Goal: Task Accomplishment & Management: Complete application form

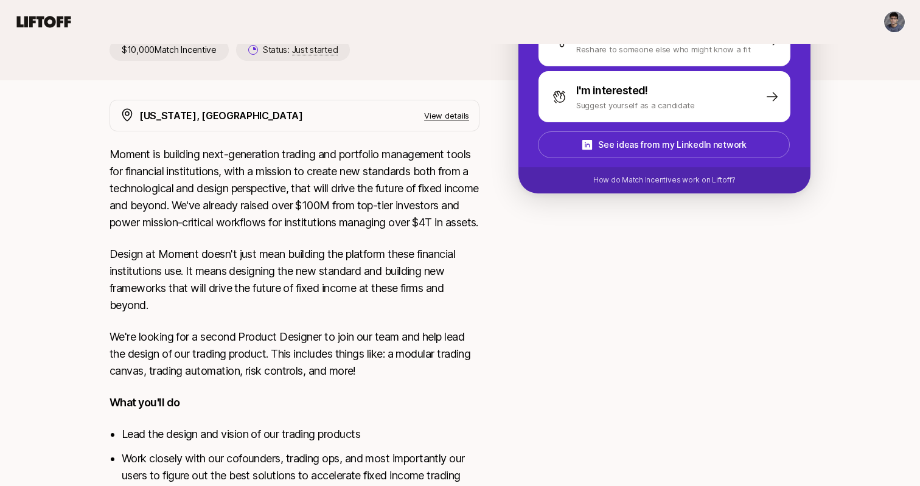
scroll to position [209, 0]
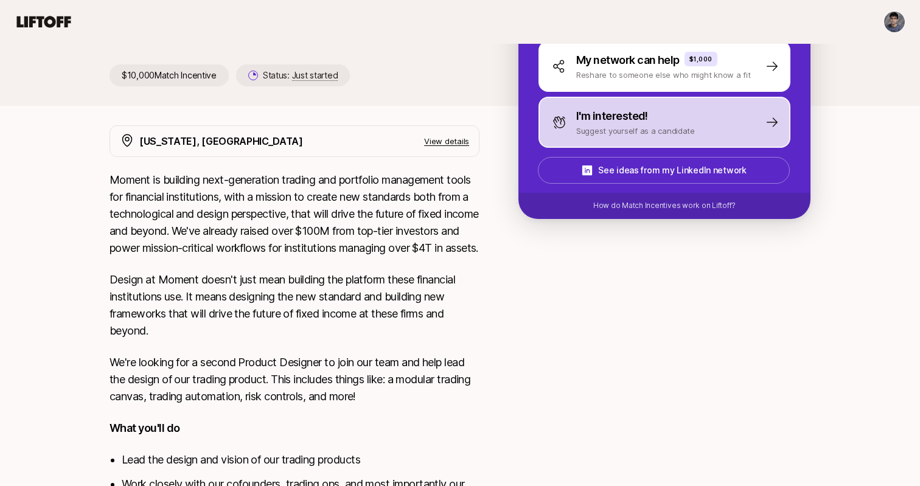
click at [641, 114] on p "I'm interested!" at bounding box center [612, 116] width 72 height 17
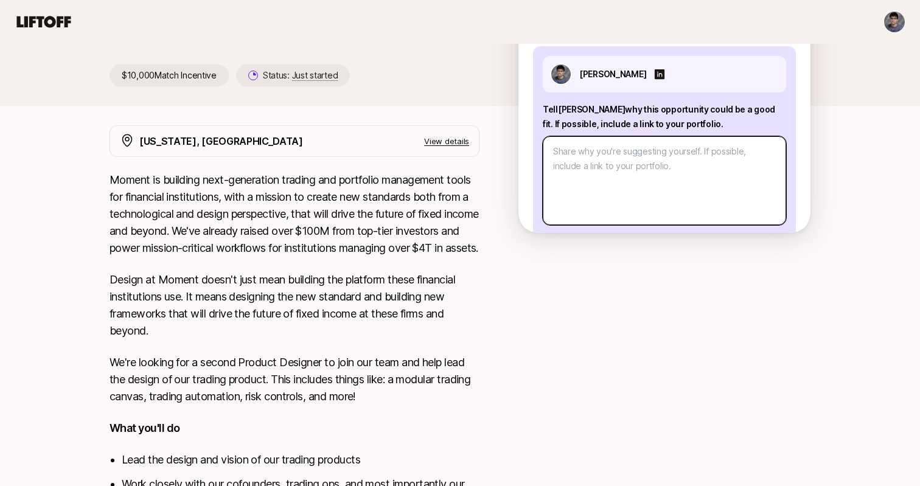
click at [596, 166] on textarea at bounding box center [664, 180] width 243 height 89
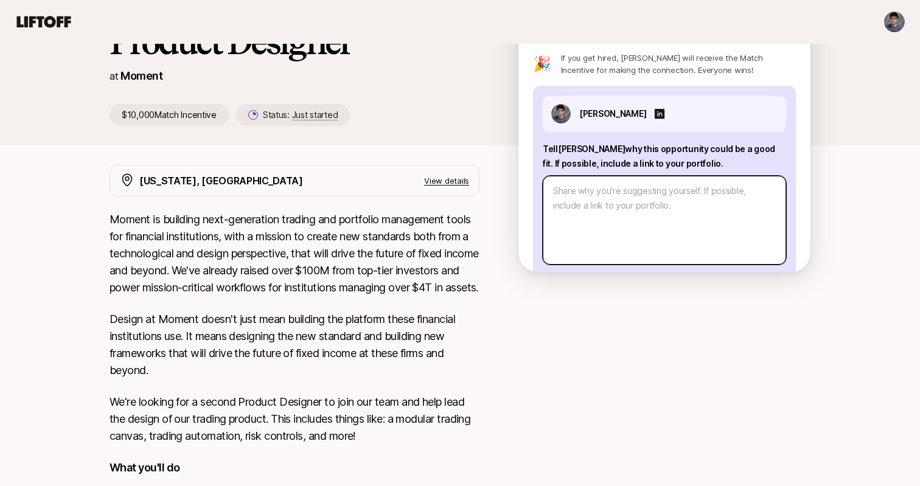
type textarea "x"
type textarea "I"
type textarea "x"
type textarea "I'"
type textarea "x"
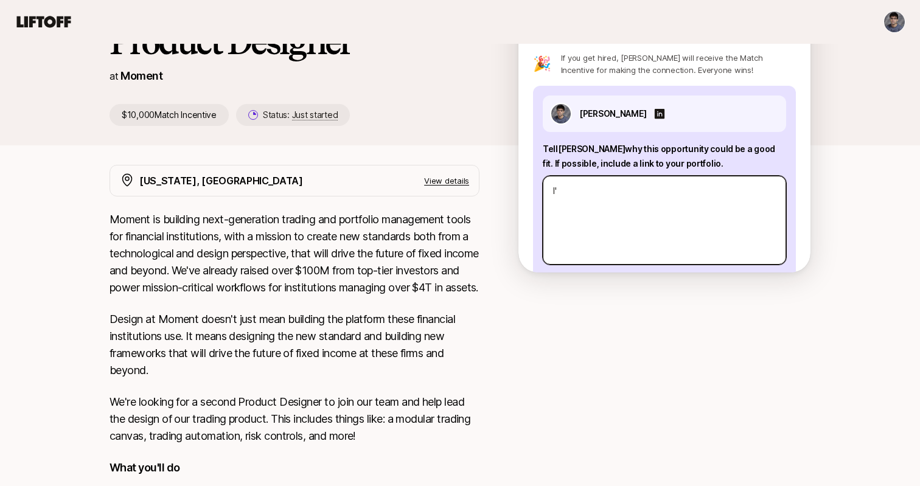
type textarea "I'v"
type textarea "x"
type textarea "I've"
type textarea "x"
type textarea "I've"
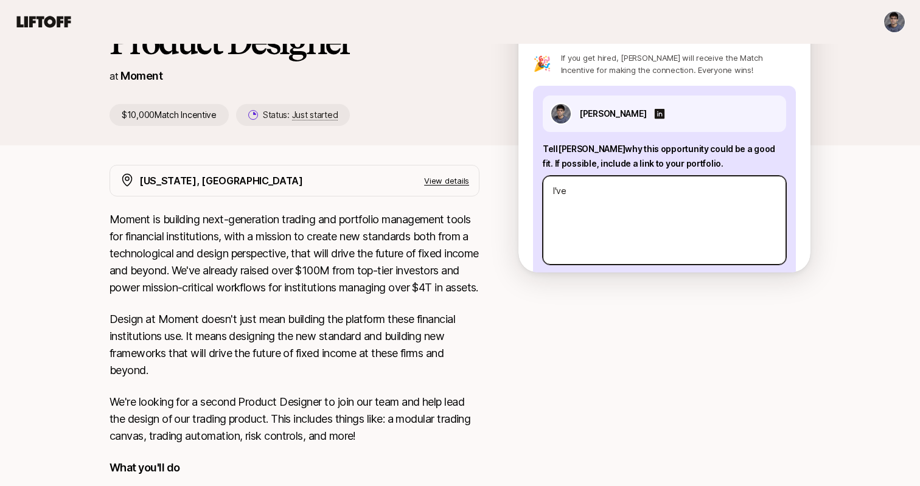
type textarea "x"
type textarea "I've p"
type textarea "x"
type textarea "I've pre"
type textarea "x"
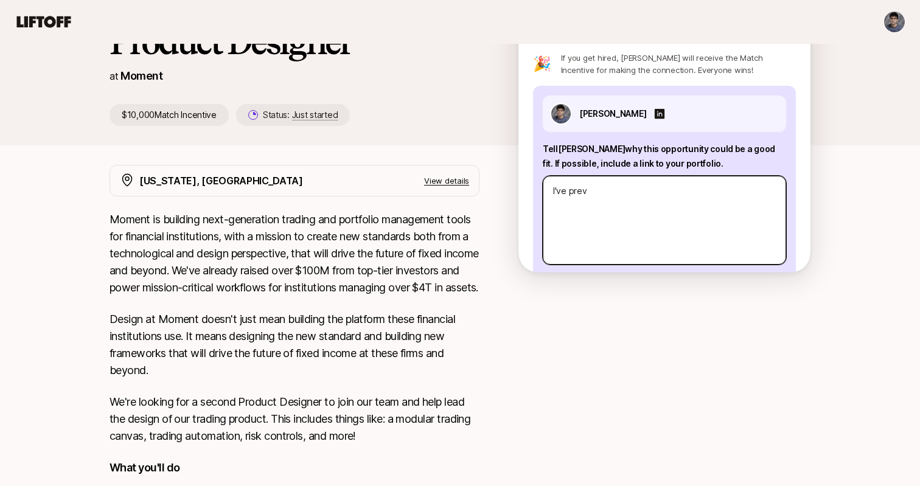
type textarea "I've previ"
type textarea "x"
type textarea "I've previo"
type textarea "x"
type textarea "I've previou"
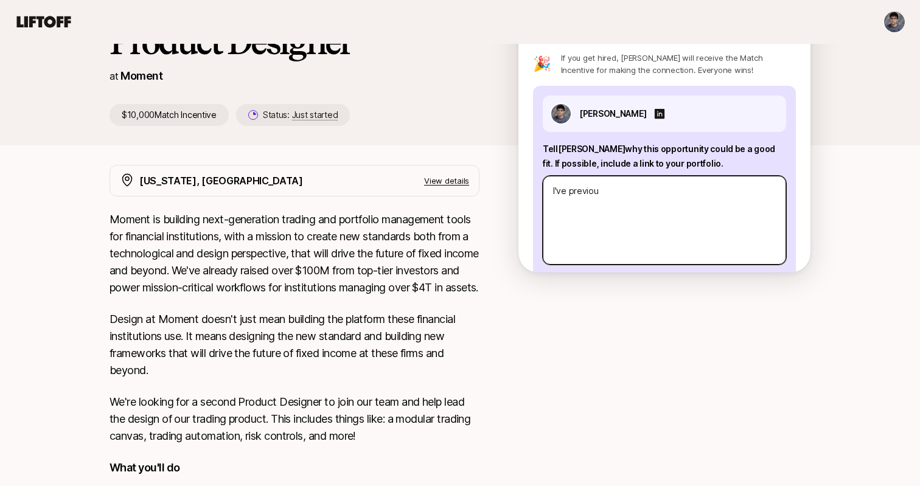
type textarea "x"
type textarea "I've previous"
type textarea "x"
type textarea "I've previousl"
type textarea "x"
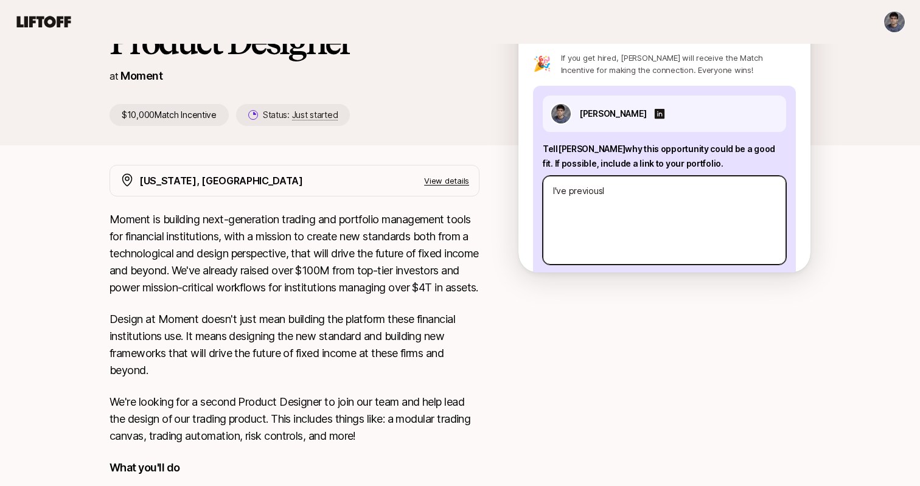
type textarea "I've previously"
type textarea "x"
type textarea "I've previously"
type textarea "x"
type textarea "I've previously wo"
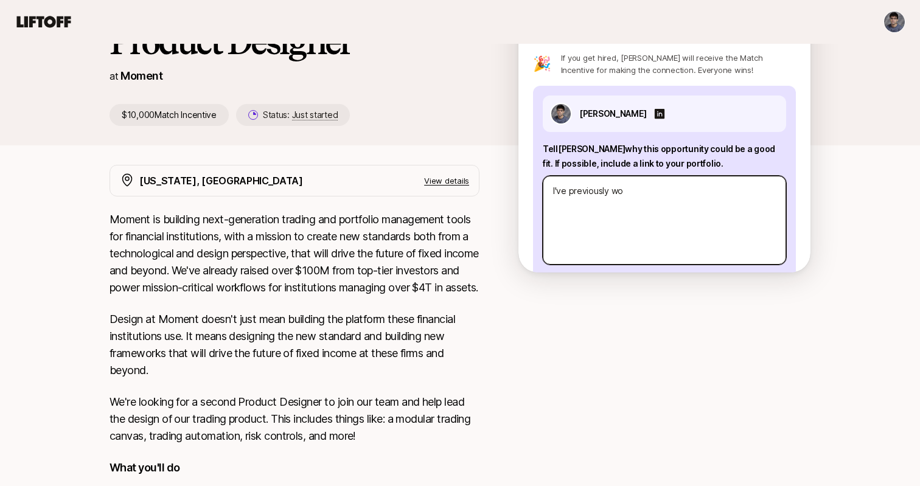
type textarea "x"
type textarea "I've previously woek"
type textarea "x"
type textarea "I've previously woeke"
type textarea "x"
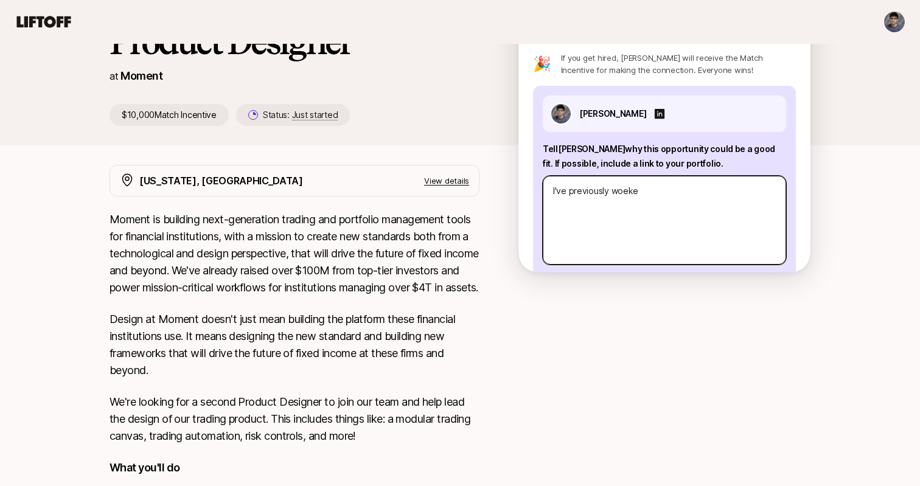
type textarea "I've previously woeked"
type textarea "x"
type textarea "I've previously woeked"
type textarea "x"
type textarea "I've previously woeked"
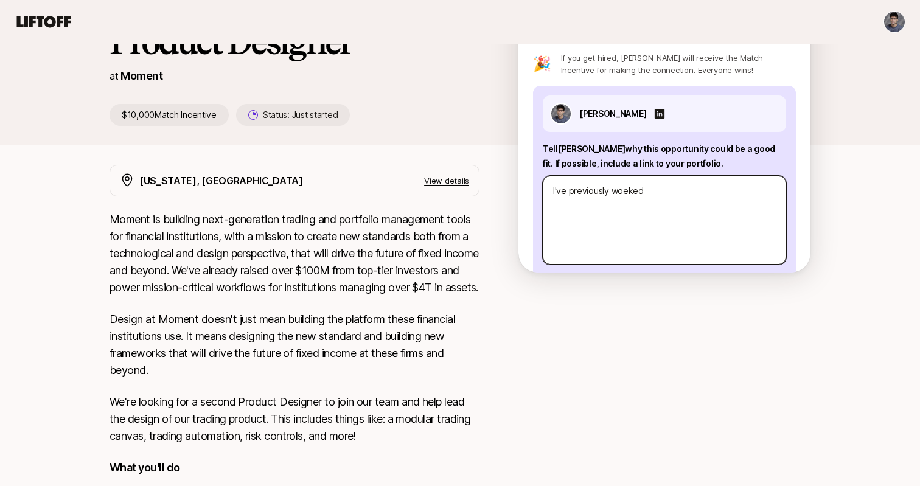
type textarea "x"
type textarea "I've previously woeke"
type textarea "x"
type textarea "I've previously woek"
type textarea "x"
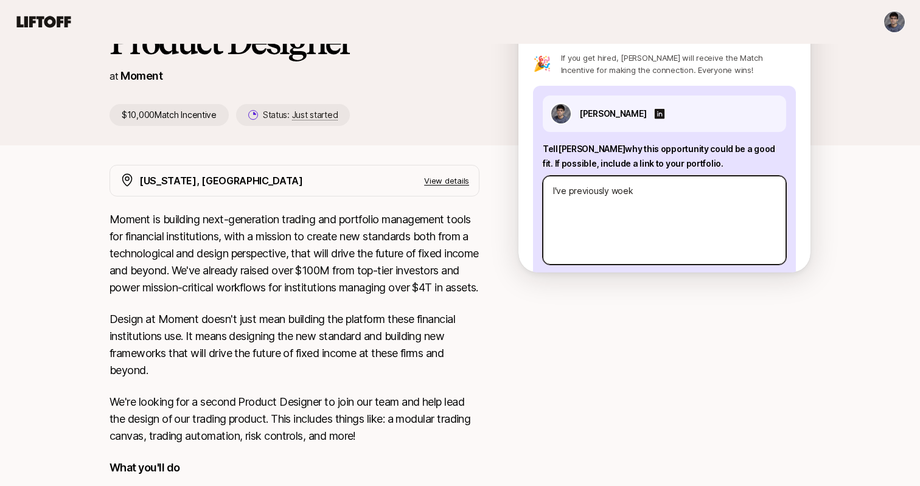
type textarea "I've previously woe"
type textarea "x"
type textarea "I've previously wo"
type textarea "x"
type textarea "I've previously wor"
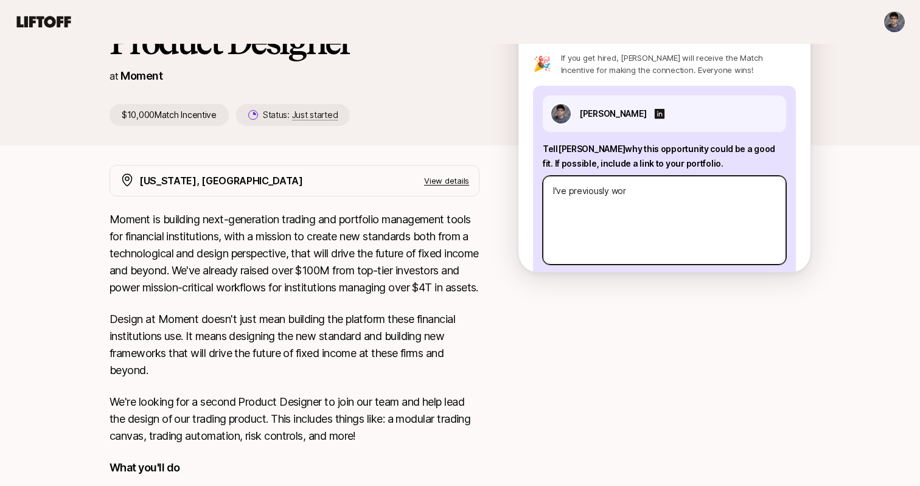
type textarea "x"
type textarea "I've previously work"
type textarea "x"
type textarea "I've previously worke"
type textarea "x"
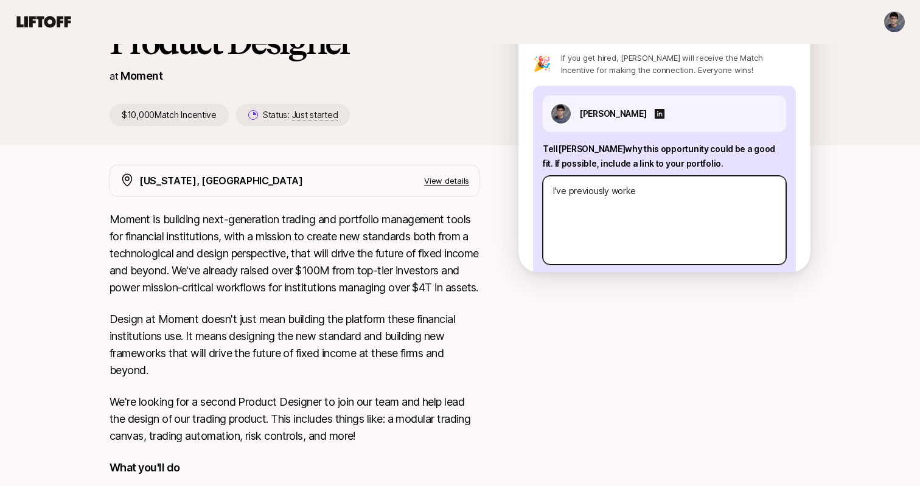
type textarea "I've previously worked"
type textarea "x"
type textarea "I've previously worked"
type textarea "x"
type textarea "I've previously worked o"
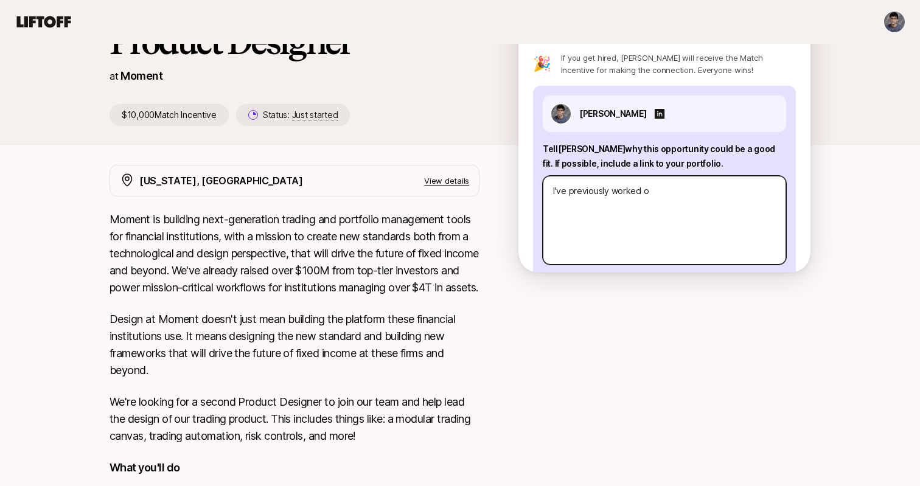
type textarea "x"
type textarea "I've previously worked on"
type textarea "x"
type textarea "I've previously worked on"
type textarea "x"
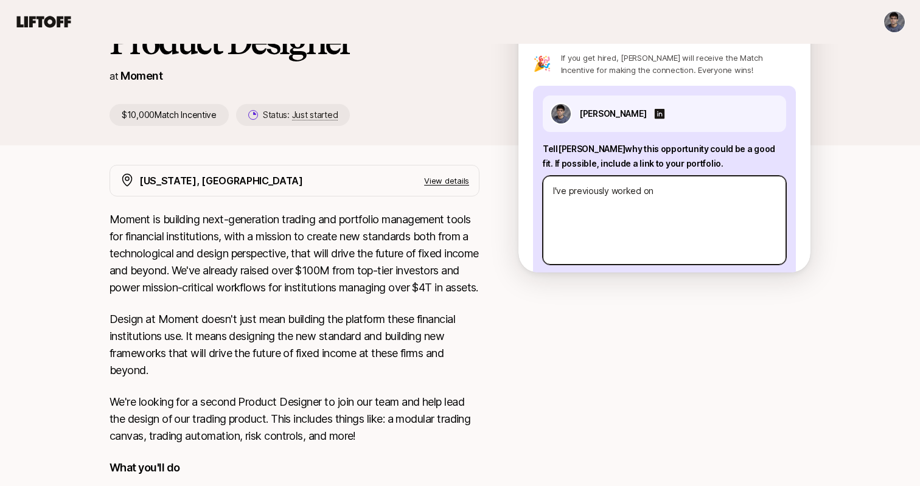
type textarea "I've previously worked on a"
type textarea "x"
type textarea "I've previously worked on a"
type textarea "x"
type textarea "I've previously worked on a r"
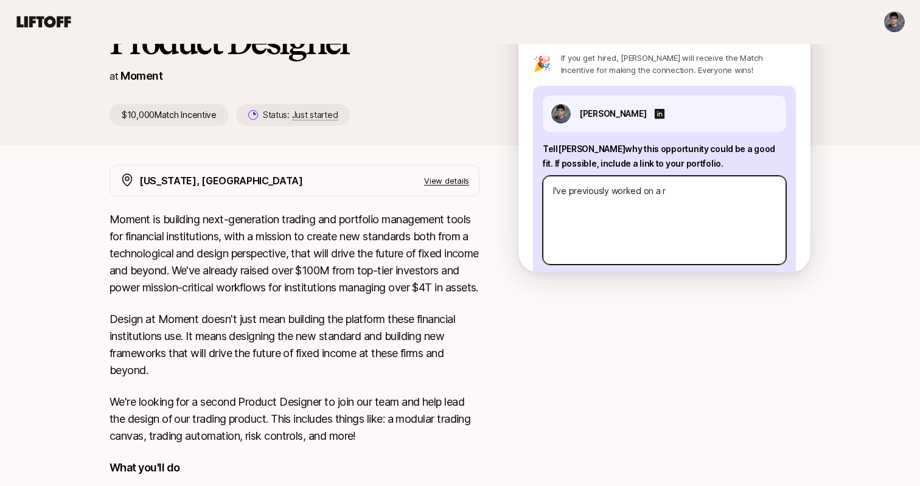
type textarea "x"
type textarea "I've previously worked on a rt"
type textarea "x"
type textarea "I've previously worked on a r"
type textarea "x"
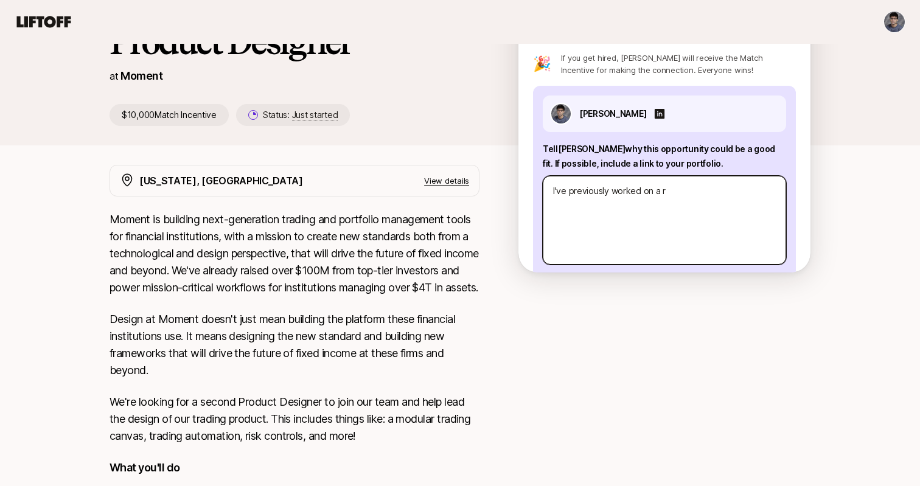
type textarea "I've previously worked on a"
type textarea "x"
type textarea "I've previously worked on a t"
type textarea "x"
type textarea "I've previously worked on a tr"
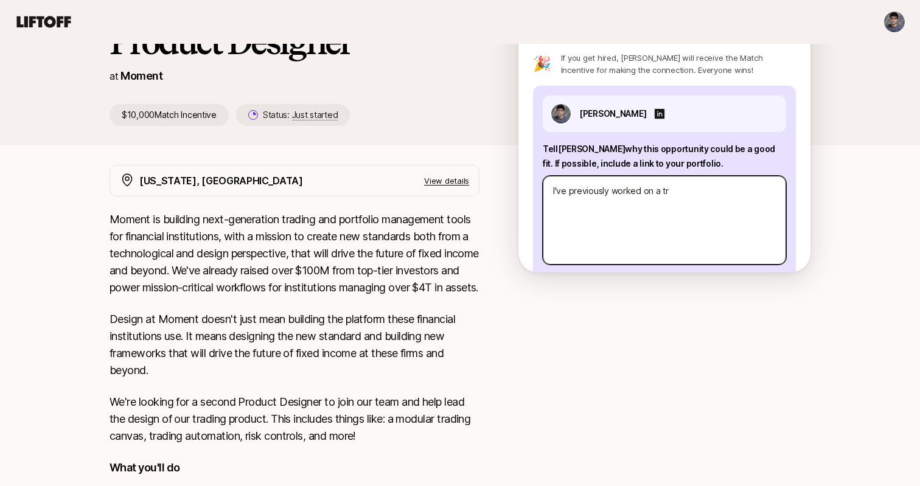
type textarea "x"
type textarea "I've previously worked on a tra"
type textarea "x"
type textarea "I've previously worked on a trad"
type textarea "x"
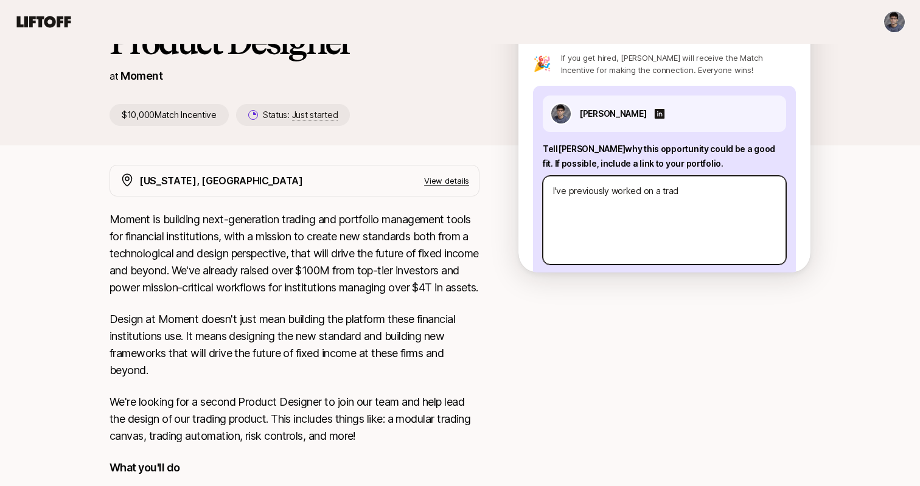
type textarea "I've previously worked on a tradi"
type textarea "x"
type textarea "I've previously worked on a tradin"
type textarea "x"
type textarea "I've previously worked on a trading"
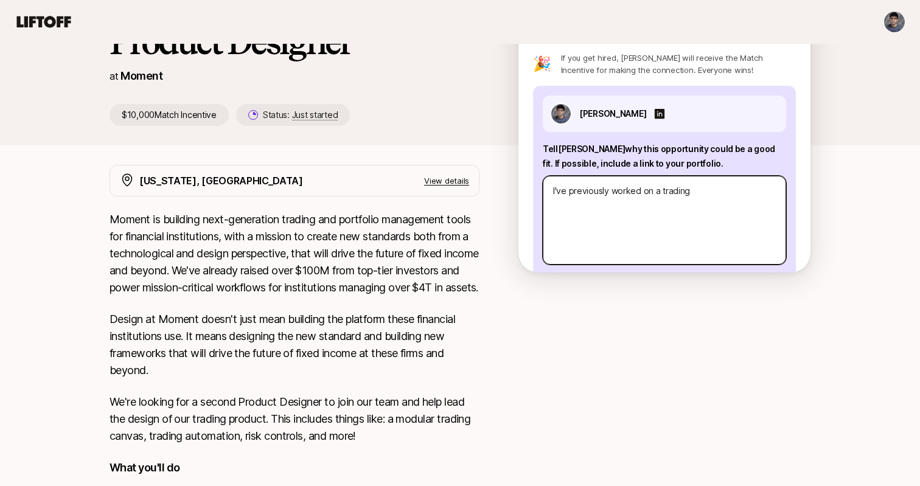
type textarea "x"
type textarea "I've previously worked on a trading"
type textarea "x"
type textarea "I've previously worked on a trading a"
type textarea "x"
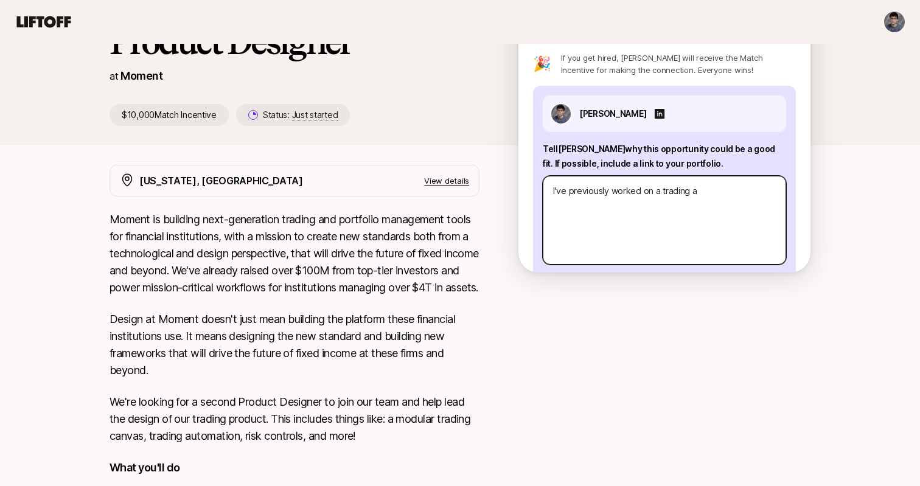
type textarea "I've previously worked on a trading ap"
type textarea "x"
type textarea "I've previously worked on a trading app"
type textarea "x"
type textarea "I've previously worked on a trading app"
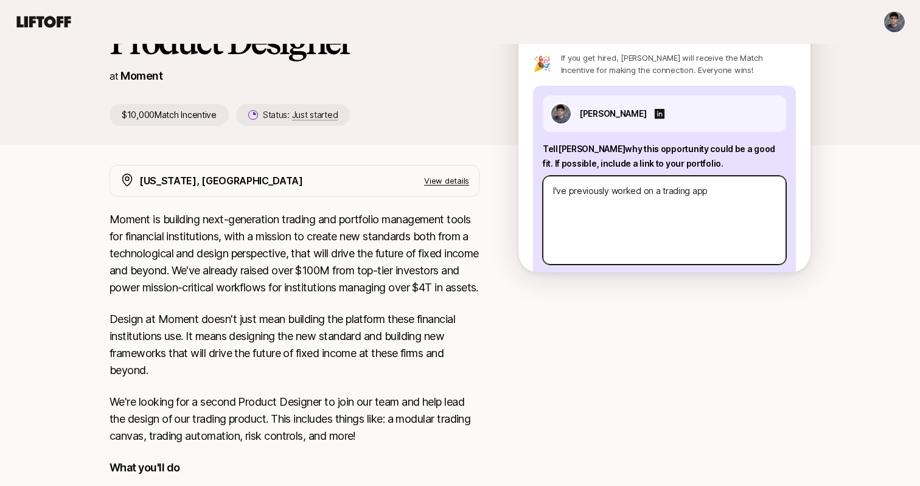
type textarea "x"
type textarea "I've previously worked on a trading app w"
type textarea "x"
type textarea "I've previously worked on a trading app wi"
type textarea "x"
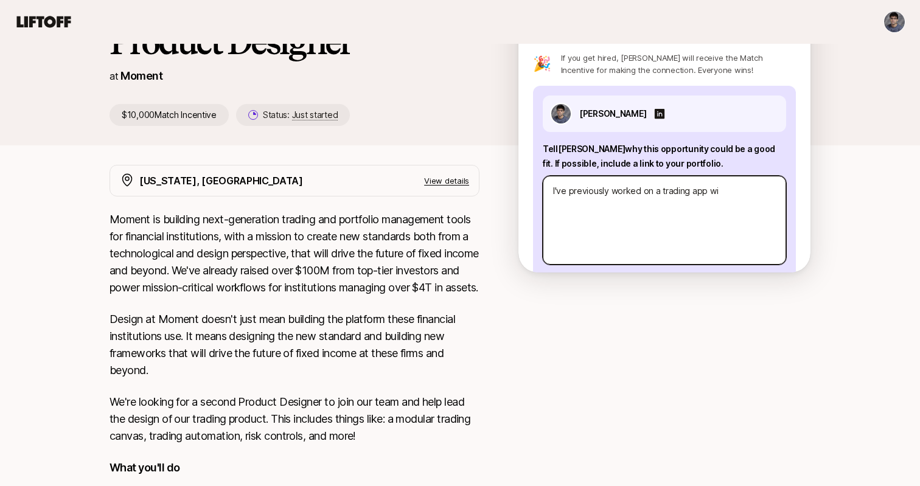
type textarea "I've previously worked on a trading app wit"
type textarea "x"
type textarea "I've previously worked on a trading app with"
type textarea "x"
type textarea "I've previously worked on a trading app with"
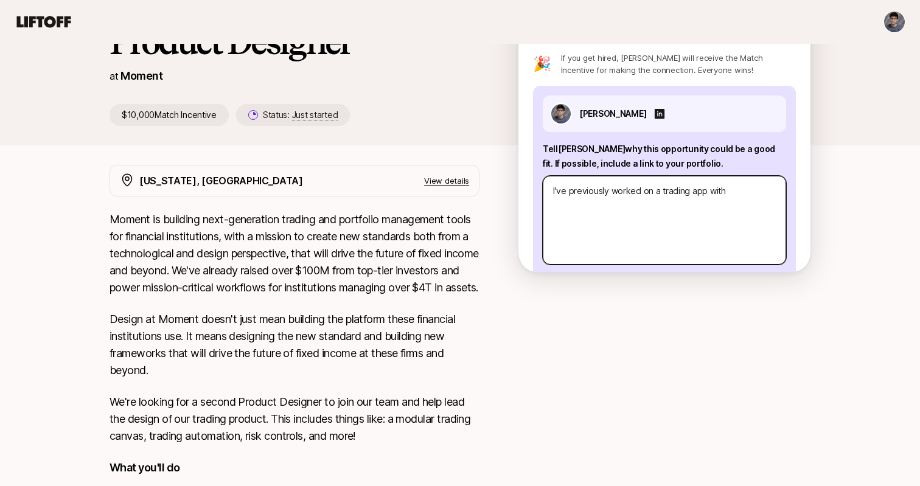
type textarea "x"
type textarea "I've previously worked on a trading app with 3"
type textarea "x"
type textarea "I've previously worked on a trading app with 30"
type textarea "x"
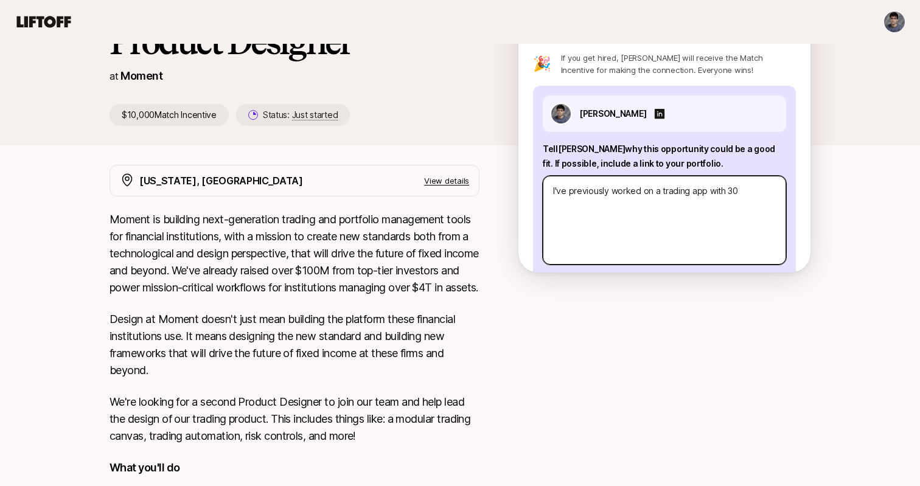
type textarea "I've previously worked on a trading app with 30M"
type textarea "x"
type textarea "I've previously worked on a trading app with 30M+"
type textarea "x"
type textarea "I've previously worked on a trading app with 30M+"
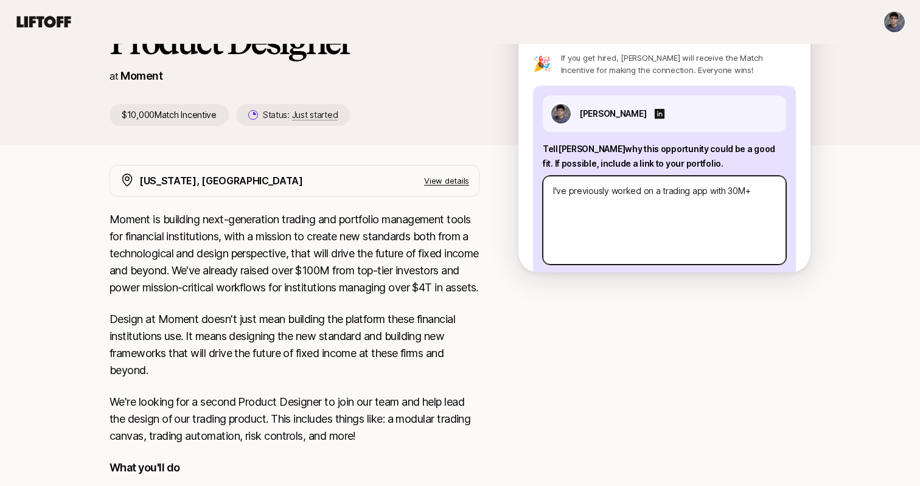
type textarea "x"
type textarea "I've previously worked on a trading app with 30M+ us"
type textarea "x"
type textarea "I've previously worked on a trading app with 30M+ use"
type textarea "x"
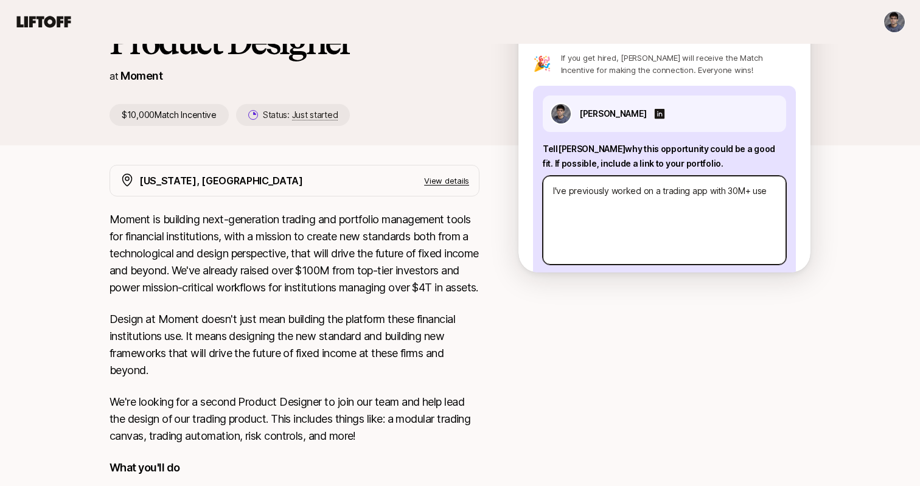
type textarea "I've previously worked on a trading app with 30M+ user"
type textarea "x"
type textarea "I've previously worked on a trading app with 30M+ users"
type textarea "x"
type textarea "I've previously worked on a trading app with 30M+ users"
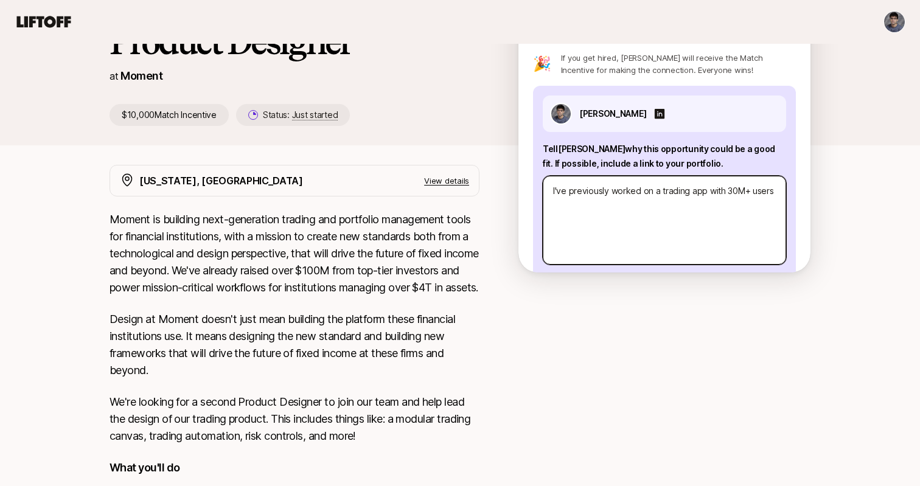
type textarea "x"
type textarea "I've previously worked on a trading app with 30M+ users w"
type textarea "x"
type textarea "I've previously worked on a trading app with 30M+ users wh"
type textarea "x"
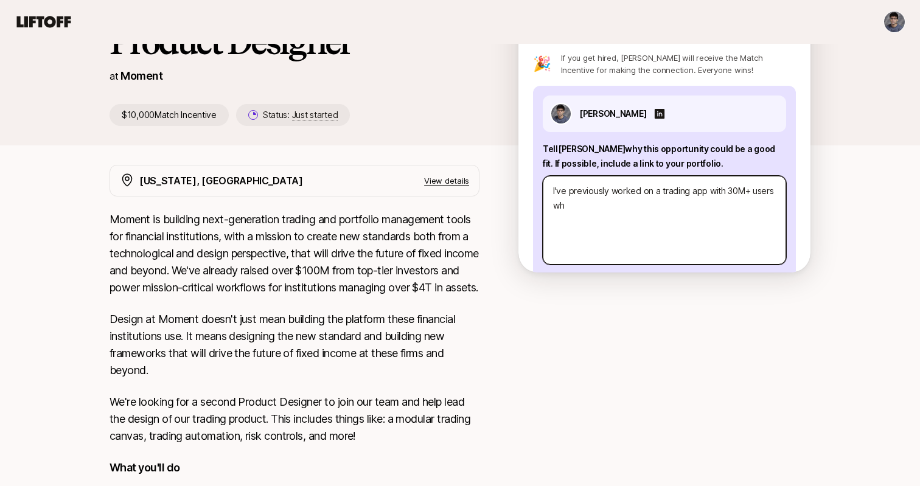
type textarea "I've previously worked on a trading app with 30M+ users whe"
type textarea "x"
type textarea "I've previously worked on a trading app with 30M+ users wher"
type textarea "x"
type textarea "I've previously worked on a trading app with 30M+ users where"
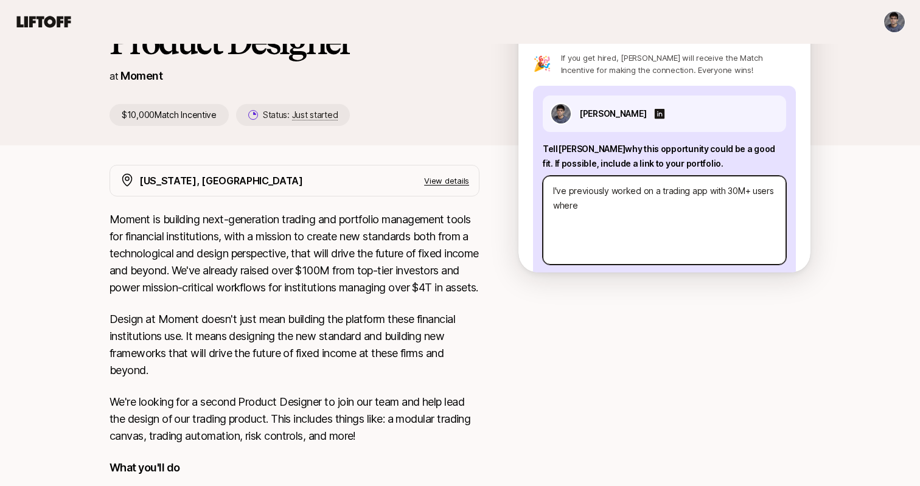
type textarea "x"
type textarea "I've previously worked on a trading app with 30M+ users where"
type textarea "x"
type textarea "I've previously worked on a trading app with 30M+ users where my"
type textarea "x"
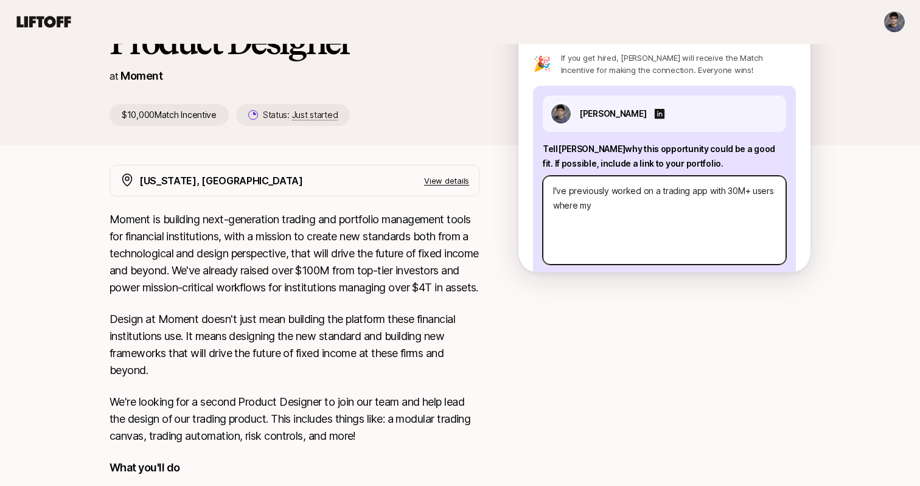
type textarea "I've previously worked on a trading app with 30M+ users where my"
type textarea "x"
type textarea "I've previously worked on a trading app with 30M+ users where my r"
type textarea "x"
type textarea "I've previously worked on a trading app with 30M+ users where my re"
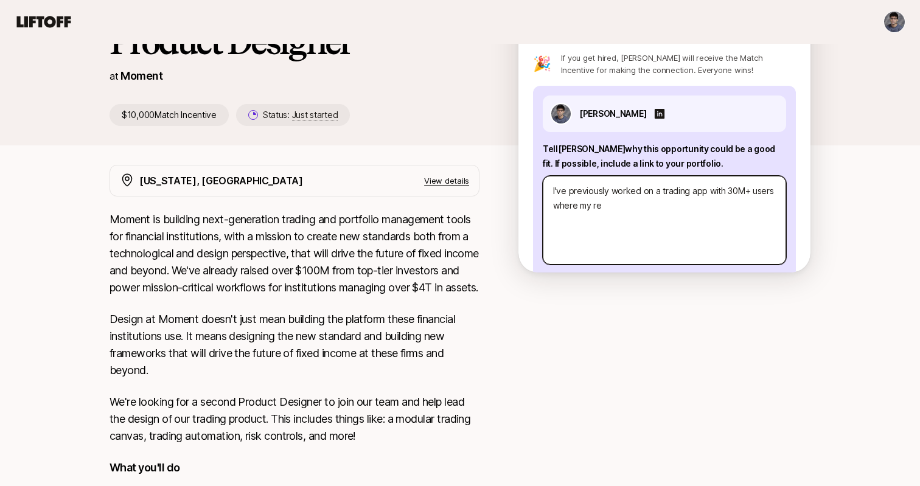
type textarea "x"
type textarea "I've previously worked on a trading app with 30M+ users where my red"
type textarea "x"
type textarea "I've previously worked on a trading app with 30M+ users where my rede"
type textarea "x"
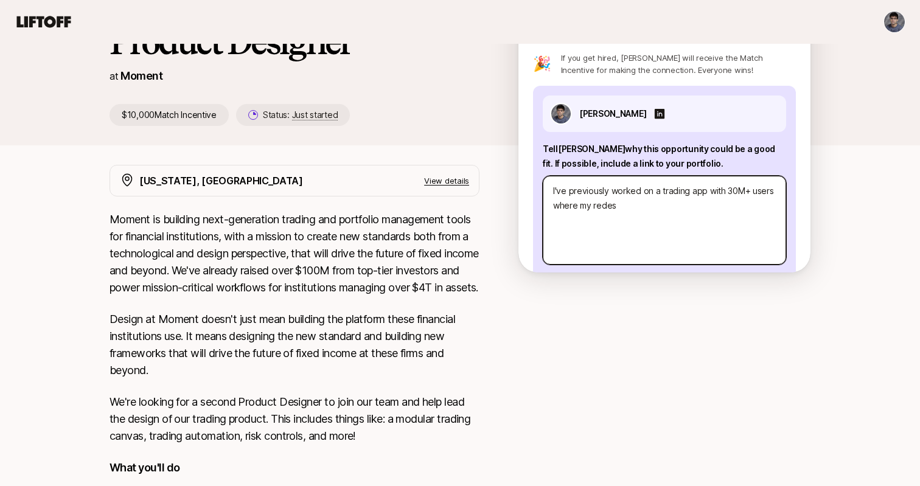
type textarea "I've previously worked on a trading app with 30M+ users where my redesi"
type textarea "x"
type textarea "I've previously worked on a trading app with 30M+ users where my redesig"
type textarea "x"
type textarea "I've previously worked on a trading app with 30M+ users where my redesign"
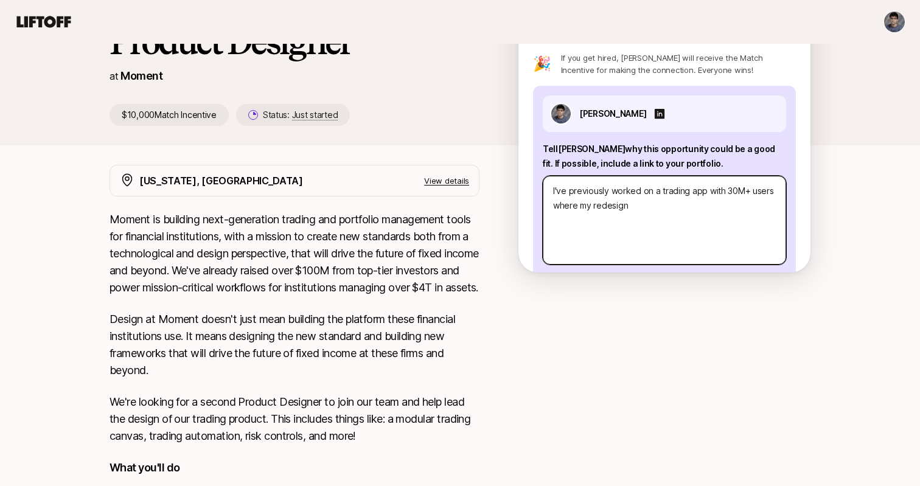
type textarea "x"
type textarea "I've previously worked on a trading app with 30M+ users where my redesign"
type textarea "x"
type textarea "I've previously worked on a trading app with 30M+ users where my redesign w"
type textarea "x"
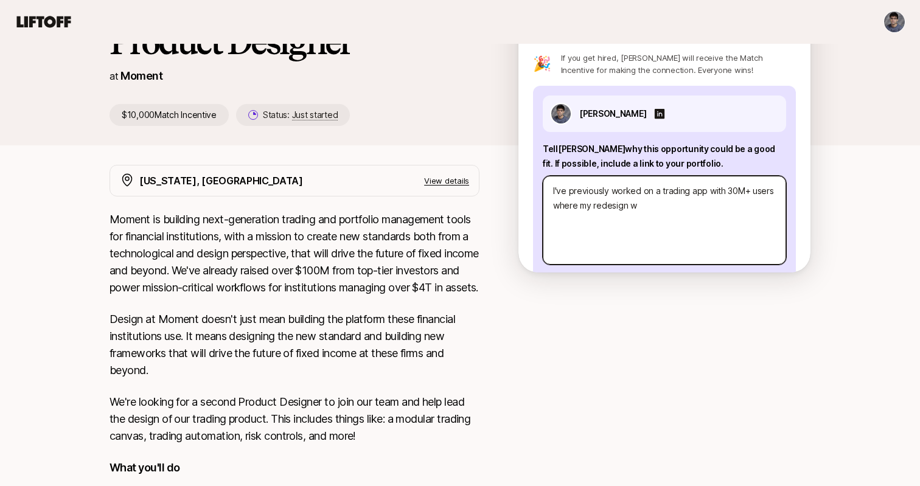
type textarea "I've previously worked on a trading app with 30M+ users where my redesign wa"
type textarea "x"
type textarea "I've previously worked on a trading app with 30M+ users where my redesign was"
type textarea "x"
type textarea "I've previously worked on a trading app with 30M+ users where my redesign was"
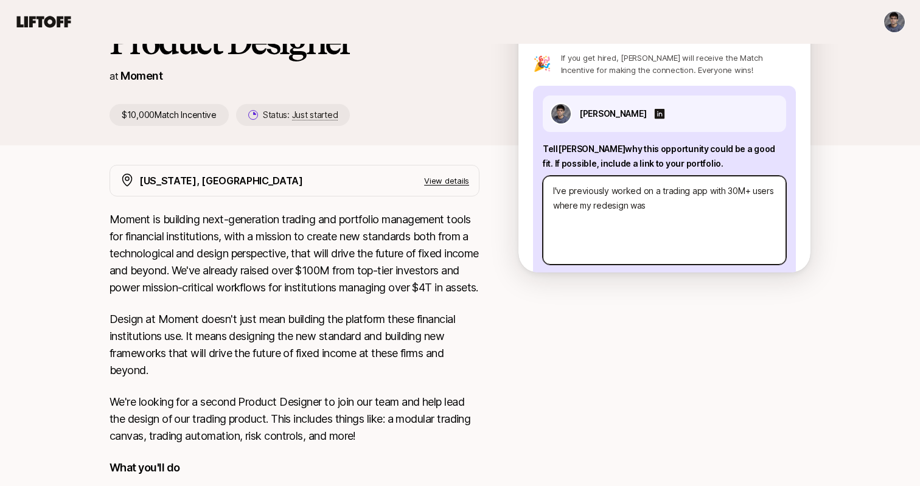
type textarea "x"
type textarea "I've previously worked on a trading app with 30M+ users where my redesign was"
type textarea "x"
type textarea "I've previously worked on a trading app with 30M+ users where my redesign wa"
type textarea "x"
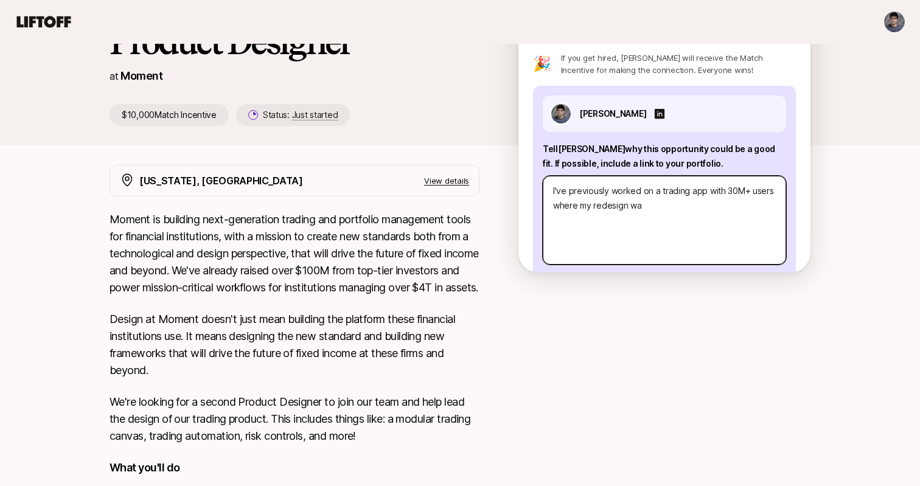
type textarea "I've previously worked on a trading app with 30M+ users where my redesign w"
type textarea "x"
type textarea "I've previously worked on a trading app with 30M+ users where my redesign"
type textarea "x"
type textarea "I've previously worked on a trading app with 30M+ users where my redesign i"
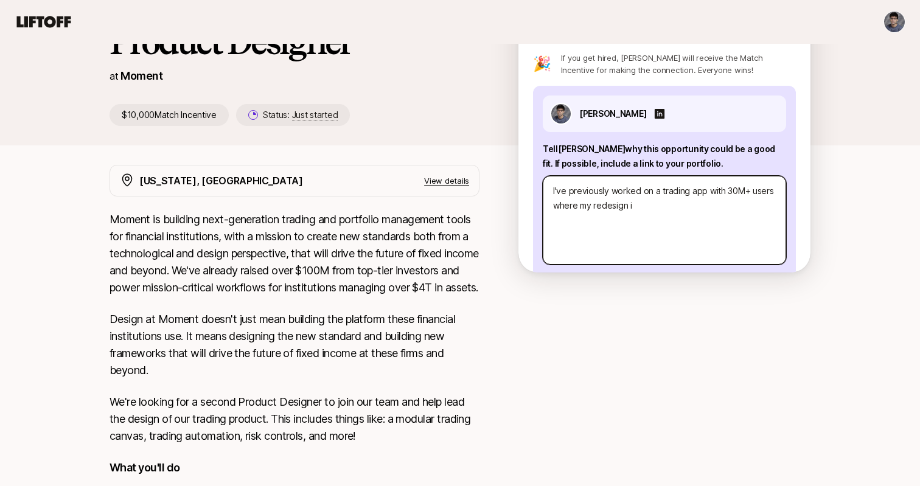
type textarea "x"
type textarea "I've previously worked on a trading app with 30M+ users where my redesign im"
type textarea "x"
type textarea "I've previously worked on a trading app with 30M+ users where my redesign imp"
type textarea "x"
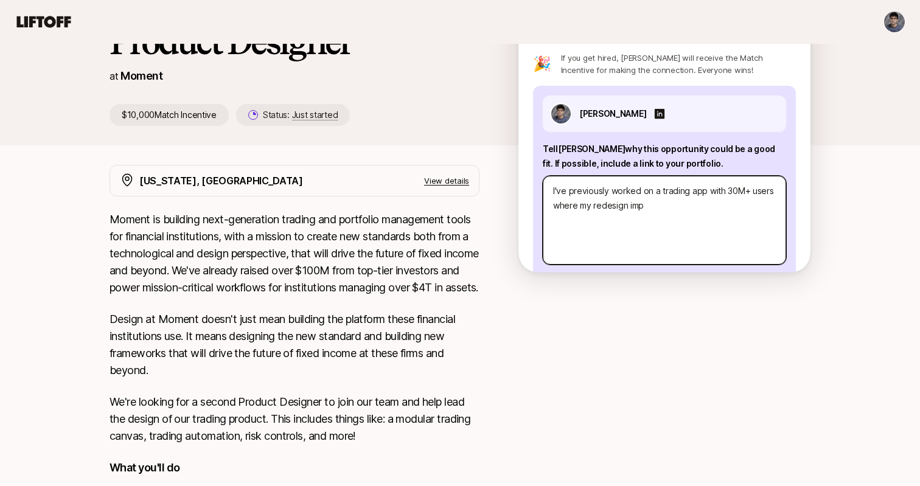
type textarea "I've previously worked on a trading app with 30M+ users where my redesign impr"
type textarea "x"
type textarea "I've previously worked on a trading app with 30M+ users where my redesign impro"
type textarea "x"
type textarea "I've previously worked on a trading app with 30M+ users where my redesign improv"
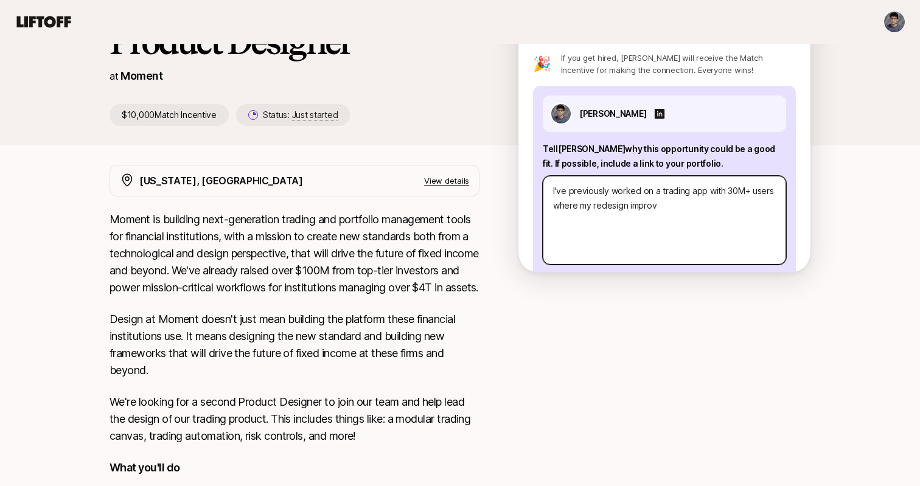
type textarea "x"
type textarea "I've previously worked on a trading app with 30M+ users where my redesign impro…"
type textarea "x"
type textarea "I've previously worked on a trading app with 30M+ users where my redesign impro…"
type textarea "x"
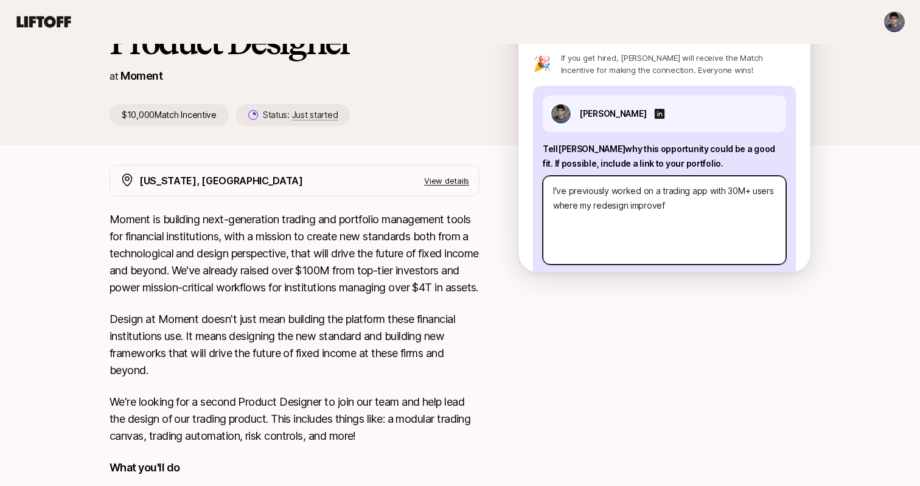
type textarea "I've previously worked on a trading app with 30M+ users where my redesign impro…"
type textarea "x"
type textarea "I've previously worked on a trading app with 30M+ users where my redesign impro…"
type textarea "x"
type textarea "I've previously worked on a trading app with 30M+ users where my redesign impro…"
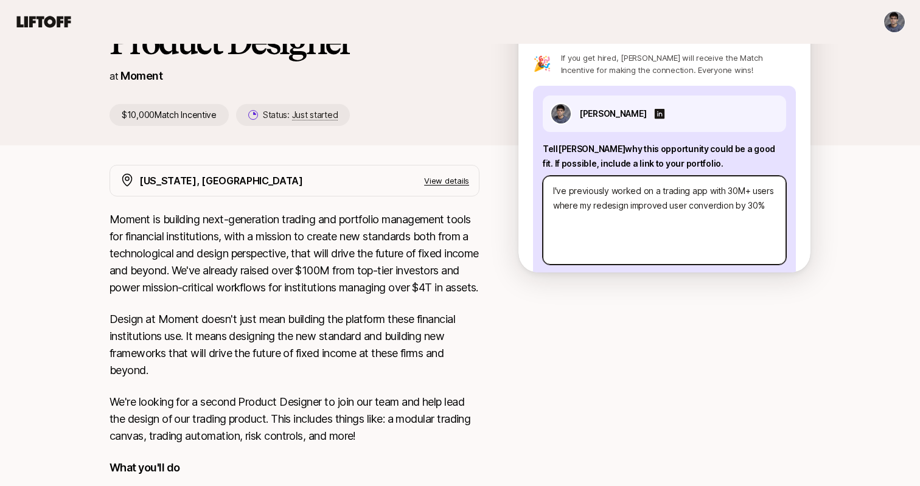
click at [717, 197] on textarea "I've previously worked on a trading app with 30M+ users where my redesign impro…" at bounding box center [664, 220] width 243 height 89
click at [775, 192] on textarea "I've previously worked on a trading app with 30M+ users where my redesign impro…" at bounding box center [664, 220] width 243 height 89
click at [626, 178] on textarea "I've previously worked on a trading app with 30M+ users where my redesign impro…" at bounding box center [664, 220] width 243 height 89
click at [661, 181] on textarea "I've previously led design on a trading app with 30M+ users where my redesign i…" at bounding box center [664, 220] width 243 height 89
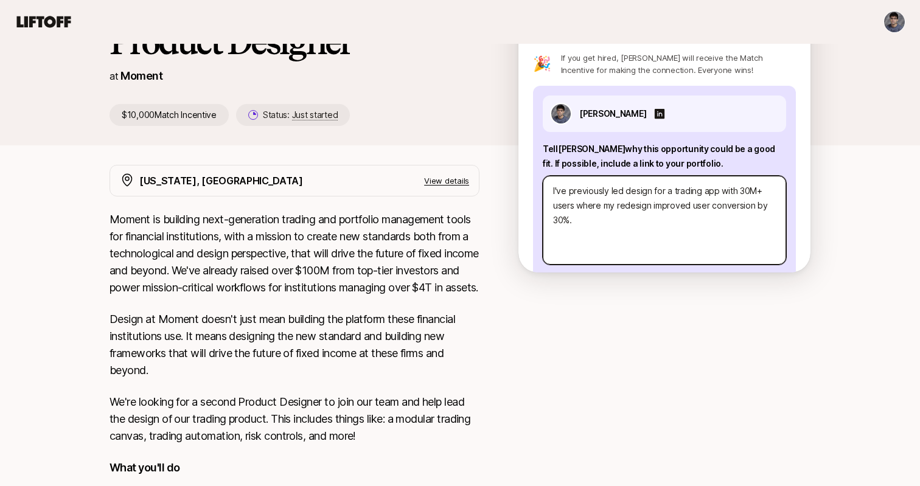
click at [670, 213] on textarea "I've previously led design for a trading app with 30M+ users where my redesign …" at bounding box center [664, 220] width 243 height 89
click at [591, 194] on textarea "I've previously led design for a trading app with 30M+ users where my redesign …" at bounding box center [664, 220] width 243 height 89
click at [770, 193] on textarea "I've previously led design for a trading app with 30M+ users: my redesign impro…" at bounding box center [664, 220] width 243 height 89
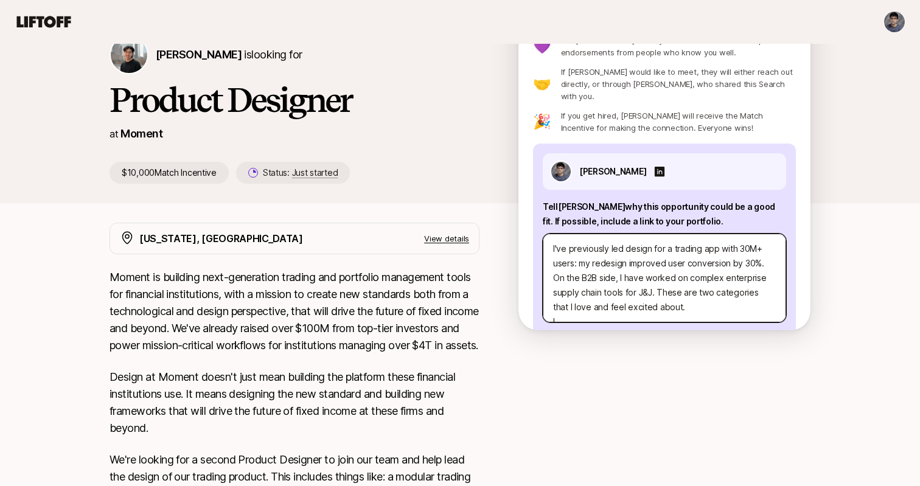
scroll to position [15, 0]
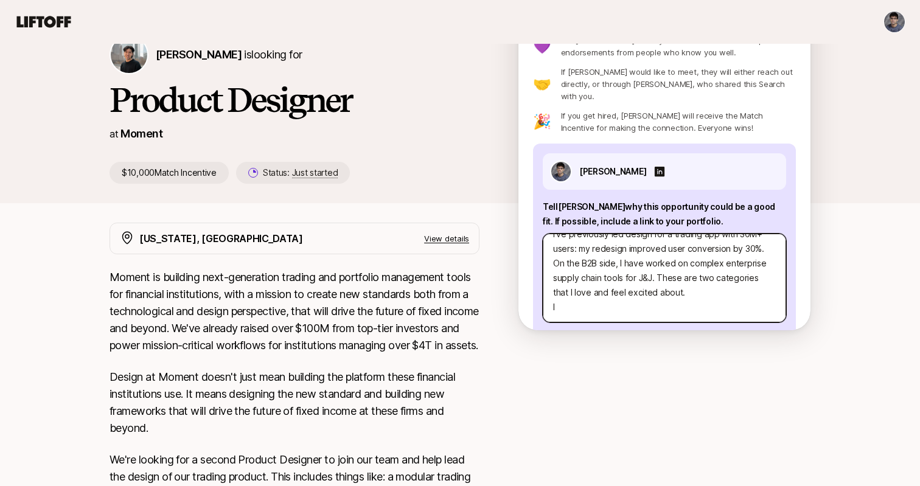
drag, startPoint x: 591, startPoint y: 282, endPoint x: 559, endPoint y: 281, distance: 32.9
click at [559, 281] on textarea "I've previously led design for a trading app with 30M+ users: my redesign impro…" at bounding box center [664, 278] width 243 height 89
click at [587, 295] on textarea "I've previously led design for a trading app with 30M+ users: my redesign impro…" at bounding box center [664, 278] width 243 height 89
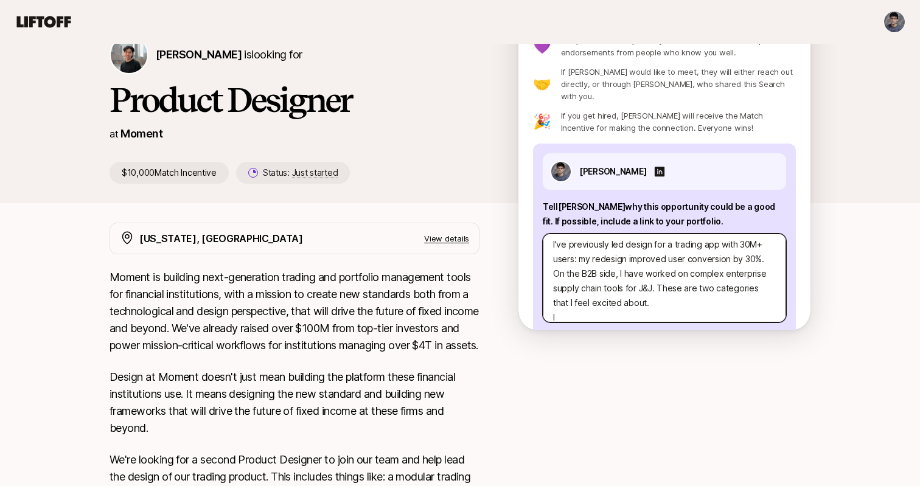
scroll to position [0, 0]
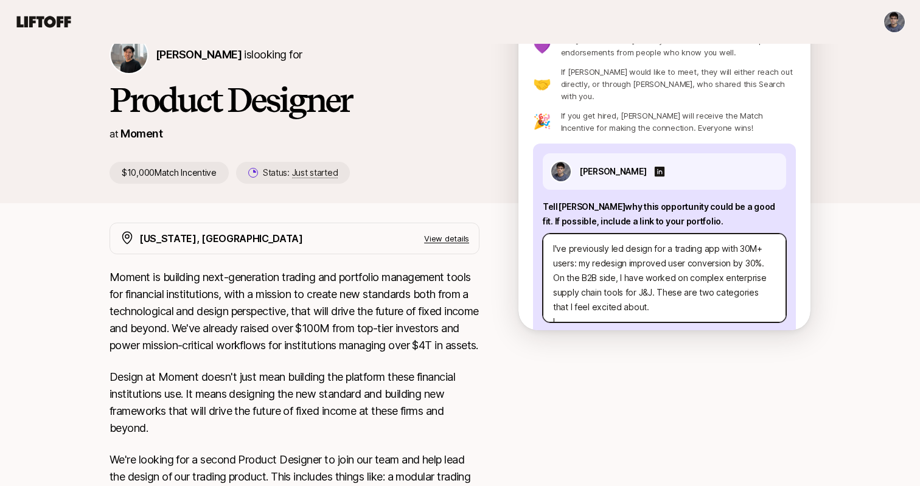
click at [647, 263] on textarea "I've previously led design for a trading app with 30M+ users: my redesign impro…" at bounding box center [664, 278] width 243 height 89
click at [683, 269] on textarea "I've previously led design for a trading app with 30M+ users: my redesign impro…" at bounding box center [664, 278] width 243 height 89
click at [649, 295] on textarea "I've previously led design for a trading app with 30M+ users: my redesign impro…" at bounding box center [664, 278] width 243 height 89
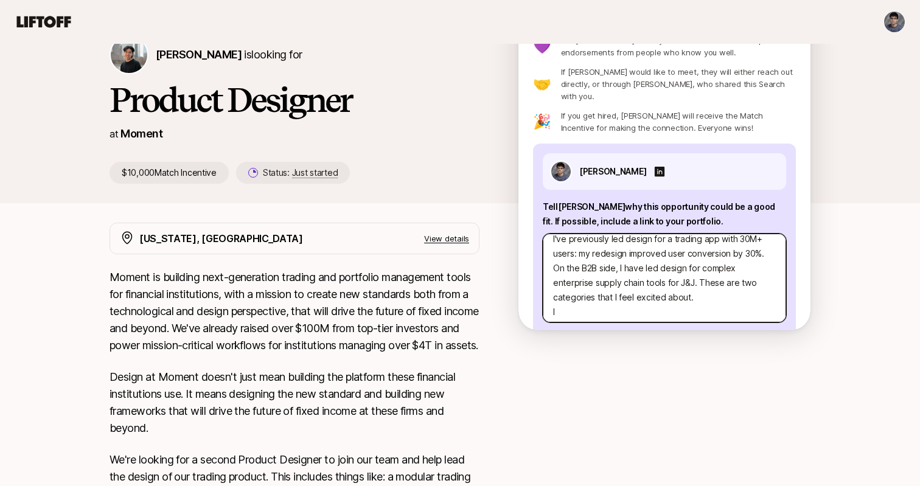
scroll to position [15, 0]
click at [605, 295] on textarea "I've previously led design for a trading app with 30M+ users: my redesign impro…" at bounding box center [664, 278] width 243 height 89
click at [574, 284] on textarea "I've previously led design for a trading app with 30M+ users: my redesign impro…" at bounding box center [664, 278] width 243 height 89
click at [609, 295] on textarea "I've previously led design for a trading app with 30M+ users: my redesign impro…" at bounding box center [664, 278] width 243 height 89
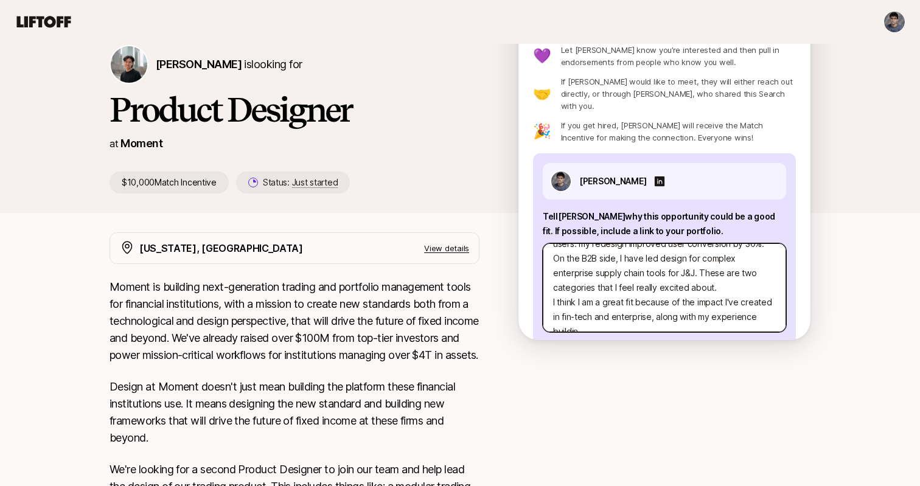
scroll to position [44, 0]
paste textarea "0→1"
paste textarea "[URL][DOMAIN_NAME]"
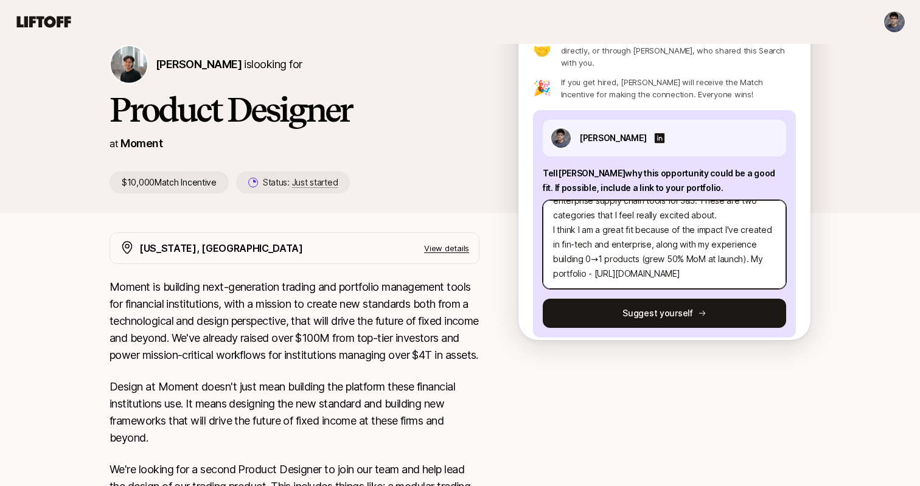
click at [602, 238] on textarea "I've previously led design for a trading app with 30M+ users: my redesign impro…" at bounding box center [664, 244] width 243 height 89
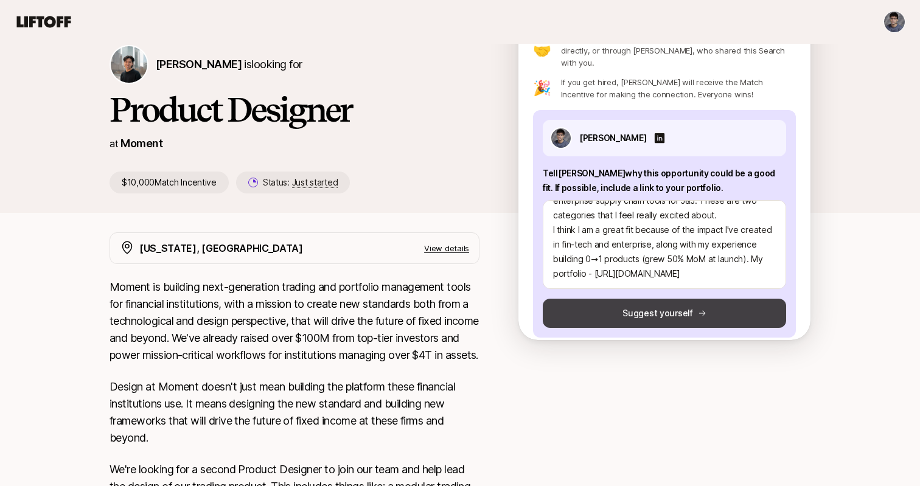
click at [618, 302] on button "Suggest yourself" at bounding box center [664, 313] width 243 height 29
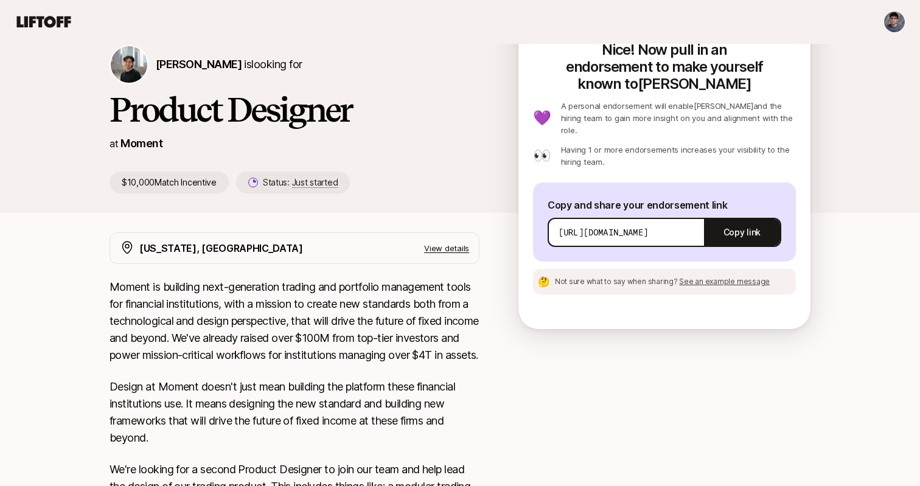
scroll to position [0, 0]
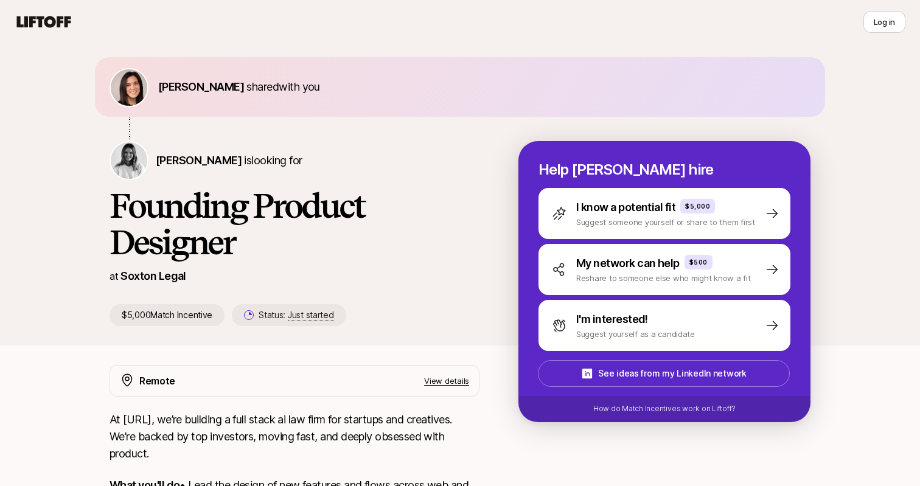
scroll to position [38, 0]
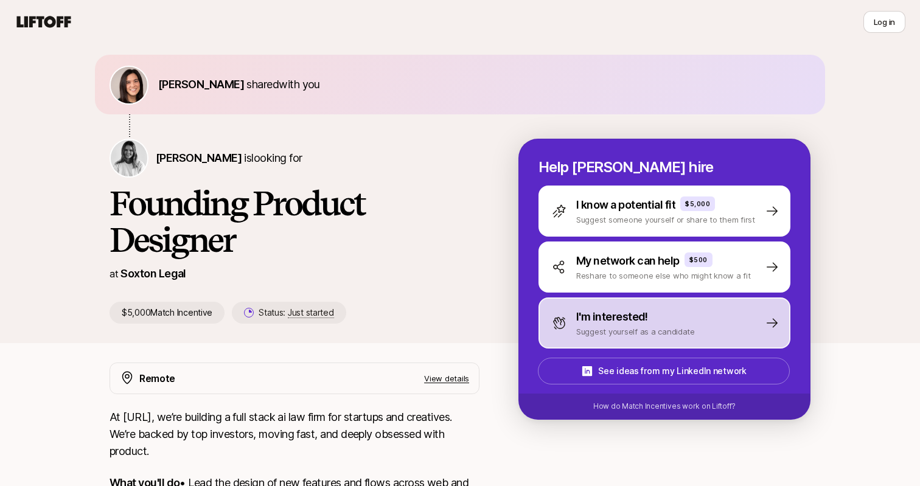
click at [672, 308] on div "I'm interested! Suggest yourself as a candidate" at bounding box center [665, 323] width 252 height 51
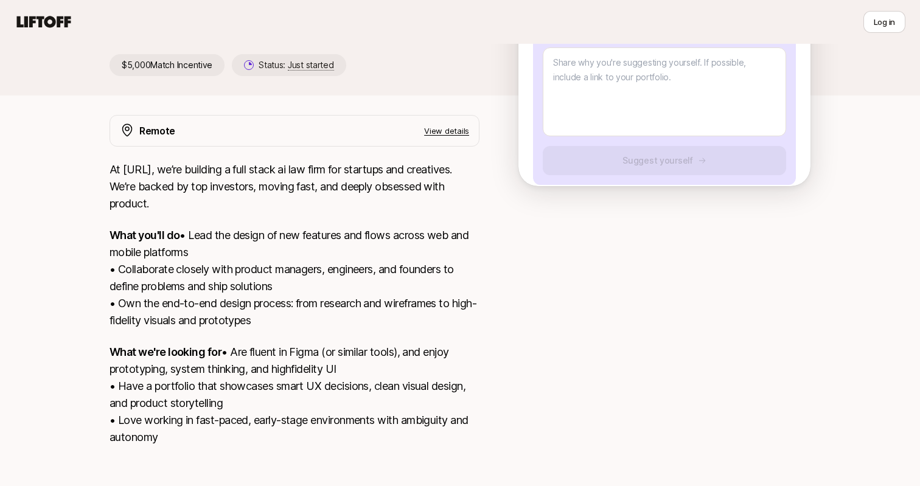
scroll to position [286, 0]
click at [466, 208] on p "At [URL], we’re building a full stack ai law firm for startups and creatives. W…" at bounding box center [295, 186] width 370 height 51
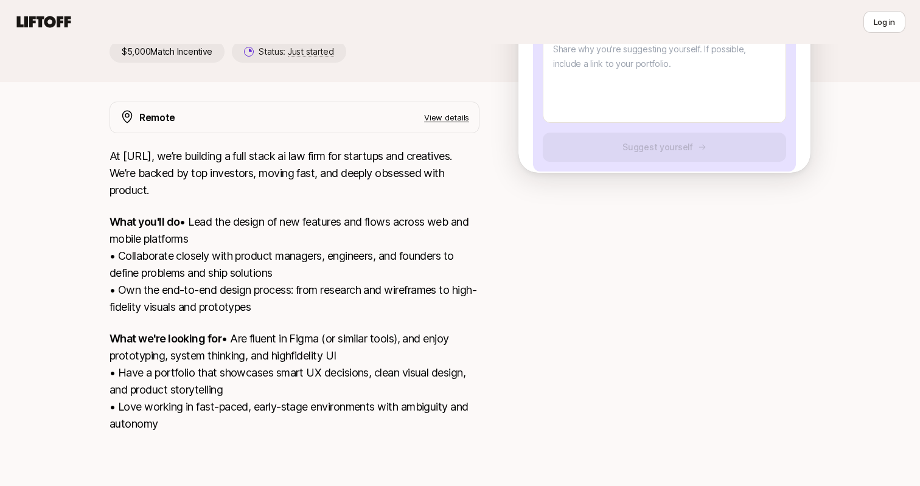
scroll to position [333, 0]
click at [176, 215] on p "What you'll do • Lead the design of new features and flows across web and mobil…" at bounding box center [295, 265] width 370 height 102
click at [71, 220] on div "[PERSON_NAME] shared with you [PERSON_NAME] is looking for Founding Product Des…" at bounding box center [460, 125] width 920 height 702
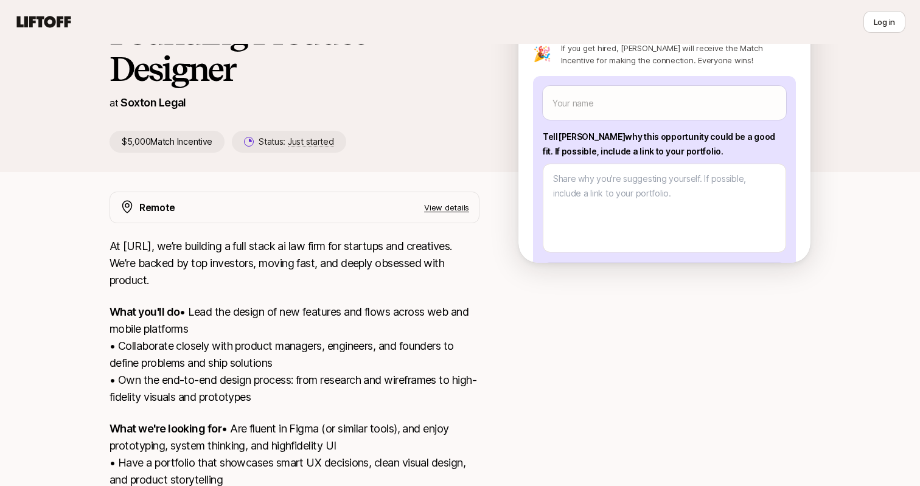
scroll to position [65, 0]
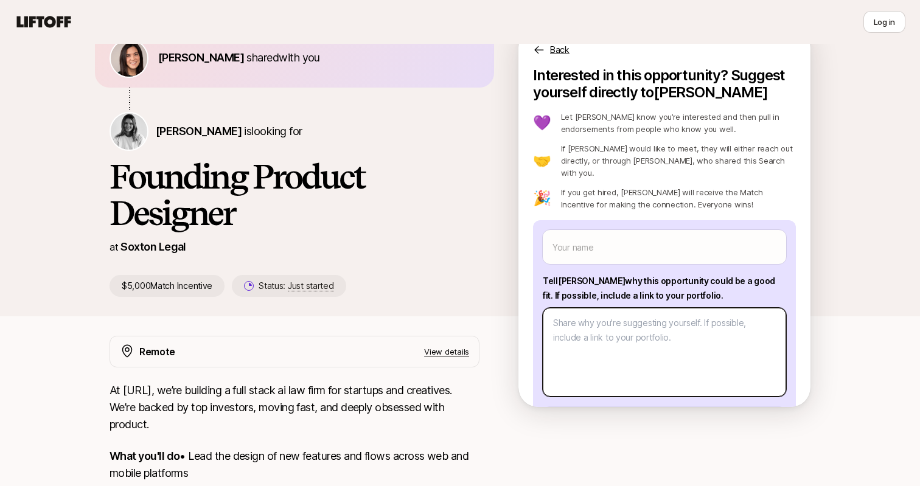
click at [608, 314] on textarea at bounding box center [664, 352] width 243 height 89
paste textarea "I have launched a product for an early-stage AI startup (among others) that sca…"
type textarea "x"
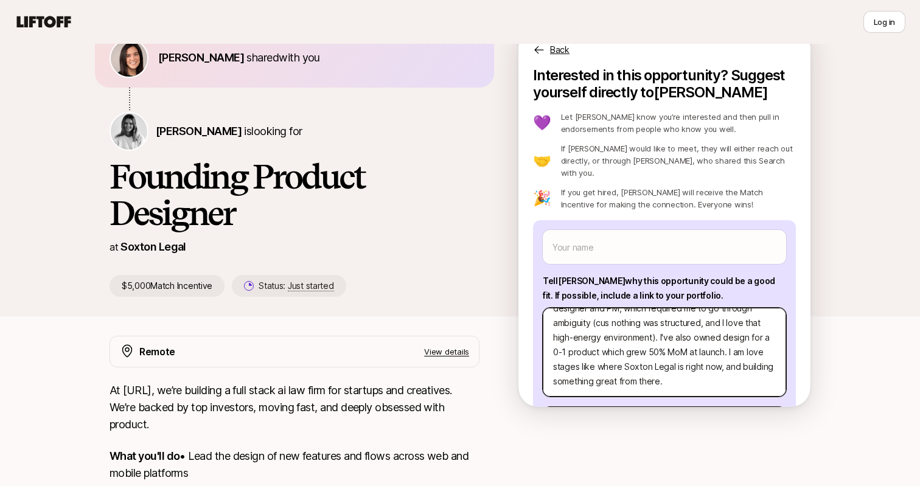
scroll to position [41, 0]
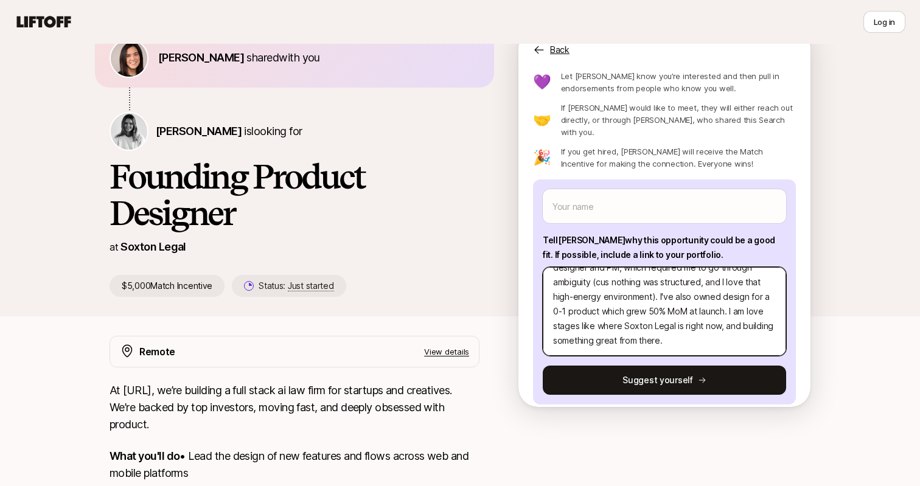
type textarea "I have launched a product for an early-stage AI startup (among others) that sca…"
click at [741, 301] on textarea "I have launched a product for an early-stage AI startup (among others) that sca…" at bounding box center [664, 311] width 243 height 89
click at [739, 301] on textarea "I have launched a product for an early-stage AI startup (among others) that sca…" at bounding box center [664, 311] width 243 height 89
type textarea "x"
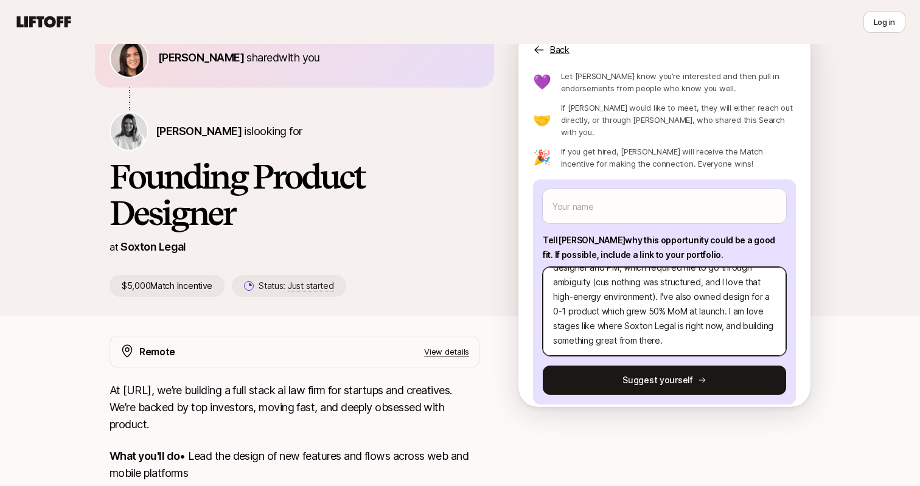
type textarea "I have launched a product for an early-stage AI startup (among others) that sca…"
click at [759, 301] on textarea "I have launched a product for an early-stage AI startup (among others) that sca…" at bounding box center [664, 311] width 243 height 89
type textarea "x"
type textarea "I have launched a product for an early-stage AI startup (among others) that sca…"
type textarea "x"
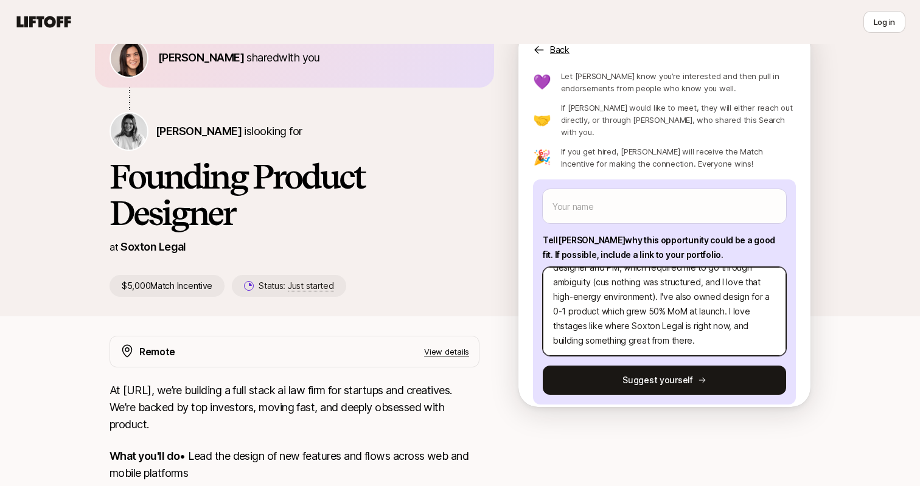
type textarea "I have launched a product for an early-stage AI startup (among others) that sca…"
type textarea "x"
type textarea "I have launched a product for an early-stage AI startup (among others) that sca…"
click at [577, 313] on textarea "I have launched a product for an early-stage AI startup (among others) that sca…" at bounding box center [664, 311] width 243 height 89
type textarea "x"
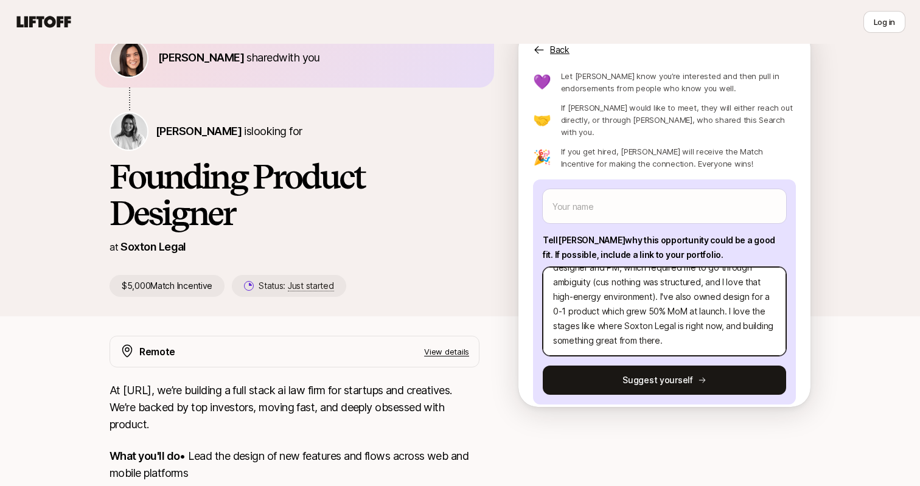
type textarea "I have launched a product for an early-stage AI startup (among others) that sca…"
click at [586, 313] on textarea "I have launched a product for an early-stage AI startup (among others) that sca…" at bounding box center [664, 311] width 243 height 89
type textarea "x"
type textarea "I have launched a product for an early-stage AI startup (among others) that sca…"
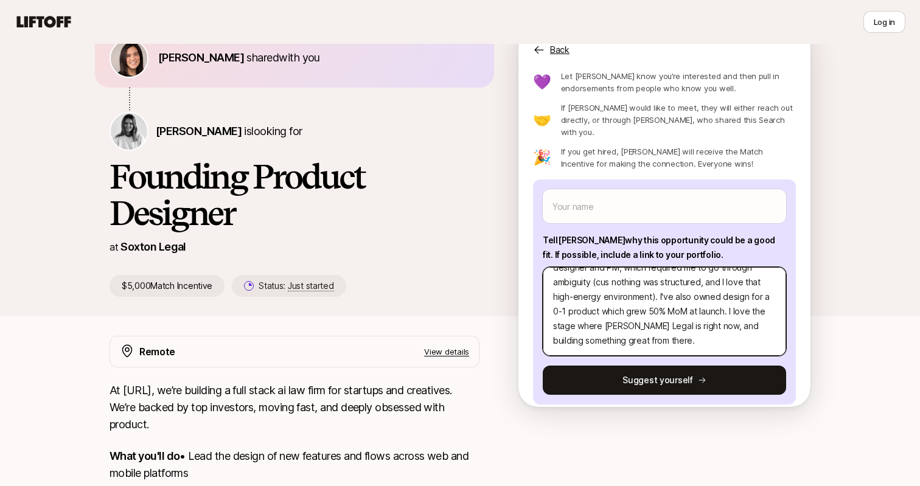
click at [722, 316] on textarea "I have launched a product for an early-stage AI startup (among others) that sca…" at bounding box center [664, 311] width 243 height 89
type textarea "x"
type textarea "I have launched a product for an early-stage AI startup (among others) that sca…"
type textarea "x"
type textarea "I have launched a product for an early-stage AI startup (among others) that sca…"
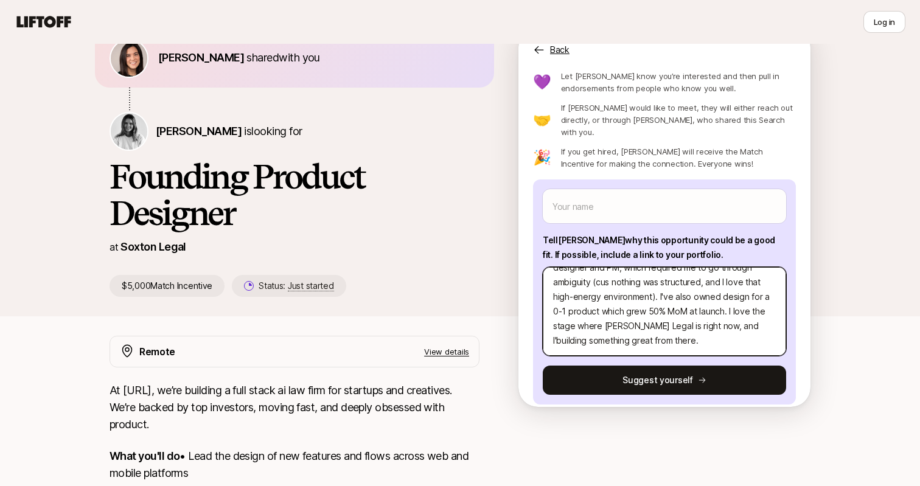
type textarea "x"
type textarea "I have launched a product for an early-stage AI startup (among others) that sca…"
type textarea "x"
type textarea "I have launched a product for an early-stage AI startup (among others) that sca…"
type textarea "x"
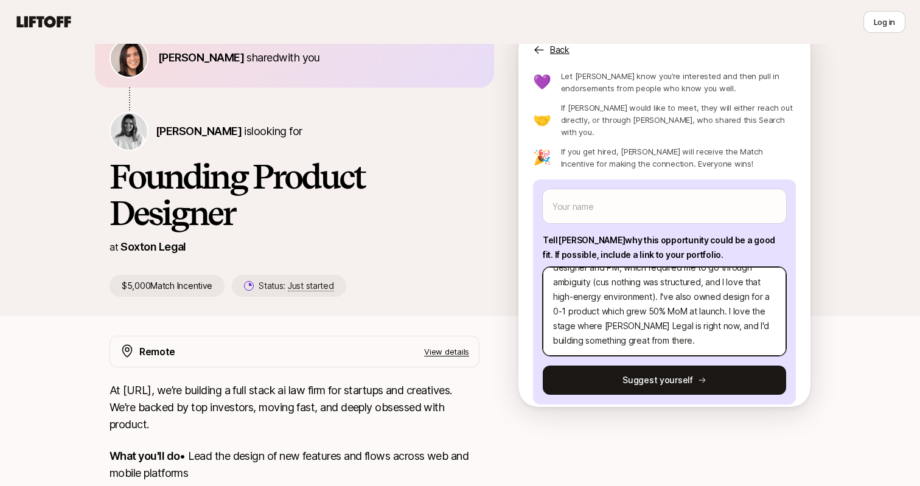
type textarea "I have launched a product for an early-stage AI startup (among others) that sca…"
type textarea "x"
type textarea "I have launched a product for an early-stage AI startup (among others) that sca…"
type textarea "x"
type textarea "I have launched a product for an early-stage AI startup (among others) that sca…"
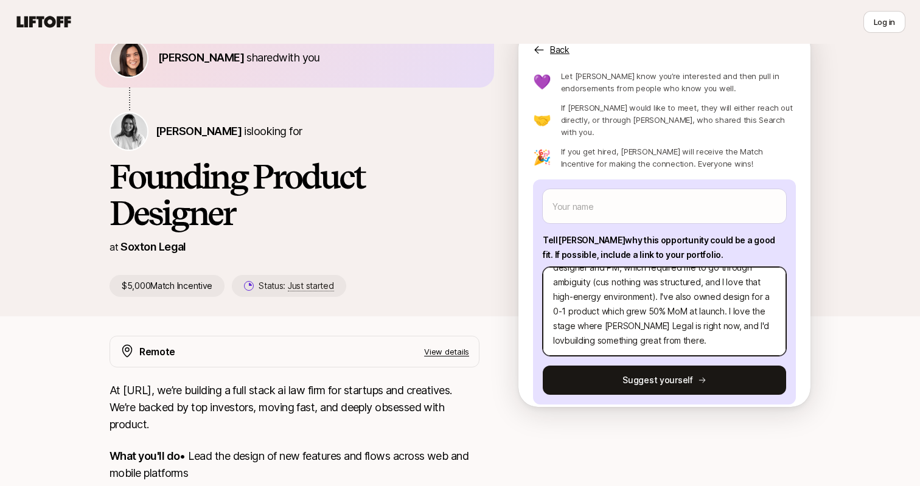
type textarea "x"
type textarea "I have launched a product for an early-stage AI startup (among others) that sca…"
type textarea "x"
type textarea "I have launched a product for an early-stage AI startup (among others) that sca…"
type textarea "x"
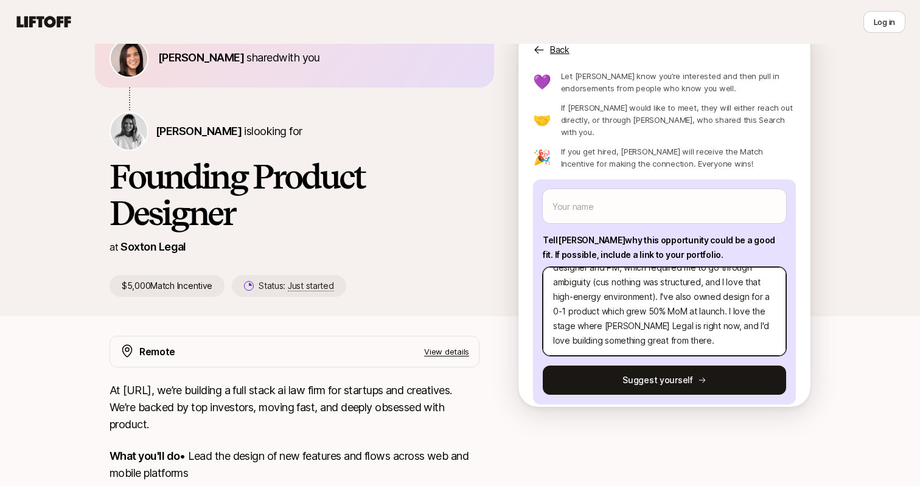
type textarea "I have launched a product for an early-stage AI startup (among others) that sca…"
type textarea "x"
type textarea "I have launched a product for an early-stage AI startup (among others) that sca…"
type textarea "x"
type textarea "I have launched a product for an early-stage AI startup (among others) that sca…"
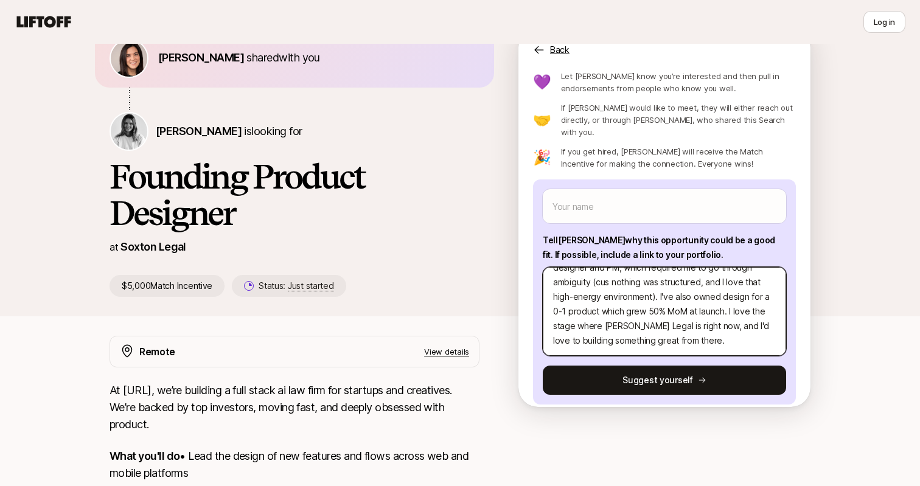
click at [582, 332] on textarea "I have launched a product for an early-stage AI startup (among others) that sca…" at bounding box center [664, 311] width 243 height 89
type textarea "x"
type textarea "I have launched a product for an early-stage AI startup (among others) that sca…"
type textarea "x"
type textarea "I have launched a product for an early-stage AI startup (among others) that sca…"
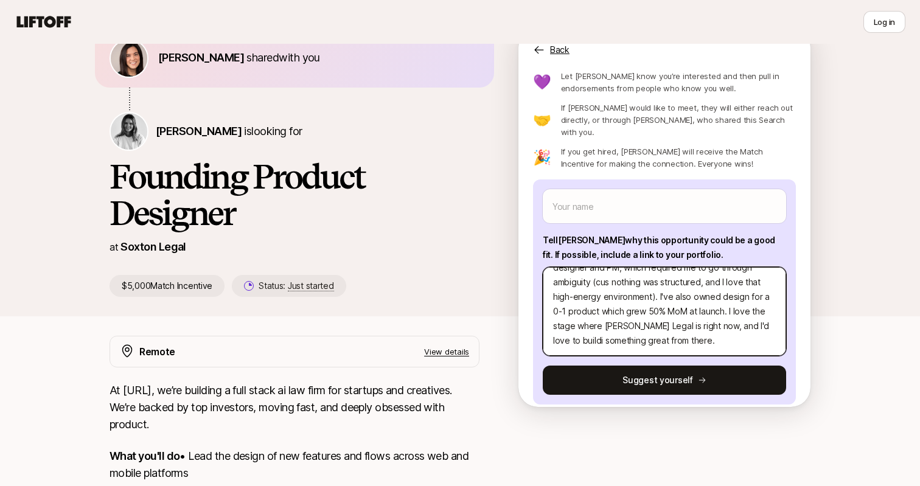
type textarea "x"
type textarea "I have launched a product for an early-stage AI startup (among others) that sca…"
click at [696, 330] on textarea "I have launched a product for an early-stage AI startup (among others) that sca…" at bounding box center [664, 311] width 243 height 89
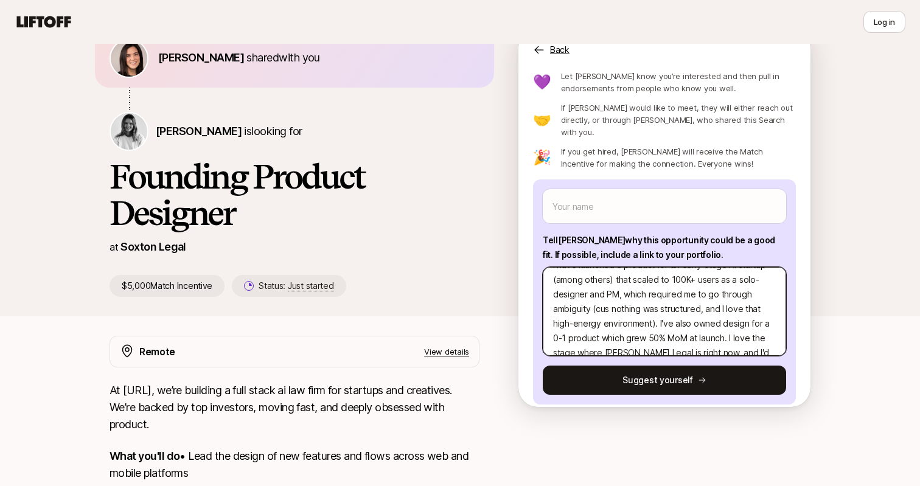
scroll to position [44, 0]
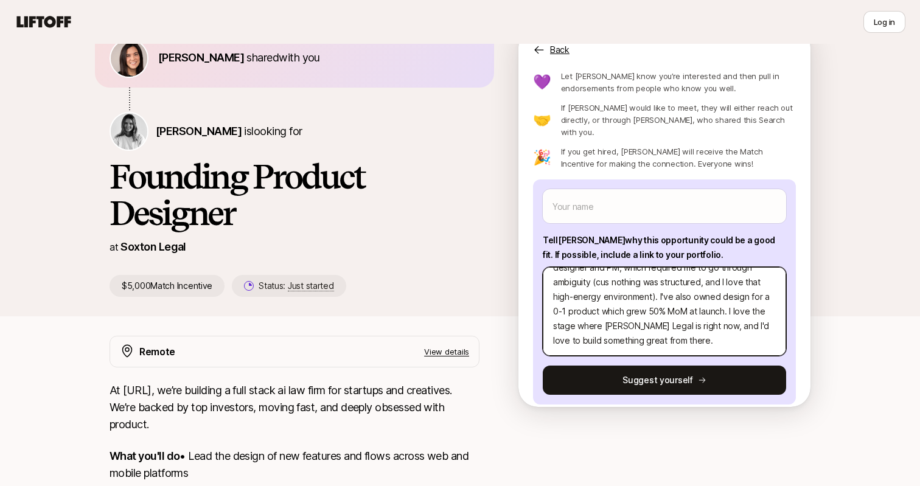
type textarea "x"
type textarea "I have launched a product for an early-stage AI startup (among others) that sca…"
type textarea "x"
type textarea "I have launched a product for an early-stage AI startup (among others) that sca…"
type textarea "x"
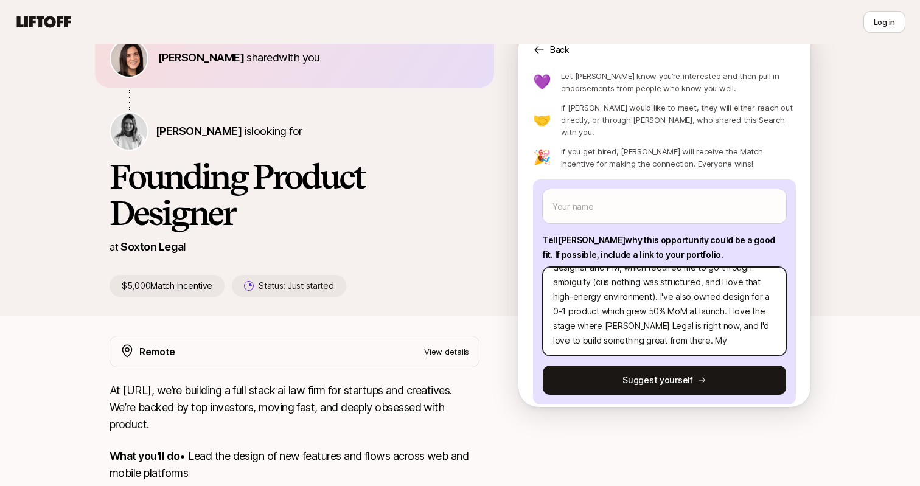
type textarea "I have launched a product for an early-stage AI startup (among others) that sca…"
type textarea "x"
type textarea "I have launched a product for an early-stage AI startup (among others) that sca…"
type textarea "x"
type textarea "I have launched a product for an early-stage AI startup (among others) that sca…"
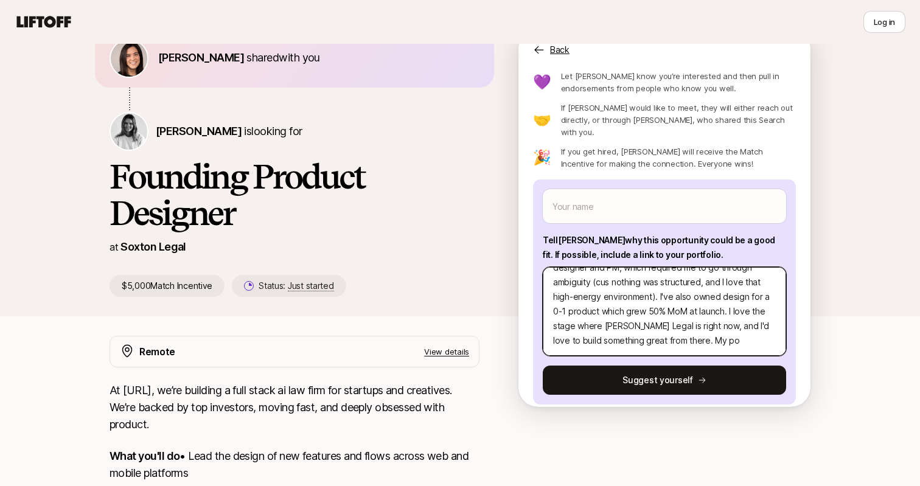
type textarea "x"
type textarea "I have launched a product for an early-stage AI startup (among others) that sca…"
type textarea "x"
type textarea "I have launched a product for an early-stage AI startup (among others) that sca…"
type textarea "x"
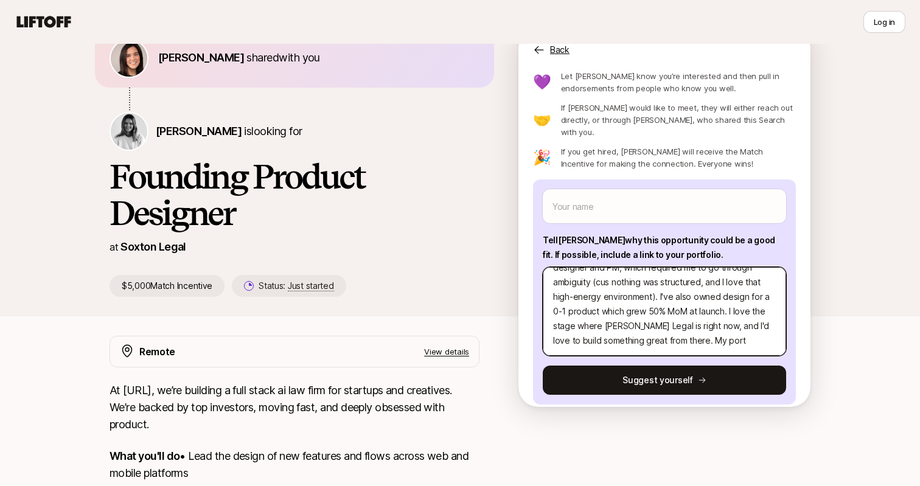
type textarea "I have launched a product for an early-stage AI startup (among others) that sca…"
type textarea "x"
type textarea "I have launched a product for an early-stage AI startup (among others) that sca…"
type textarea "x"
type textarea "I have launched a product for an early-stage AI startup (among others) that sca…"
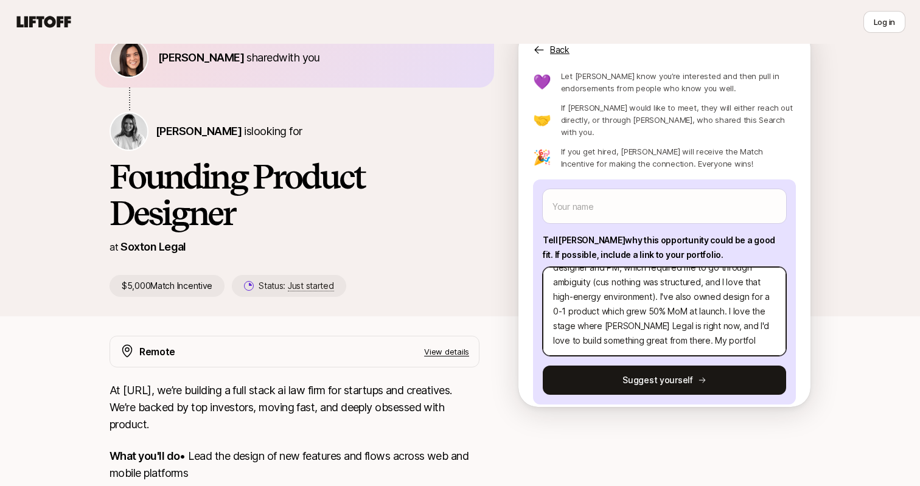
type textarea "x"
type textarea "I have launched a product for an early-stage AI startup (among others) that sca…"
type textarea "x"
type textarea "I have launched a product for an early-stage AI startup (among others) that sca…"
type textarea "x"
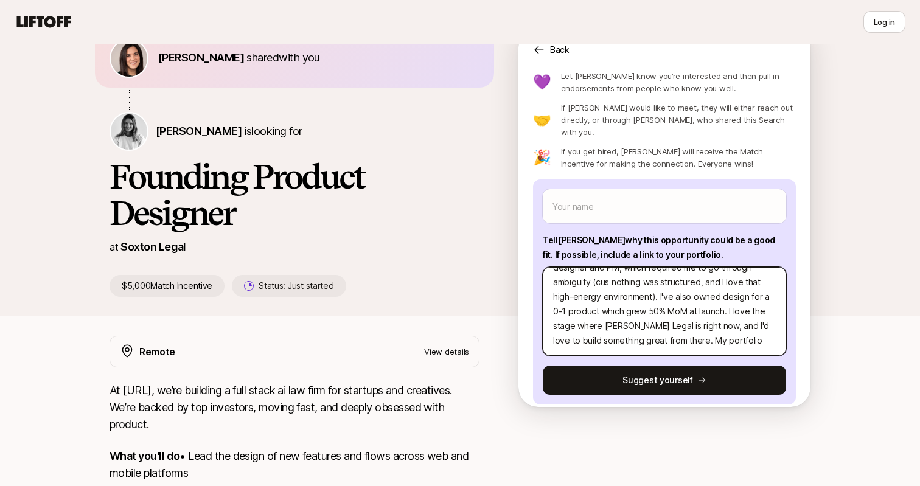
type textarea "I have launched a product for an early-stage AI startup (among others) that sca…"
type textarea "x"
type textarea "I have launched a product for an early-stage AI startup (among others) that sca…"
type textarea "x"
type textarea "I have launched a product for an early-stage AI startup (among others) that sca…"
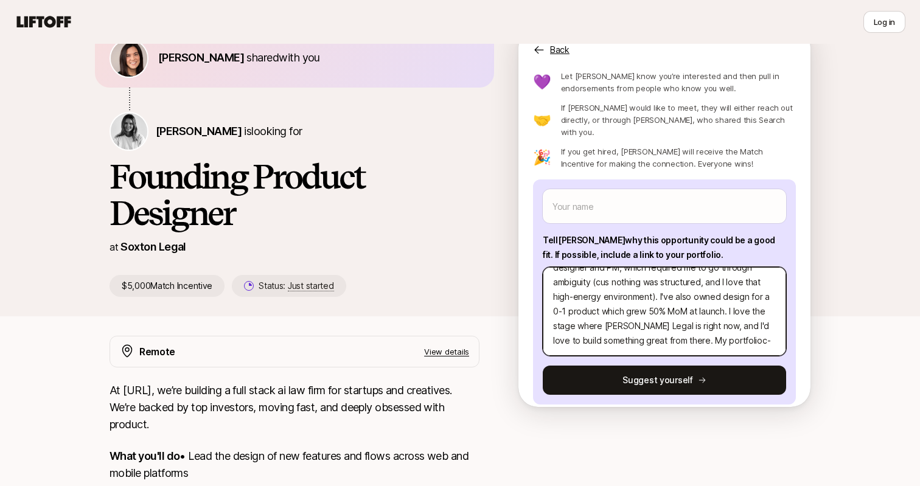
type textarea "x"
type textarea "I have launched a product for an early-stage AI startup (among others) that sca…"
type textarea "x"
type textarea "I have launched a product for an early-stage AI startup (among others) that sca…"
type textarea "x"
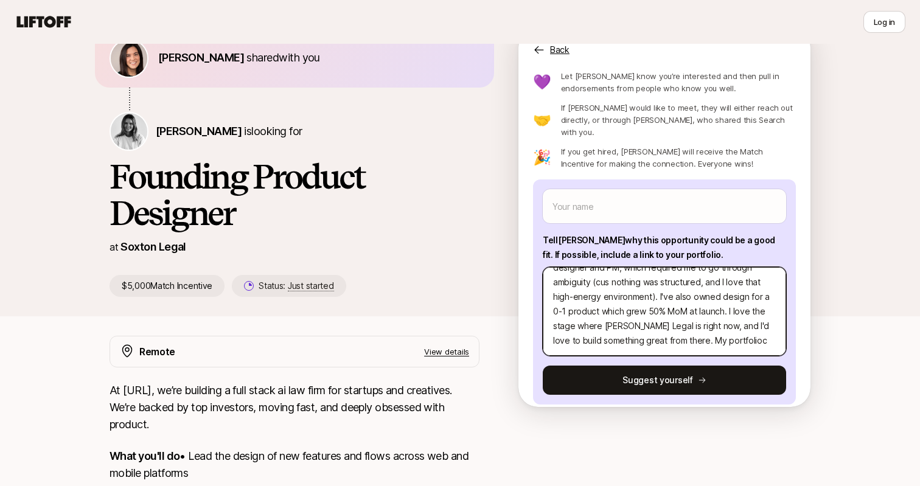
type textarea "I have launched a product for an early-stage AI startup (among others) that sca…"
type textarea "x"
type textarea "I have launched a product for an early-stage AI startup (among others) that sca…"
type textarea "x"
type textarea "I have launched a product for an early-stage AI startup (among others) that sca…"
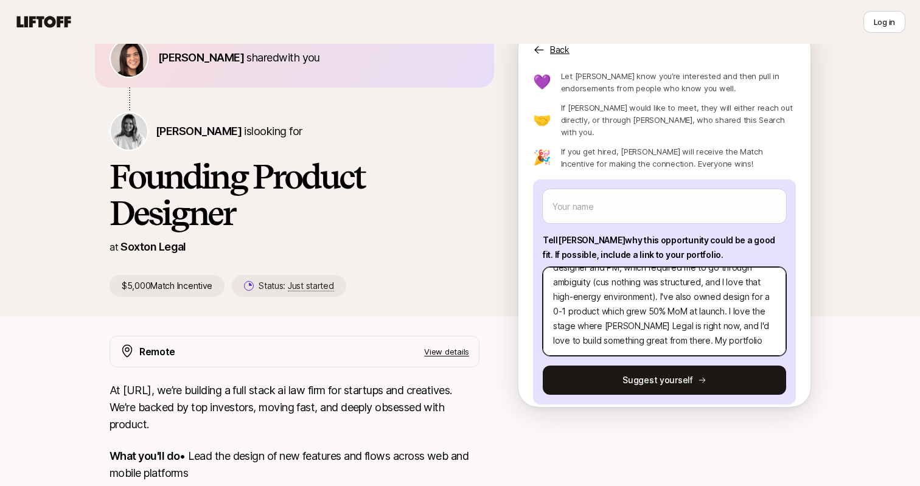
type textarea "x"
type textarea "I have launched a product for an early-stage AI startup (among others) that sca…"
type textarea "x"
type textarea "I have launched a product for an early-stage AI startup (among others) that sca…"
type textarea "x"
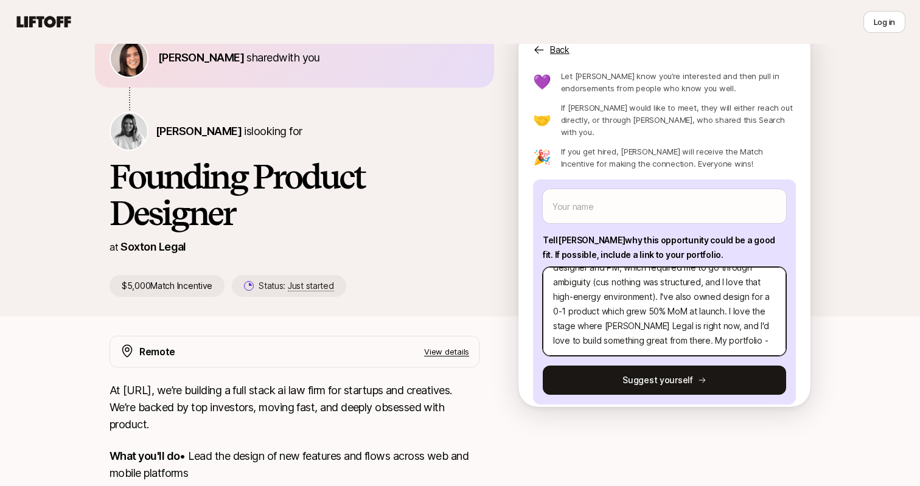
type textarea "I have launched a product for an early-stage AI startup (among others) that sca…"
paste textarea "[URL][DOMAIN_NAME]"
type textarea "x"
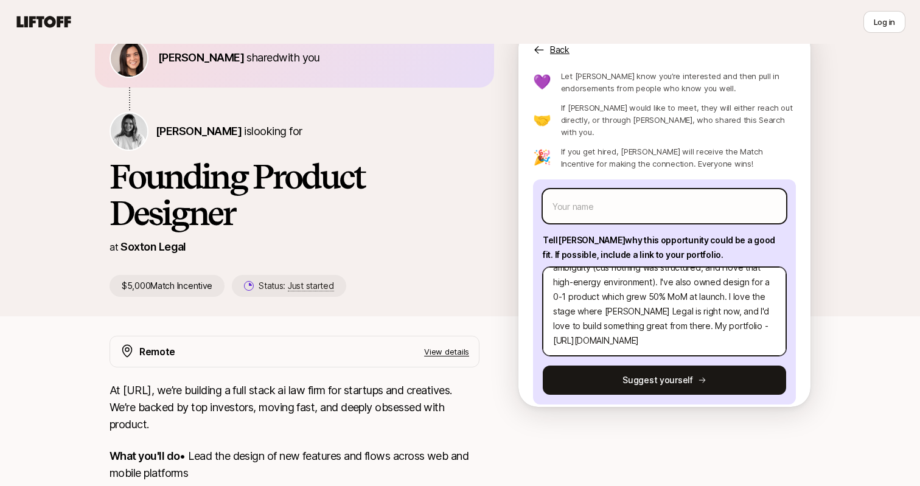
type textarea "I have launched a product for an early-stage AI startup (among others) that sca…"
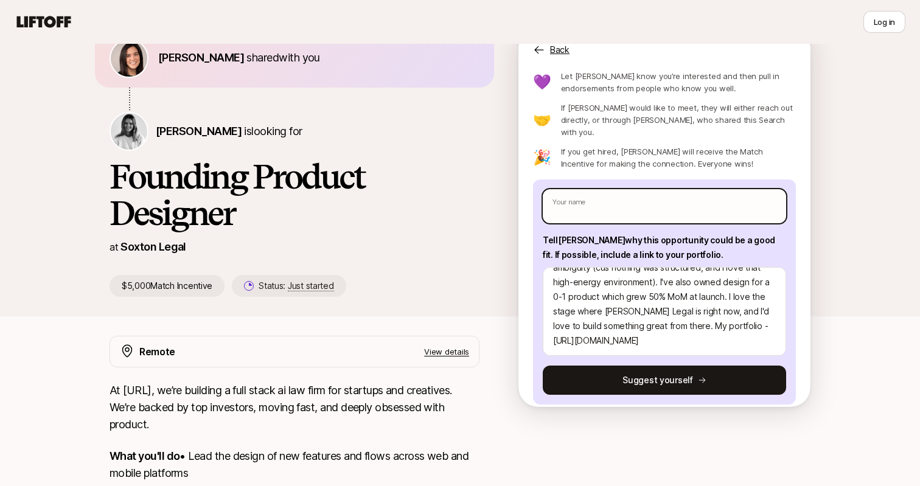
click at [606, 189] on input "text" at bounding box center [664, 206] width 243 height 34
type textarea "x"
type input "S"
type textarea "x"
type input "Sa"
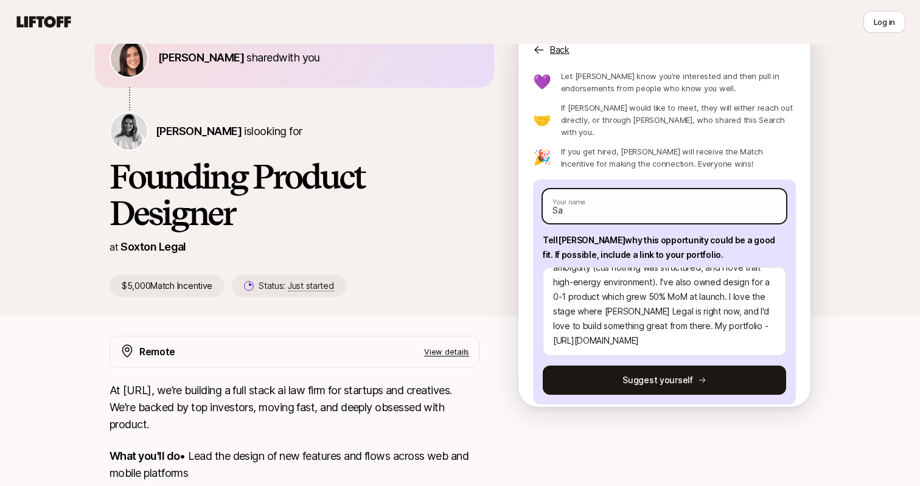
type textarea "x"
type input "Sai"
type textarea "x"
type input "[PERSON_NAME]"
type textarea "x"
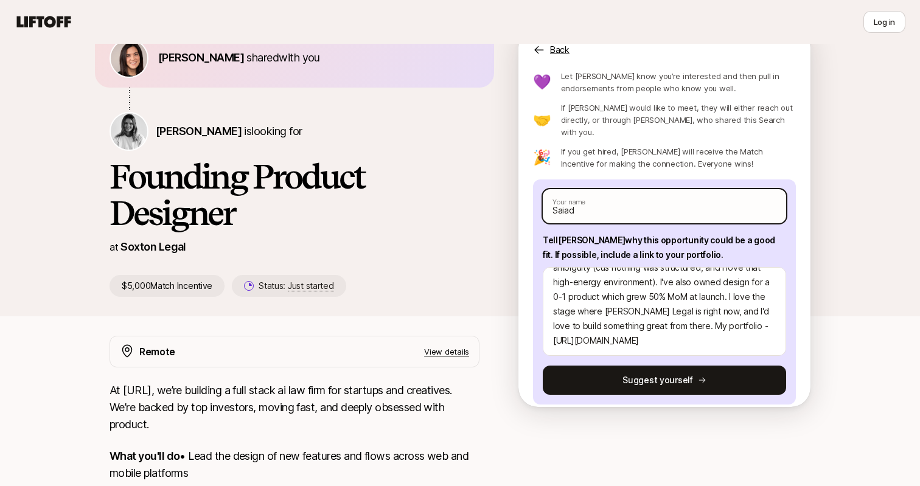
type input "Saiadi"
type textarea "x"
type input "Saiadit"
type textarea "x"
type input "Saiaditya"
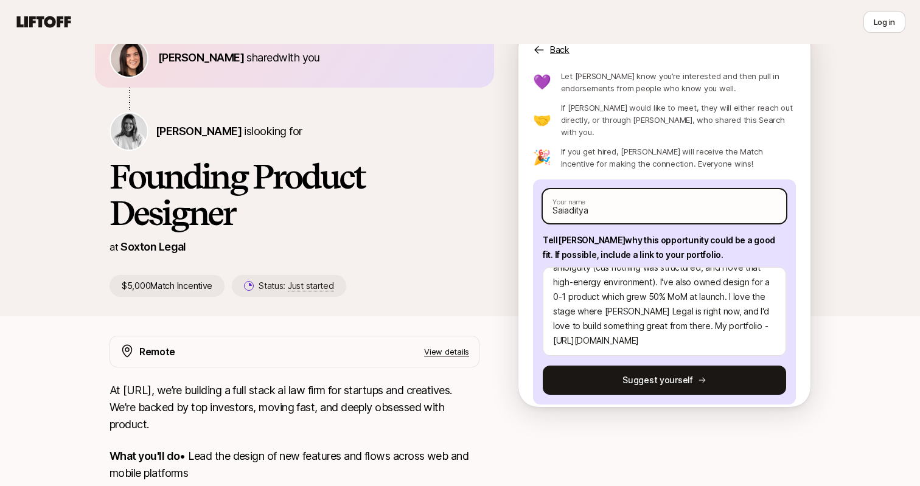
type textarea "x"
type input "Saiaditya"
type textarea "x"
type input "[PERSON_NAME]"
type textarea "x"
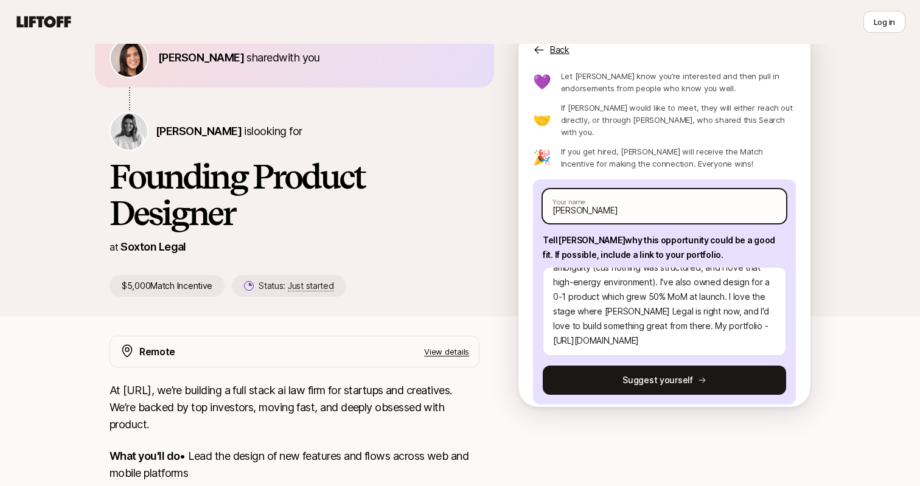
type input "Saiaditya Ga"
type textarea "x"
type input "[PERSON_NAME]"
type textarea "x"
type input "[PERSON_NAME]"
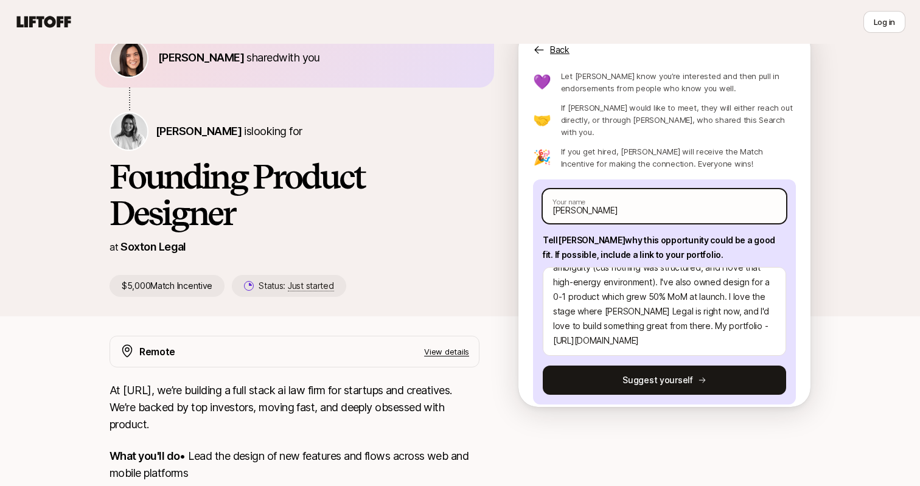
type textarea "x"
type input "[PERSON_NAME]"
type textarea "x"
type input "[PERSON_NAME]"
type textarea "x"
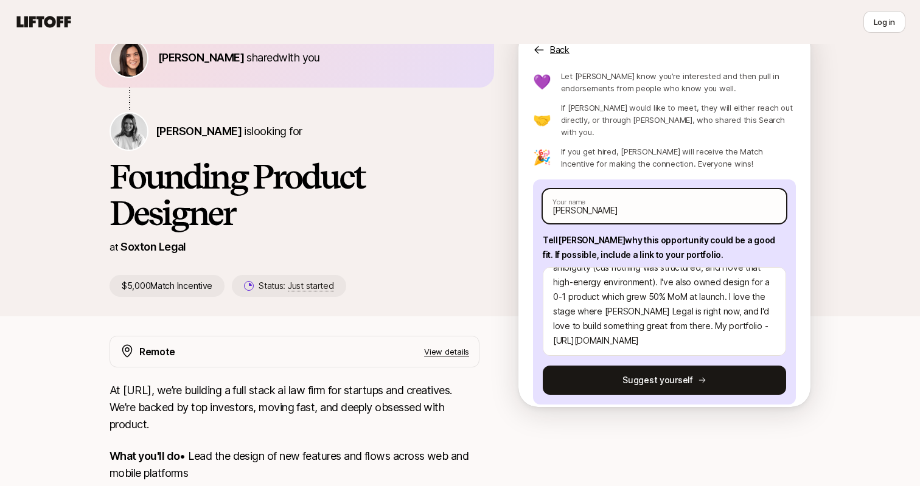
type input "[PERSON_NAME]"
click at [569, 199] on input "[PERSON_NAME]" at bounding box center [664, 206] width 243 height 34
type textarea "x"
type input "[PERSON_NAME]"
type textarea "x"
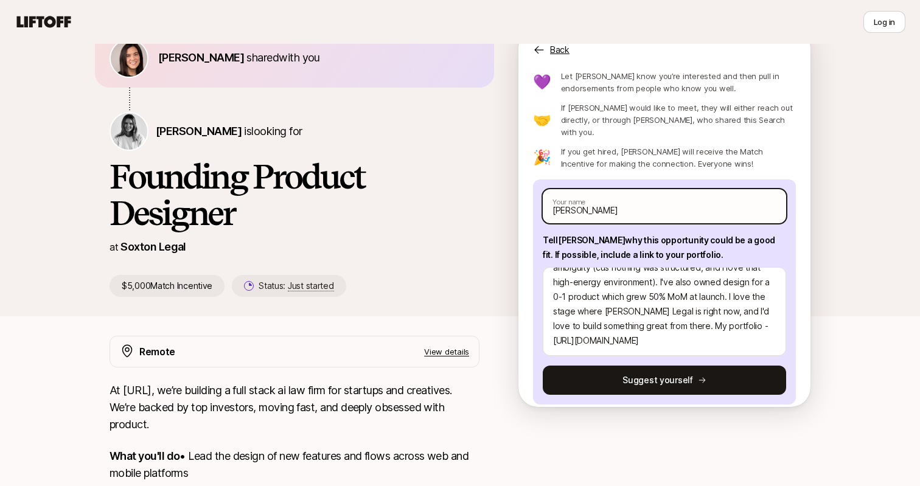
type input "Saditya [PERSON_NAME]"
type textarea "x"
type input "[PERSON_NAME]"
type textarea "x"
type input "[PERSON_NAME]"
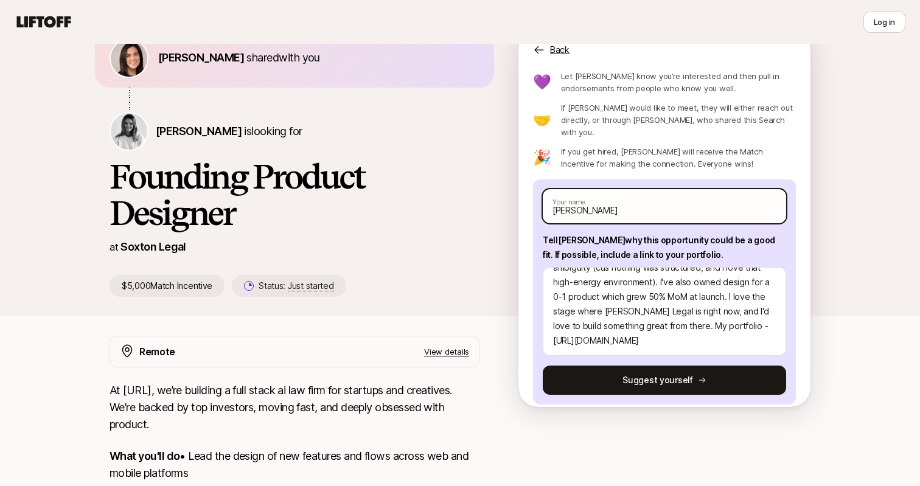
type textarea "x"
type input "[PERSON_NAME]"
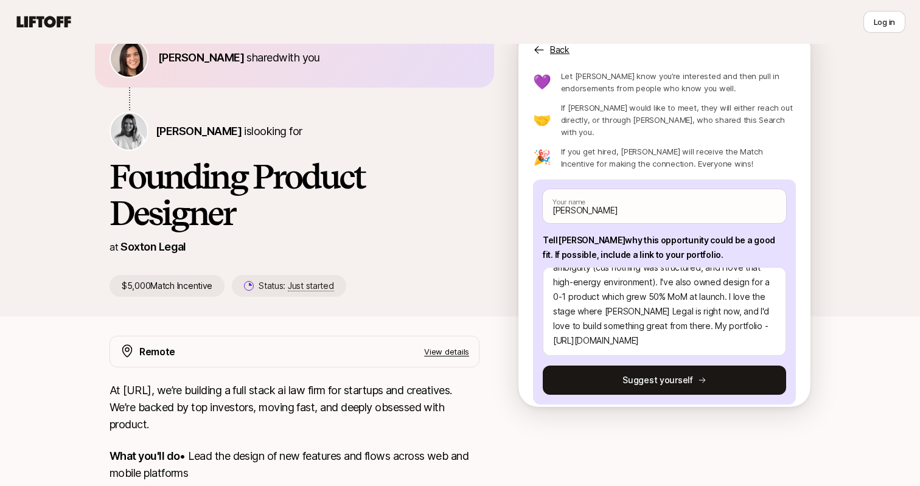
click at [525, 200] on div "Interested in this opportunity? Suggest yourself directly to [PERSON_NAME] 💜 Le…" at bounding box center [664, 237] width 292 height 340
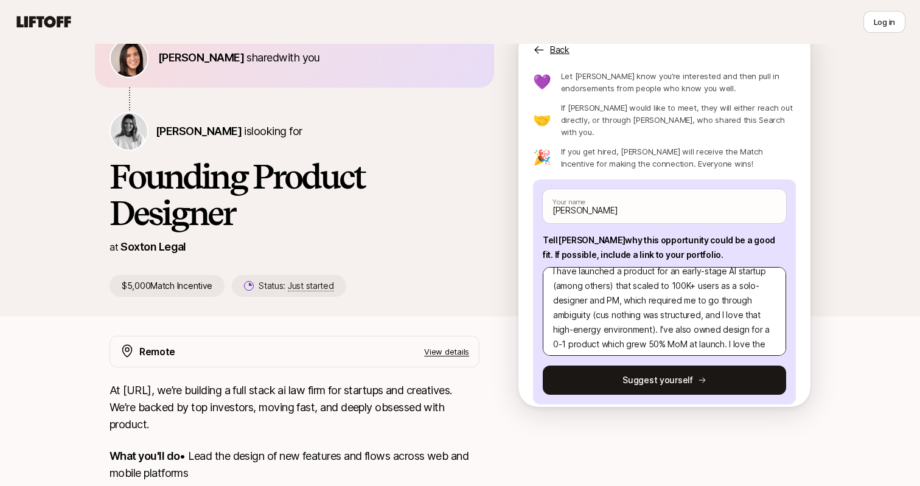
scroll to position [0, 0]
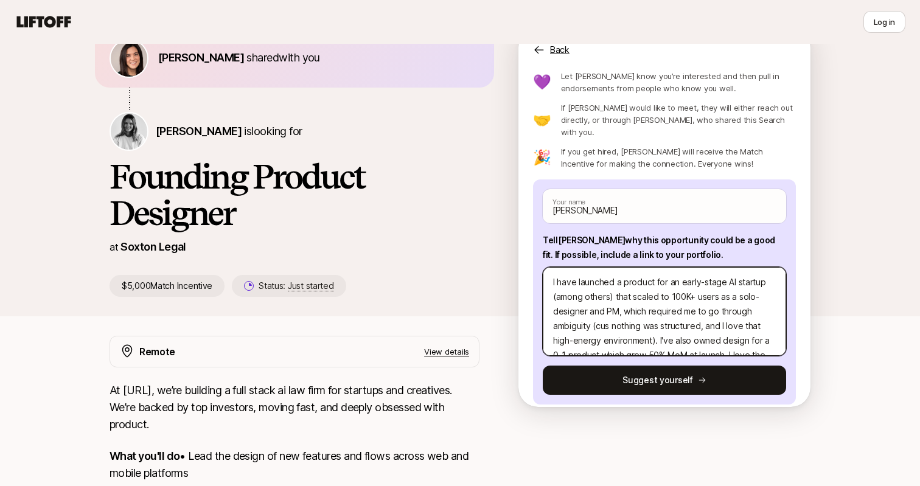
click at [623, 319] on textarea "I have launched a product for an early-stage AI startup (among others) that sca…" at bounding box center [664, 311] width 243 height 89
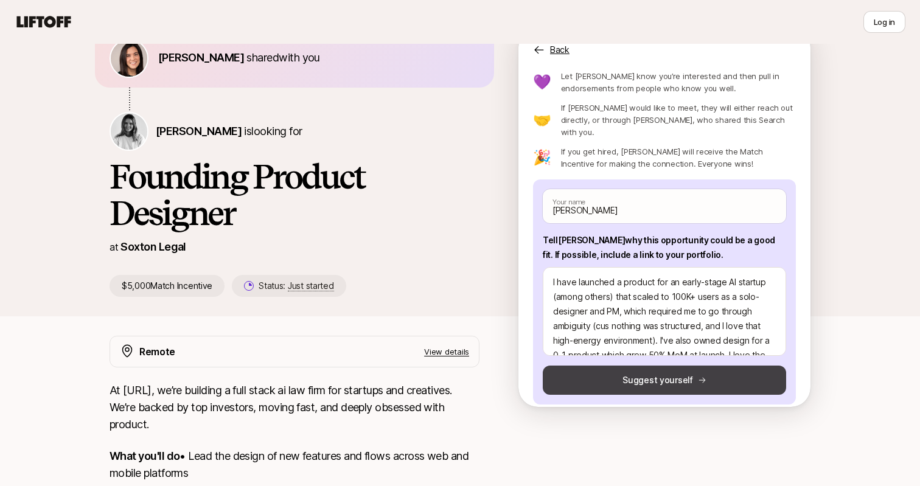
click at [632, 370] on button "Suggest yourself" at bounding box center [664, 380] width 243 height 29
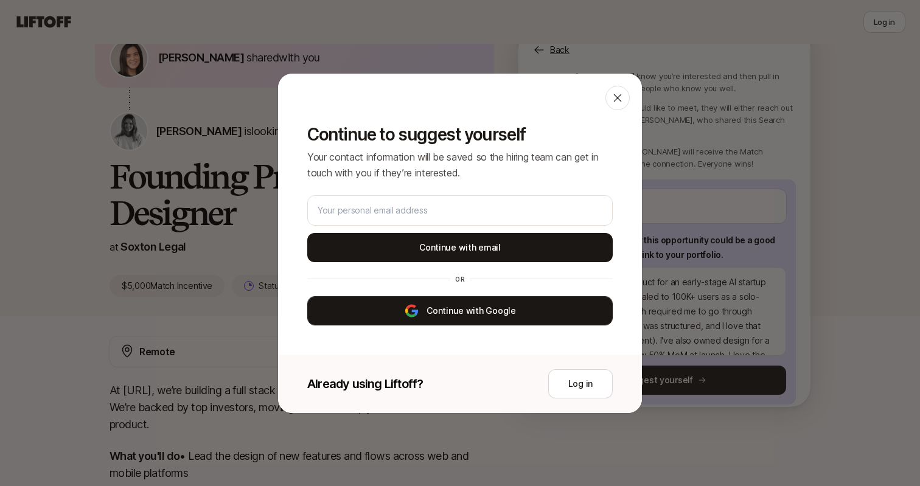
click at [461, 305] on button "Continue with Google" at bounding box center [459, 310] width 305 height 29
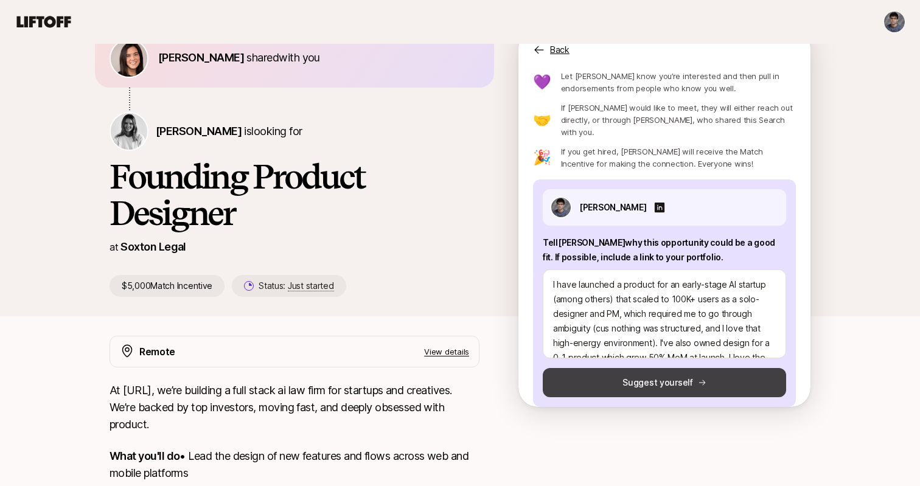
click at [623, 373] on button "Suggest yourself" at bounding box center [664, 382] width 243 height 29
type textarea "x"
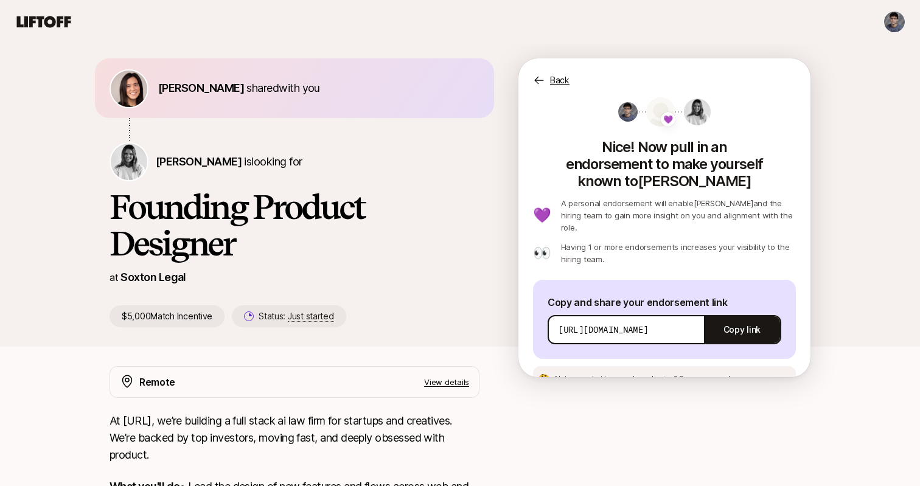
scroll to position [0, 0]
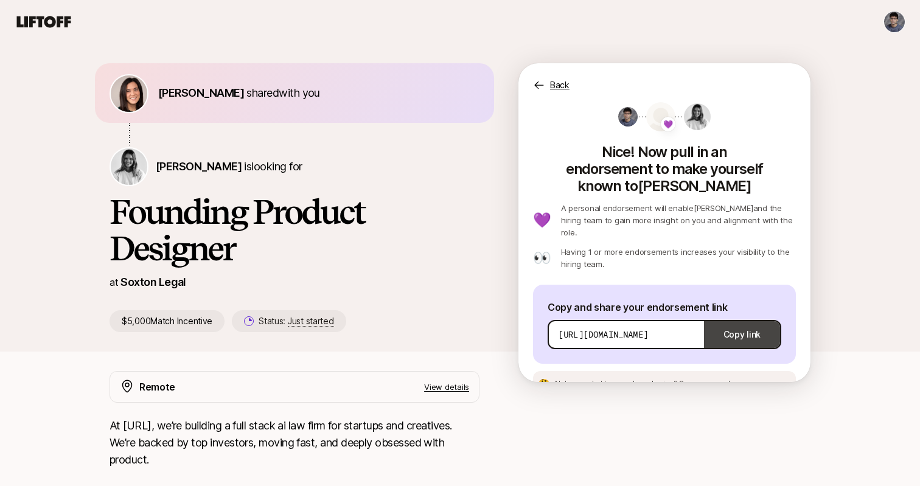
click at [734, 318] on button "Copy link" at bounding box center [742, 335] width 76 height 34
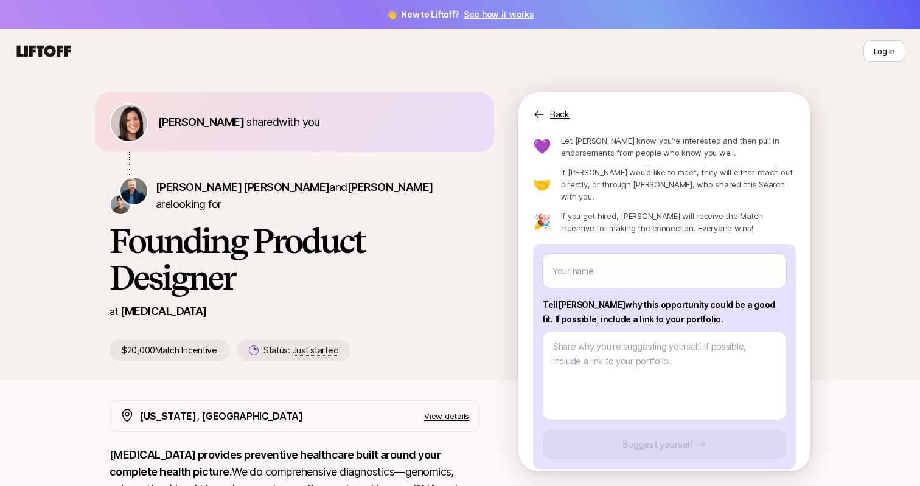
type textarea "x"
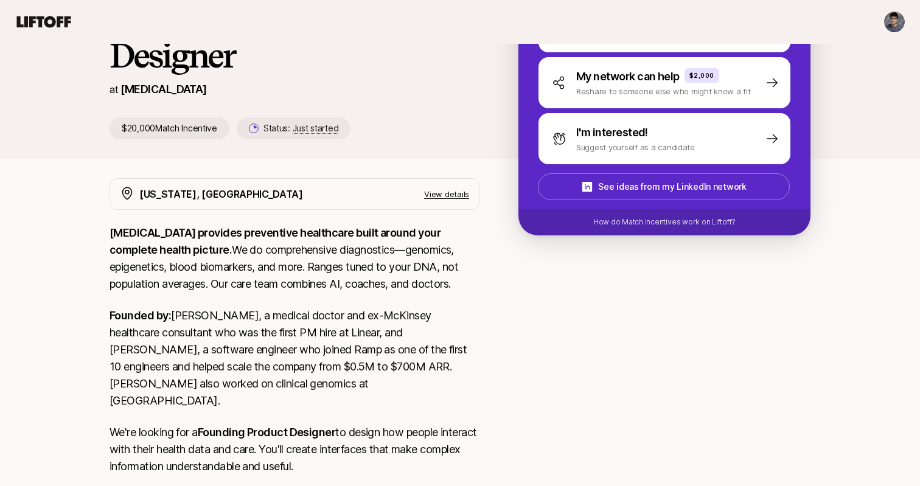
scroll to position [156, 0]
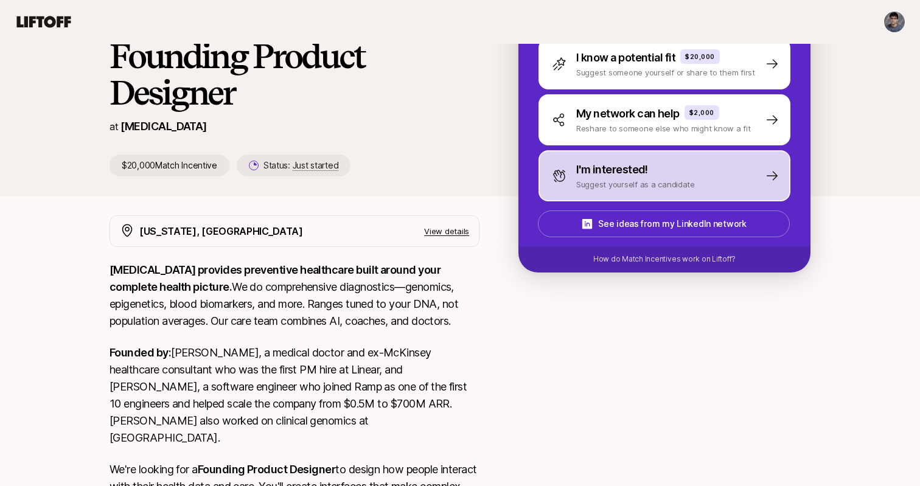
click at [576, 178] on div "I'm interested! Suggest yourself as a candidate" at bounding box center [623, 175] width 143 height 29
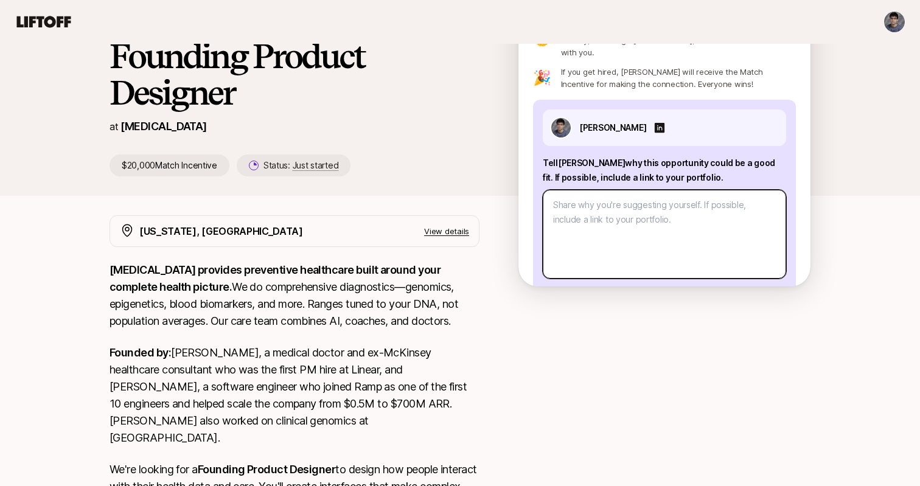
click at [576, 190] on textarea at bounding box center [664, 234] width 243 height 89
paste textarea "I've previously led design for a trading app with 30M+ users: my redesign impro…"
type textarea "x"
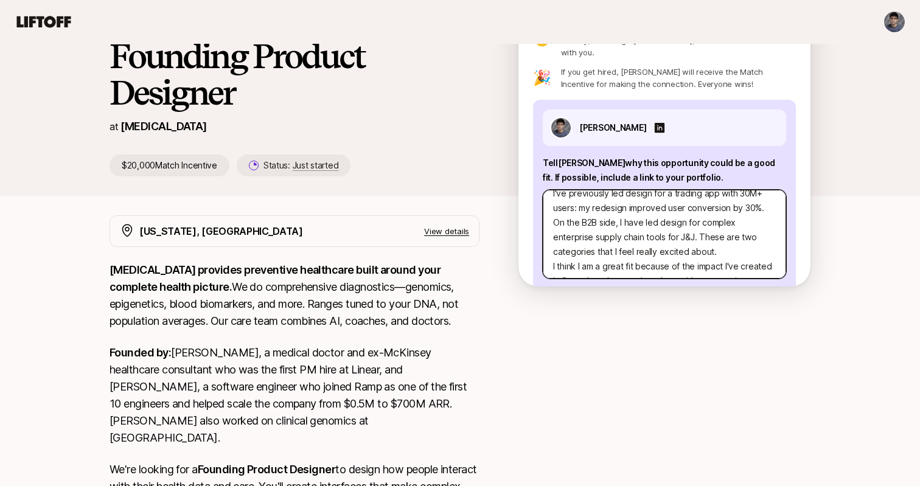
scroll to position [0, 0]
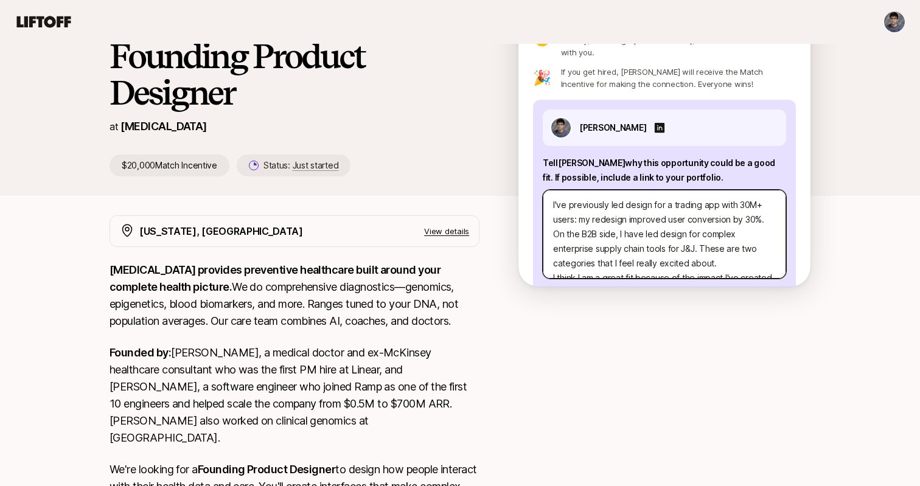
type textarea "I've previously led design for a trading app with 30M+ users: my redesign impro…"
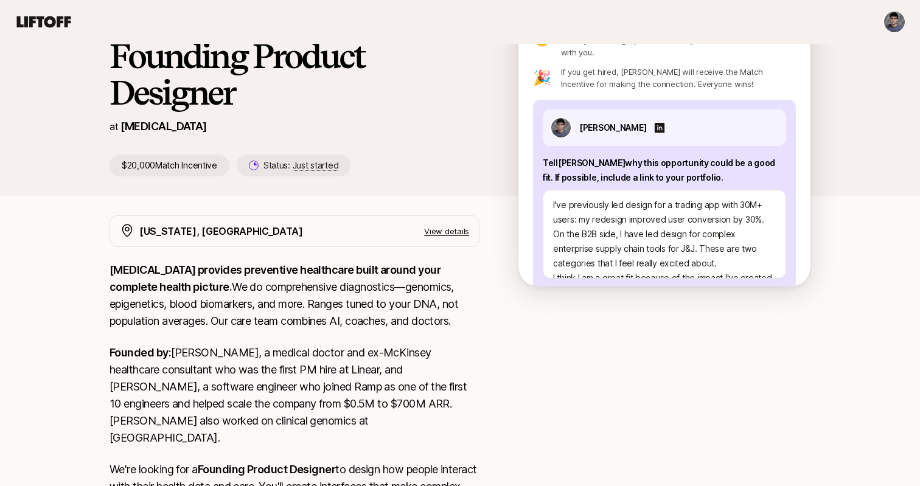
click at [432, 162] on div "$20,000 Match Incentive Status: Just started" at bounding box center [295, 166] width 370 height 22
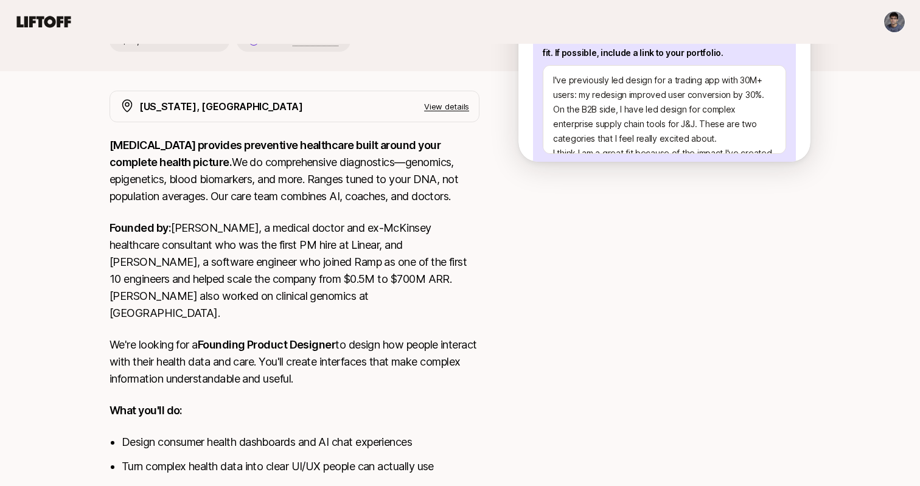
scroll to position [279, 0]
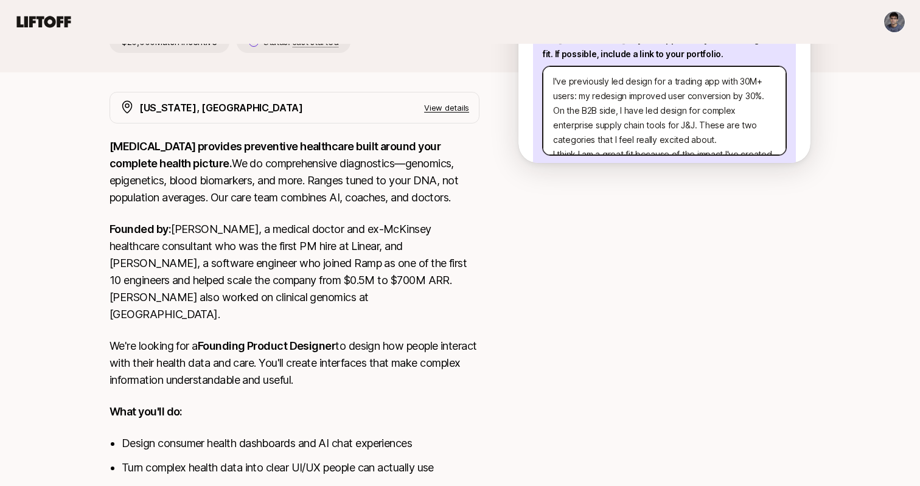
click at [576, 92] on textarea "I've previously led design for a trading app with 30M+ users: my redesign impro…" at bounding box center [664, 110] width 243 height 89
click at [552, 68] on textarea "I've previously led design for a trading app with 30M+ users: my redesign impro…" at bounding box center [664, 110] width 243 height 89
paste textarea "much of my work has been about making complex, high-stakes systems clear and us…"
type textarea "x"
type textarea "much of my work has been about making complex, high-stakes systems clear and us…"
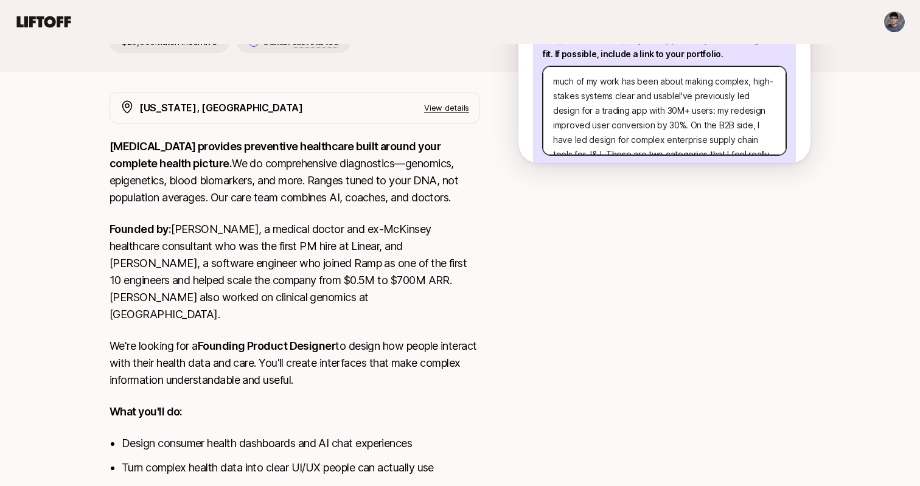
click at [559, 72] on textarea "much of my work has been about making complex, high-stakes systems clear and us…" at bounding box center [664, 110] width 243 height 89
type textarea "x"
type textarea "uch of my work has been about making complex, high-stakes systems clear and usa…"
type textarea "x"
type textarea "Much of my work has been about making complex, high-stakes systems clear and us…"
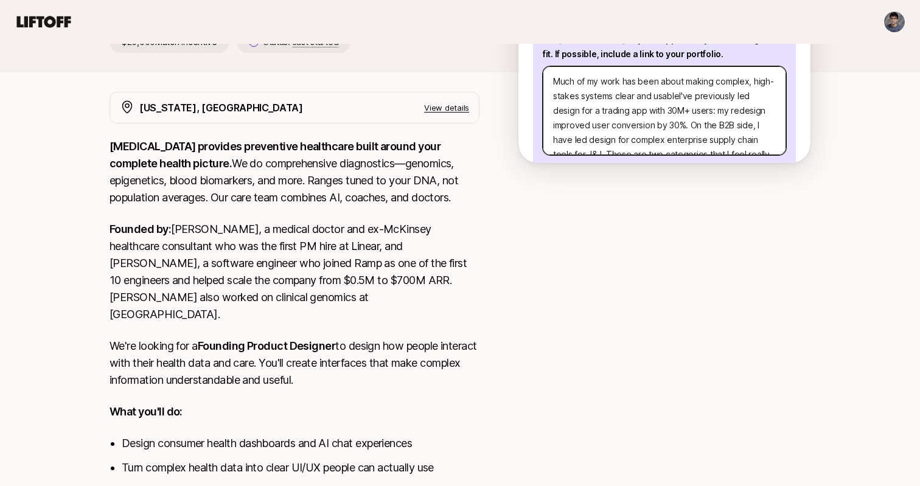
scroll to position [270, 0]
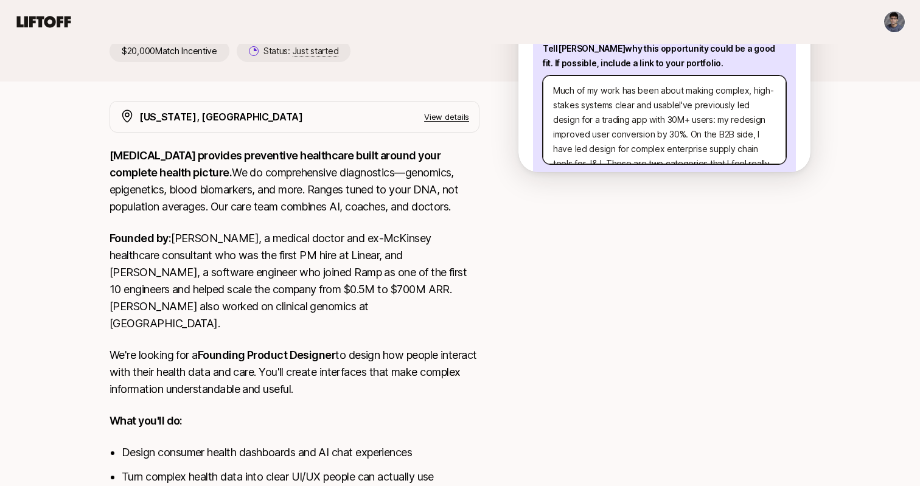
click at [678, 97] on textarea "Much of my work has been about making complex, high-stakes systems clear and us…" at bounding box center [664, 119] width 243 height 89
type textarea "x"
type textarea "Much of my work has been about making complex, high-stakes systems clear and us…"
type textarea "x"
type textarea "Much of my work has been about making complex, high-stakes systems clear and us…"
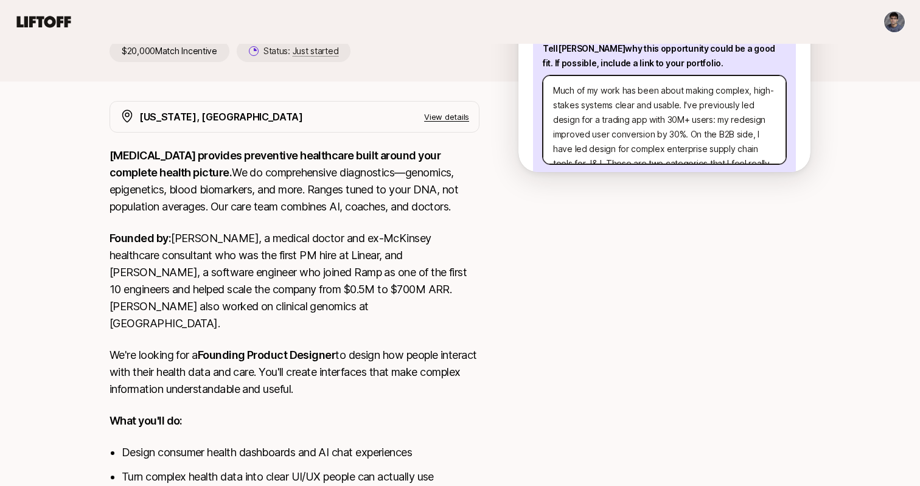
drag, startPoint x: 728, startPoint y: 110, endPoint x: 585, endPoint y: 112, distance: 143.6
click at [585, 112] on textarea "Much of my work has been about making complex, high-stakes systems clear and us…" at bounding box center [664, 119] width 243 height 89
type textarea "x"
type textarea "Much of my work has been about making complex, high-stakes systems clear and us…"
type textarea "x"
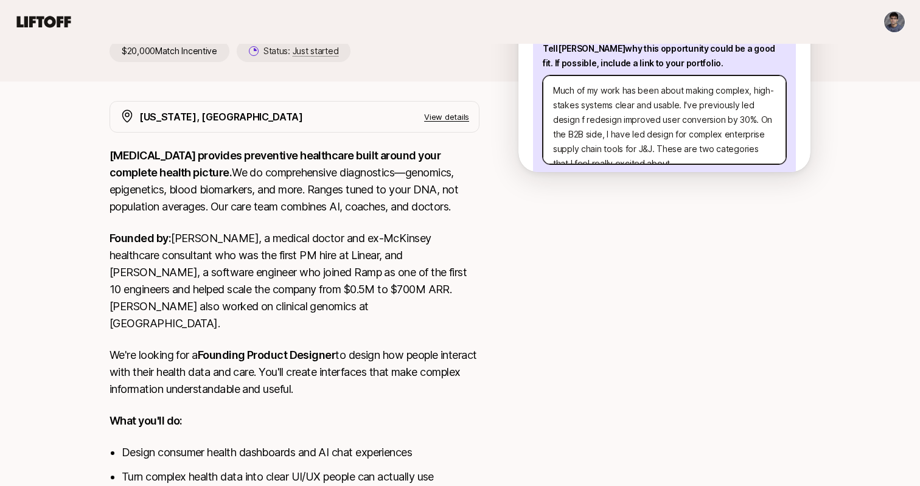
type textarea "Much of my work has been about making complex, high-stakes systems clear and us…"
click at [591, 110] on textarea "Much of my work has been about making complex, high-stakes systems clear and us…" at bounding box center [664, 119] width 243 height 89
type textarea "x"
type textarea "Much of my work has been about making complex, high-stakes systems clear and us…"
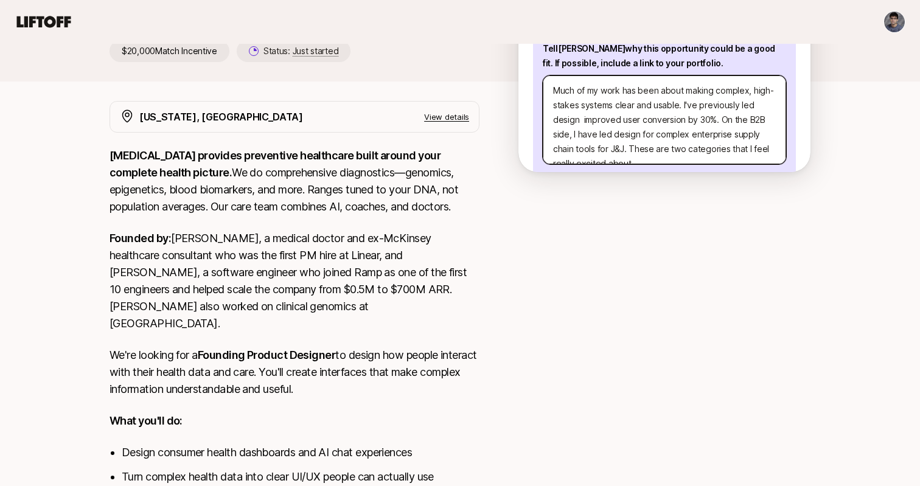
type textarea "x"
type textarea "Much of my work has been about making complex, high-stakes systems clear and us…"
drag, startPoint x: 581, startPoint y: 109, endPoint x: 638, endPoint y: 126, distance: 60.3
click at [638, 126] on textarea "Much of my work has been about making complex, high-stakes systems clear and us…" at bounding box center [664, 119] width 243 height 89
type textarea "x"
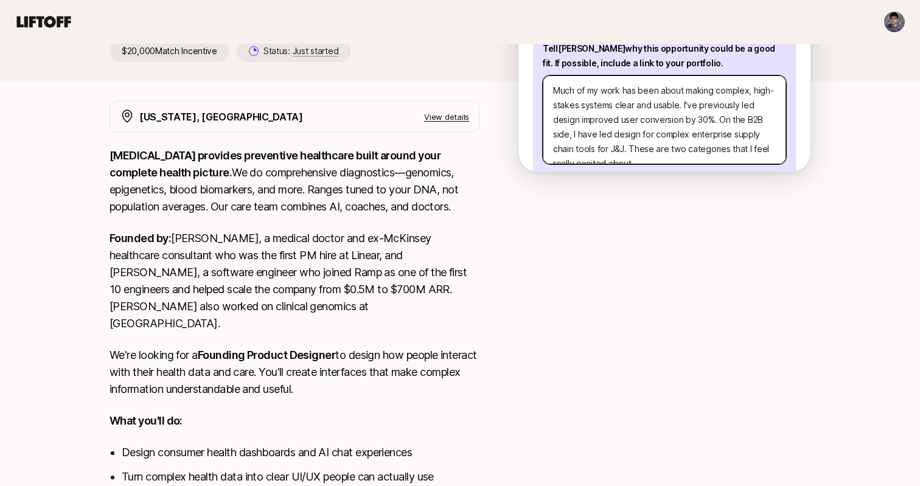
type textarea "Much of my work has been about making complex, high-stakes systems clear and us…"
type textarea "x"
type textarea "Much of my work has been about making complex, high-stakes systems clear and us…"
click at [768, 110] on textarea "Much of my work has been about making complex, high-stakes systems clear and us…" at bounding box center [664, 119] width 243 height 89
type textarea "x"
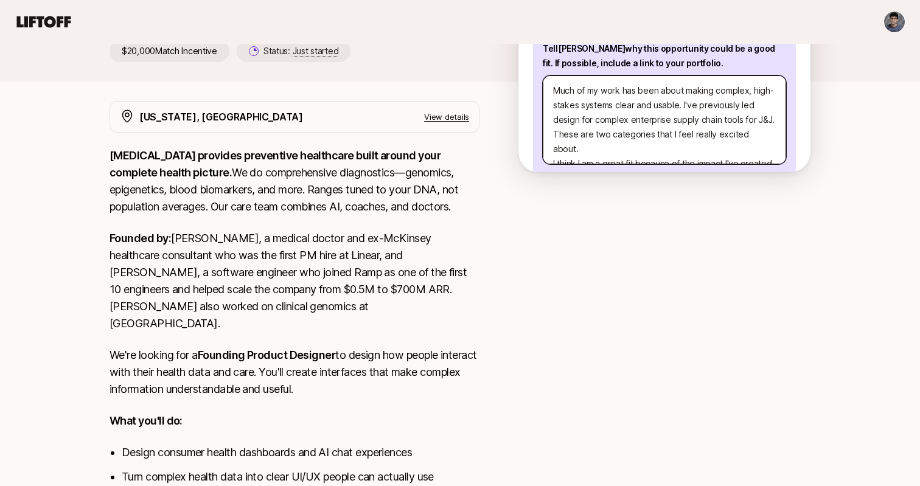
type textarea "Much of my work has been about making complex, high-stakes systems clear and us…"
type textarea "x"
type textarea "Much of my work has been about making complex, high-stakes systems clear and us…"
type textarea "x"
type textarea "Much of my work has been about making complex, high-stakes systems clear and us…"
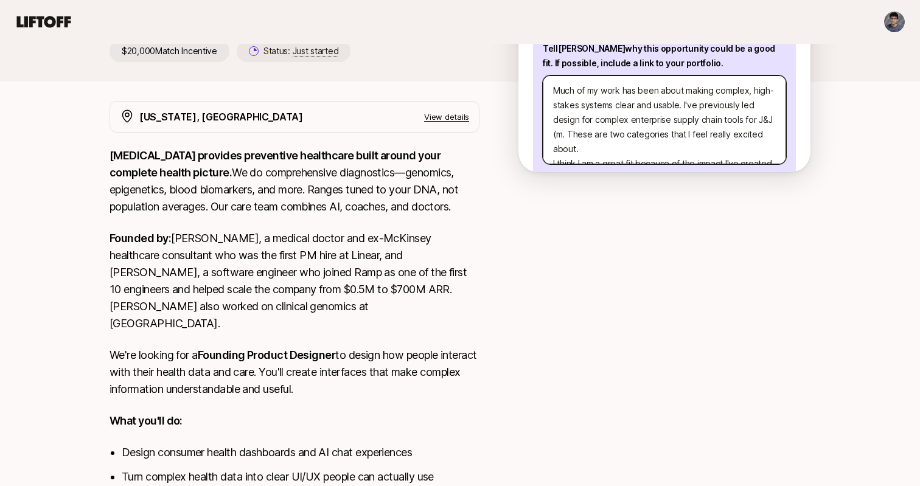
type textarea "x"
type textarea "Much of my work has been about making complex, high-stakes systems clear and us…"
type textarea "x"
type textarea "Much of my work has been about making complex, high-stakes systems clear and us…"
type textarea "x"
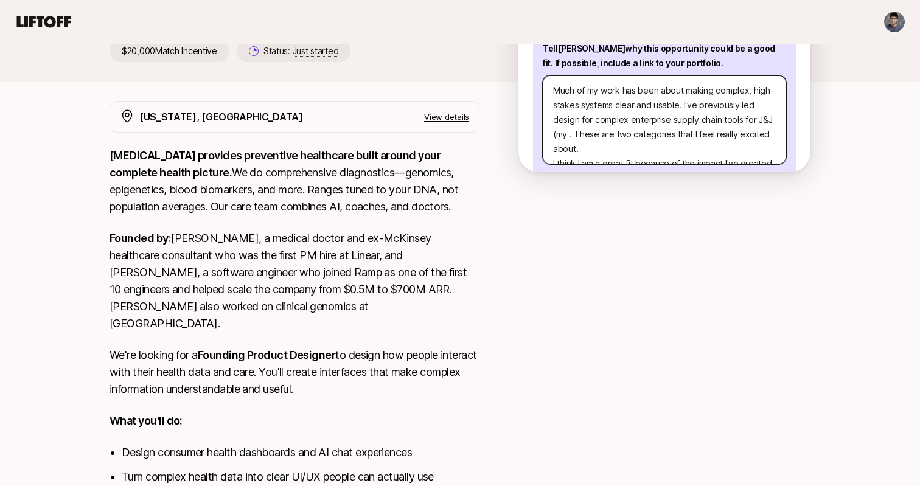
type textarea "Much of my work has been about making complex, high-stakes systems clear and us…"
type textarea "x"
type textarea "Much of my work has been about making complex, high-stakes systems clear and us…"
type textarea "x"
type textarea "Much of my work has been about making complex, high-stakes systems clear and us…"
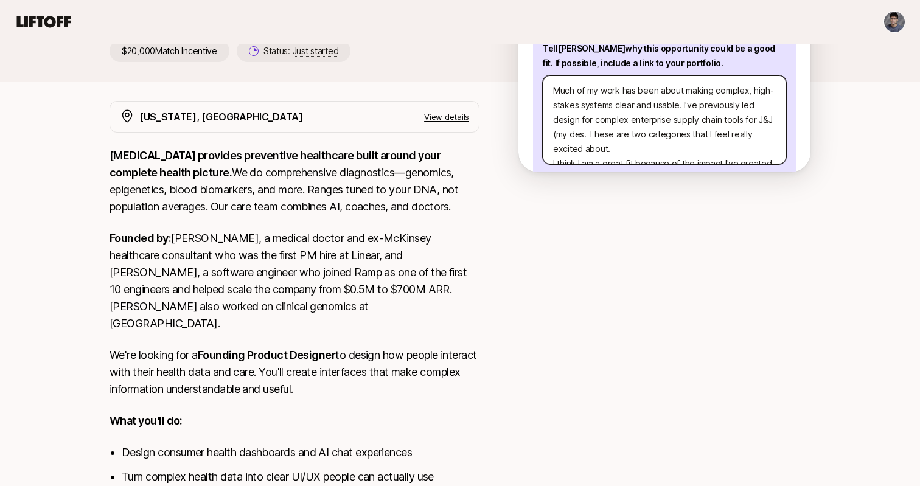
type textarea "x"
type textarea "Much of my work has been about making complex, high-stakes systems clear and us…"
type textarea "x"
type textarea "Much of my work has been about making complex, high-stakes systems clear and us…"
type textarea "x"
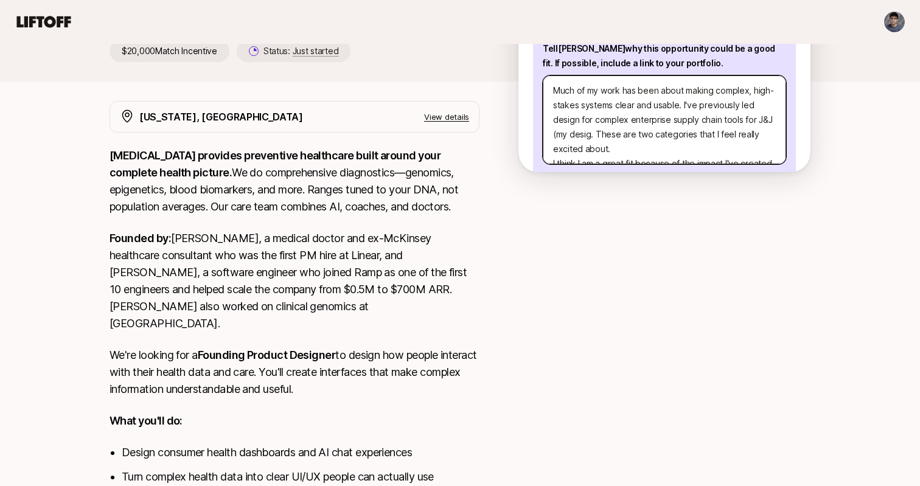
type textarea "Much of my work has been about making complex, high-stakes systems clear and us…"
type textarea "x"
type textarea "Much of my work has been about making complex, high-stakes systems clear and us…"
type textarea "x"
type textarea "Much of my work has been about making complex, high-stakes systems clear and us…"
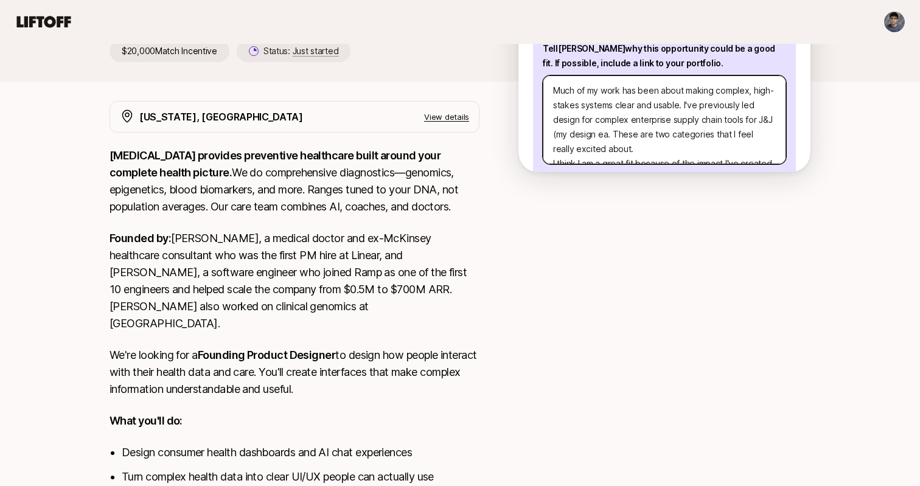
type textarea "x"
type textarea "Much of my work has been about making complex, high-stakes systems clear and us…"
type textarea "x"
type textarea "Much of my work has been about making complex, high-stakes systems clear and us…"
type textarea "x"
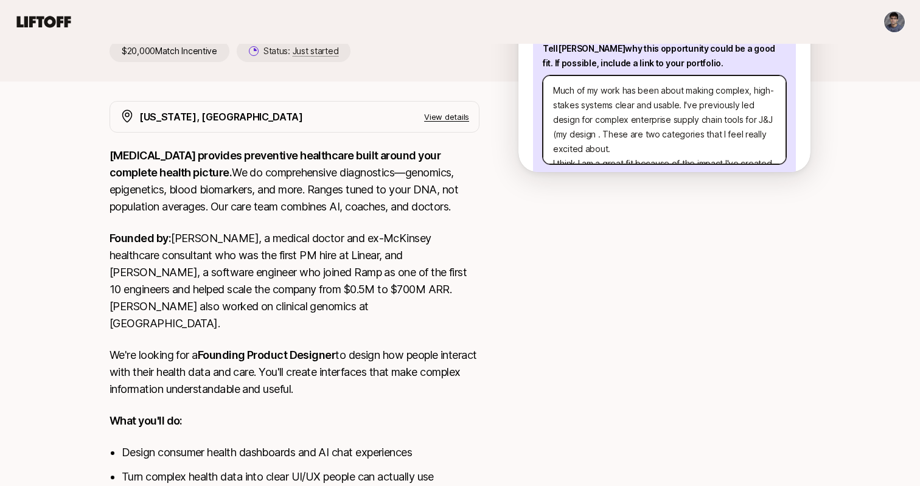
type textarea "Much of my work has been about making complex, high-stakes systems clear and us…"
type textarea "x"
type textarea "Much of my work has been about making complex, high-stakes systems clear and us…"
type textarea "x"
type textarea "Much of my work has been about making complex, high-stakes systems clear and us…"
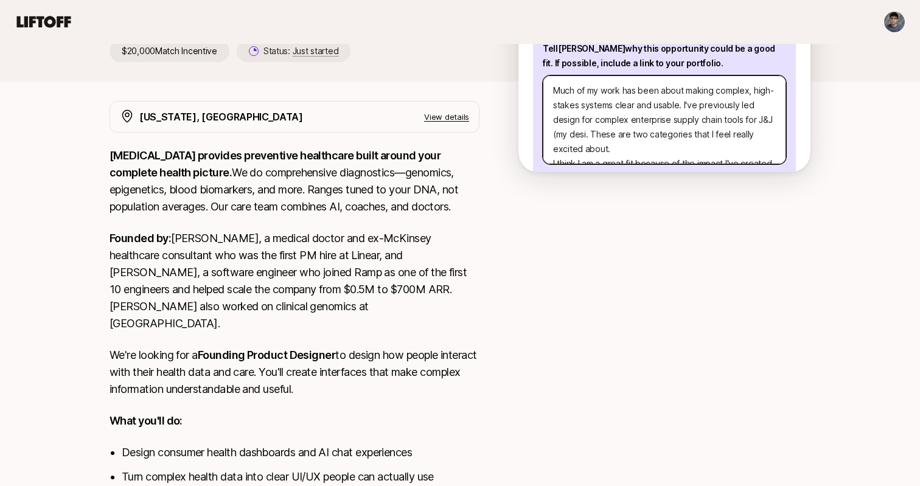
type textarea "x"
type textarea "Much of my work has been about making complex, high-stakes systems clear and us…"
type textarea "x"
type textarea "Much of my work has been about making complex, high-stakes systems clear and us…"
type textarea "x"
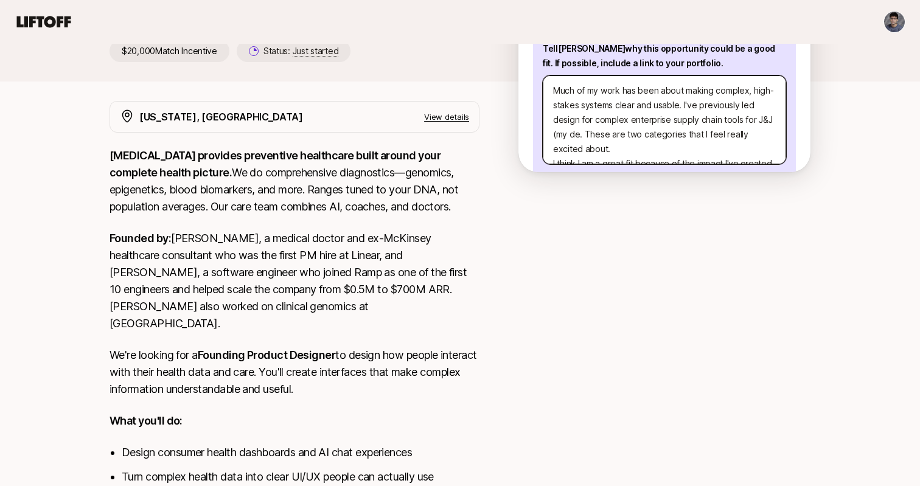
type textarea "Much of my work has been about making complex, high-stakes systems clear and us…"
type textarea "x"
type textarea "Much of my work has been about making complex, high-stakes systems clear and us…"
type textarea "x"
type textarea "Much of my work has been about making complex, high-stakes systems clear and us…"
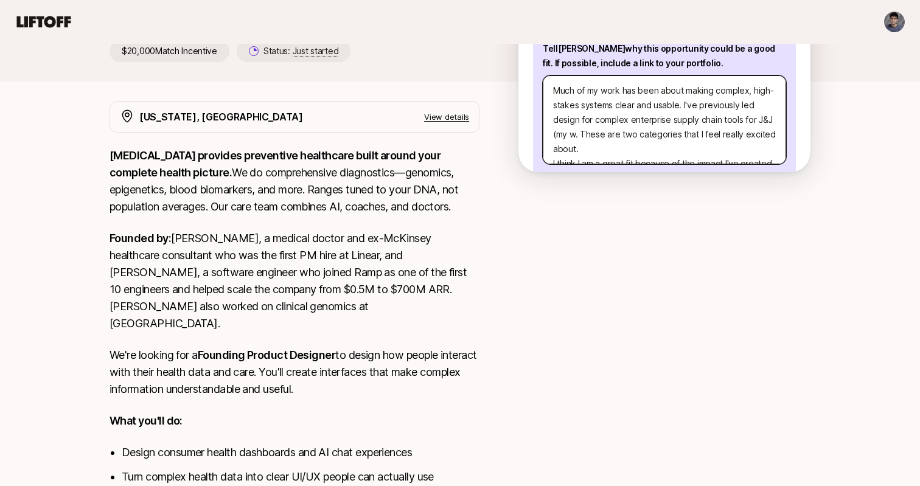
type textarea "x"
type textarea "Much of my work has been about making complex, high-stakes systems clear and us…"
type textarea "x"
type textarea "Much of my work has been about making complex, high-stakes systems clear and us…"
type textarea "x"
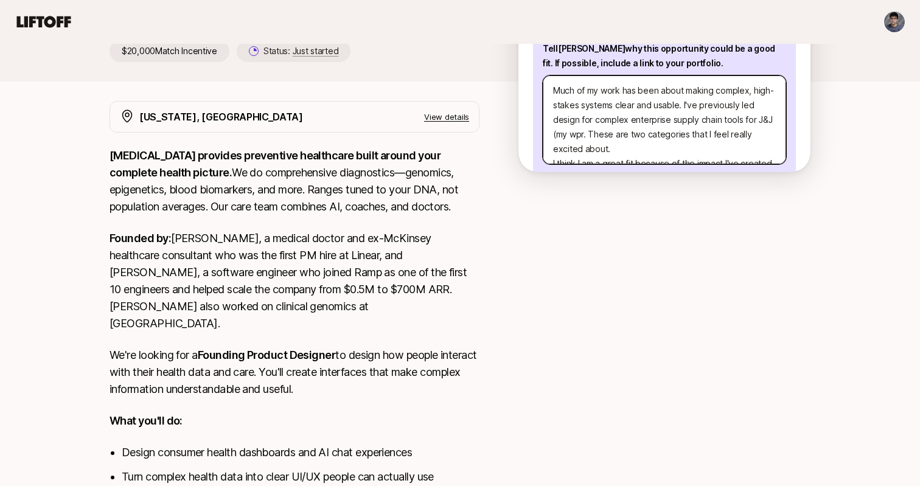
type textarea "Much of my work has been about making complex, high-stakes systems clear and us…"
type textarea "x"
type textarea "Much of my work has been about making complex, high-stakes systems clear and us…"
type textarea "x"
type textarea "Much of my work has been about making complex, high-stakes systems clear and us…"
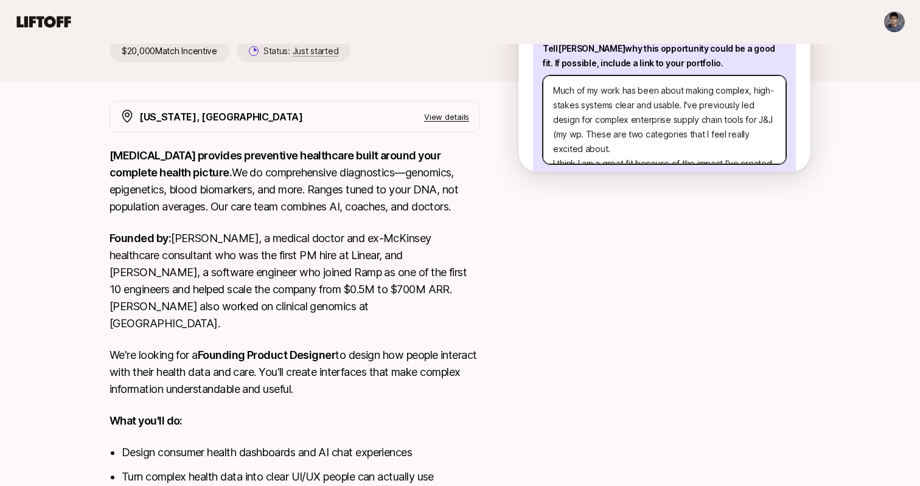
type textarea "x"
type textarea "Much of my work has been about making complex, high-stakes systems clear and us…"
type textarea "x"
type textarea "Much of my work has been about making complex, high-stakes systems clear and us…"
type textarea "x"
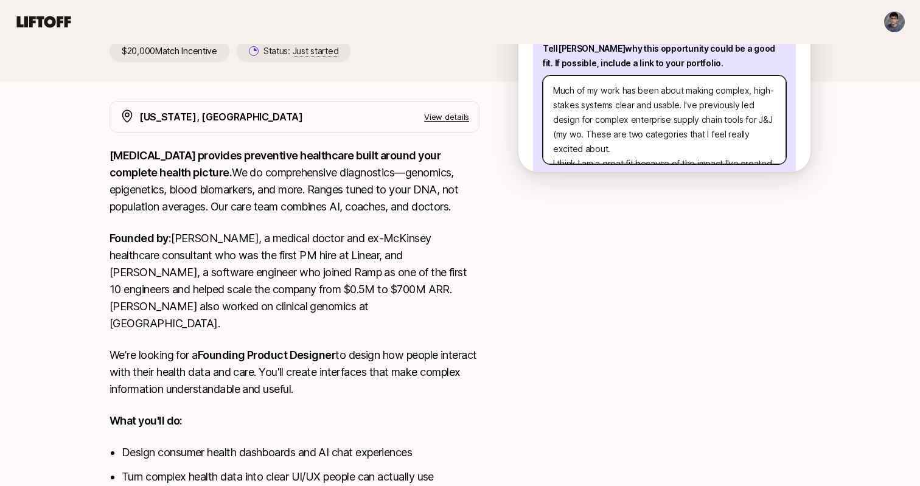
type textarea "Much of my work has been about making complex, high-stakes systems clear and us…"
type textarea "x"
type textarea "Much of my work has been about making complex, high-stakes systems clear and us…"
type textarea "x"
type textarea "Much of my work has been about making complex, high-stakes systems clear and us…"
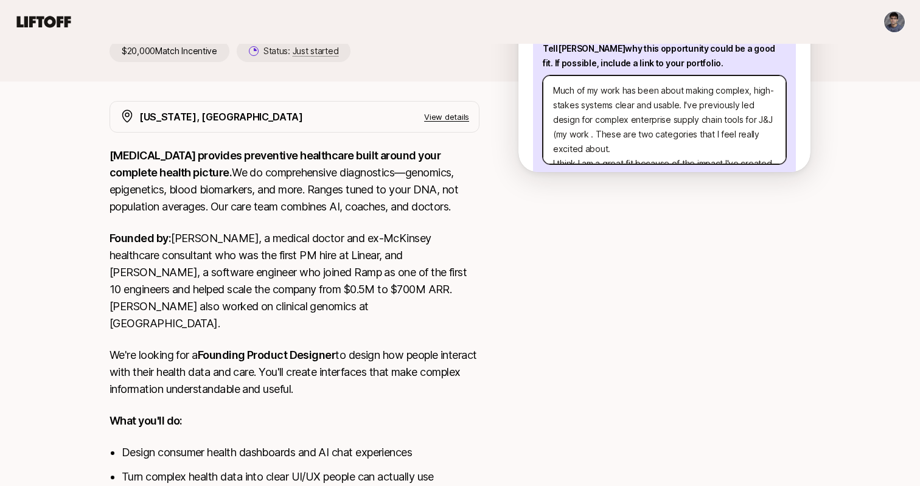
type textarea "x"
type textarea "Much of my work has been about making complex, high-stakes systems clear and us…"
type textarea "x"
type textarea "Much of my work has been about making complex, high-stakes systems clear and us…"
type textarea "x"
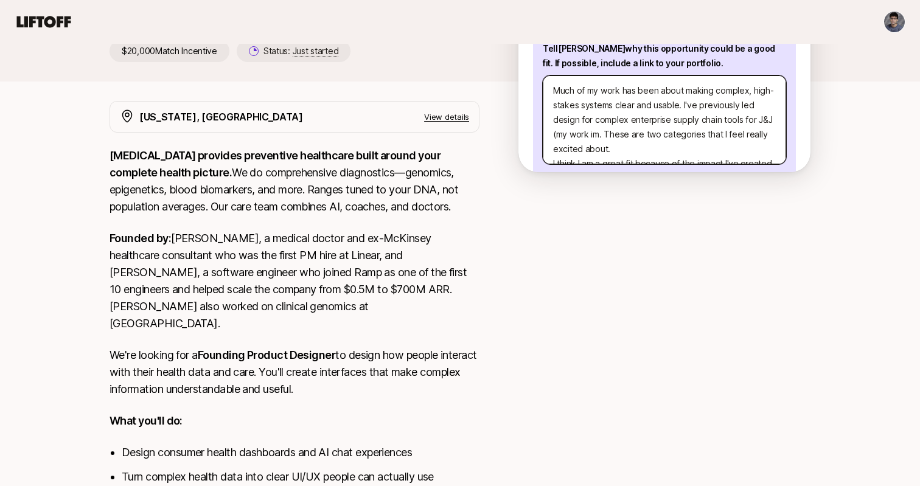
type textarea "Much of my work has been about making complex, high-stakes systems clear and us…"
type textarea "x"
type textarea "Much of my work has been about making complex, high-stakes systems clear and us…"
type textarea "x"
type textarea "Much of my work has been about making complex, high-stakes systems clear and us…"
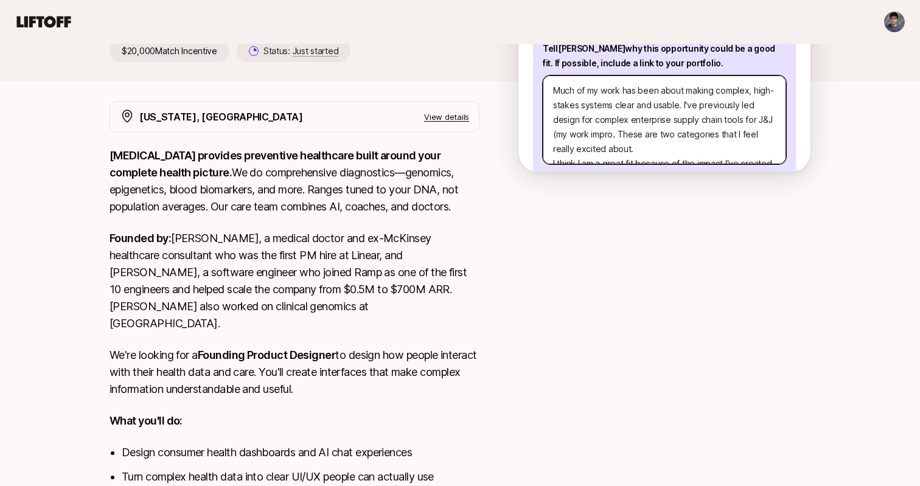
type textarea "x"
type textarea "Much of my work has been about making complex, high-stakes systems clear and us…"
type textarea "x"
type textarea "Much of my work has been about making complex, high-stakes systems clear and us…"
type textarea "x"
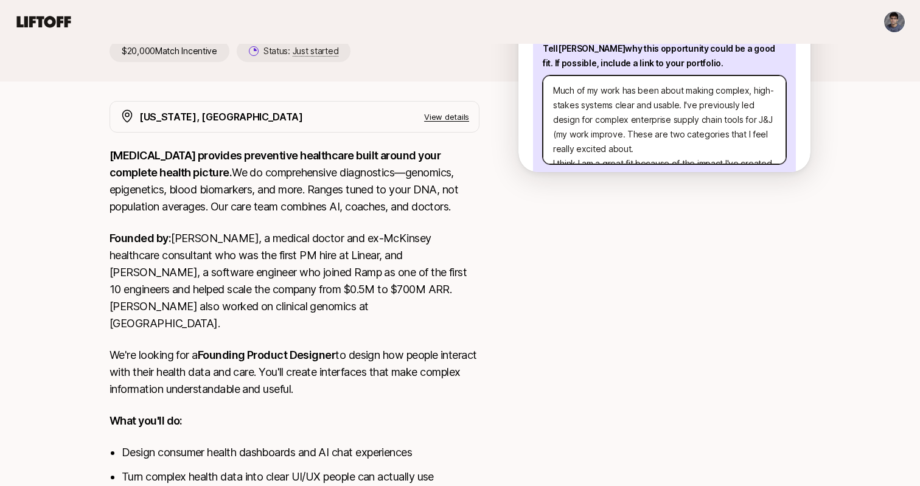
type textarea "Much of my work has been about making complex, high-stakes systems clear and us…"
type textarea "x"
type textarea "Much of my work has been about making complex, high-stakes systems clear and us…"
type textarea "x"
type textarea "Much of my work has been about making complex, high-stakes systems clear and us…"
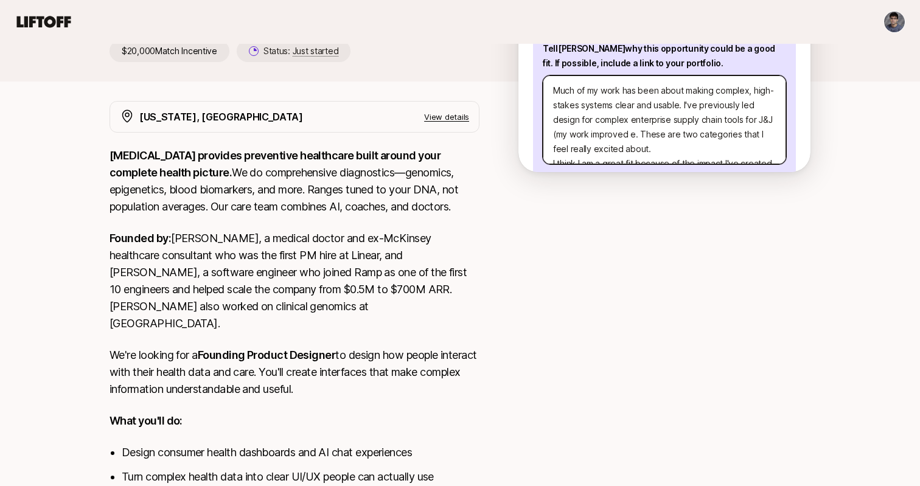
type textarea "x"
type textarea "Much of my work has been about making complex, high-stakes systems clear and us…"
type textarea "x"
type textarea "Much of my work has been about making complex, high-stakes systems clear and us…"
type textarea "x"
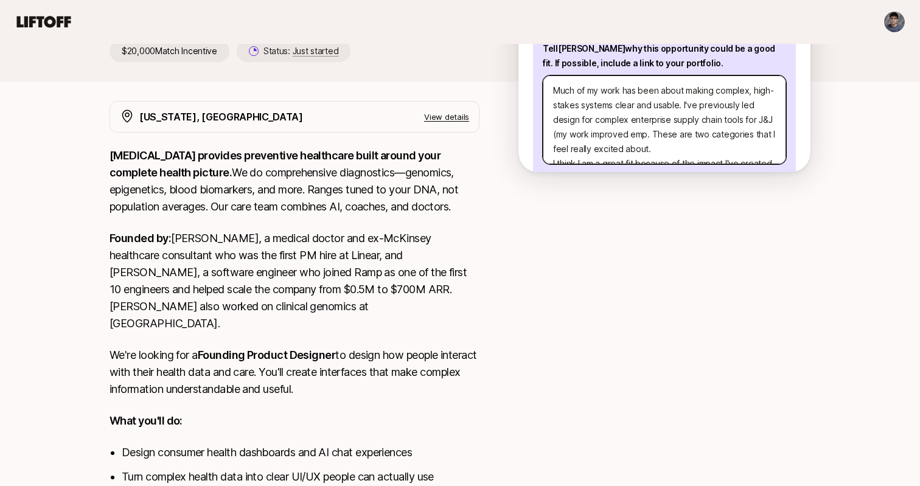
type textarea "Much of my work has been about making complex, high-stakes systems clear and us…"
type textarea "x"
type textarea "Much of my work has been about making complex, high-stakes systems clear and us…"
type textarea "x"
type textarea "Much of my work has been about making complex, high-stakes systems clear and us…"
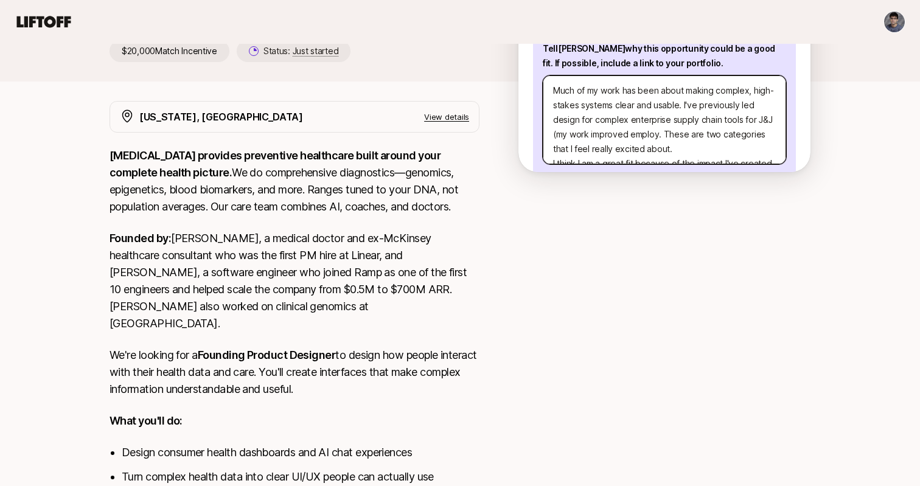
type textarea "x"
type textarea "Much of my work has been about making complex, high-stakes systems clear and us…"
type textarea "x"
type textarea "Much of my work has been about making complex, high-stakes systems clear and us…"
type textarea "x"
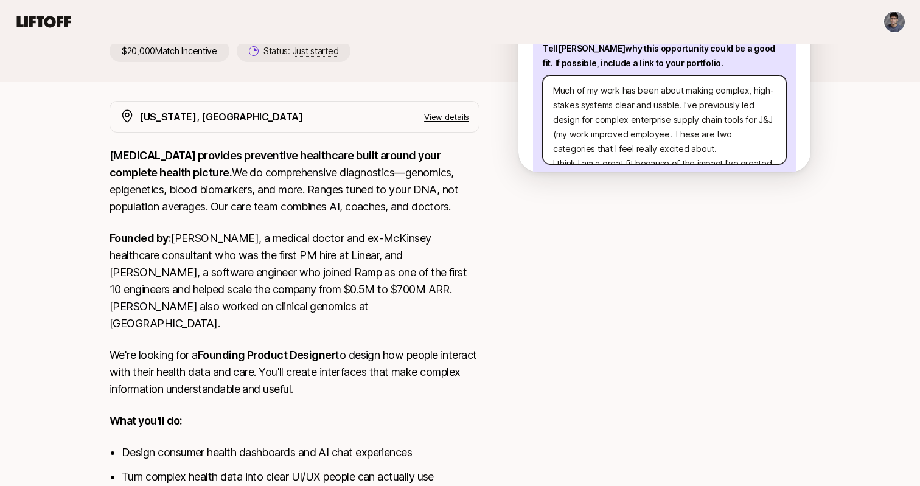
type textarea "Much of my work has been about making complex, high-stakes systems clear and us…"
type textarea "x"
type textarea "Much of my work has been about making complex, high-stakes systems clear and us…"
type textarea "x"
type textarea "Much of my work has been about making complex, high-stakes systems clear and us…"
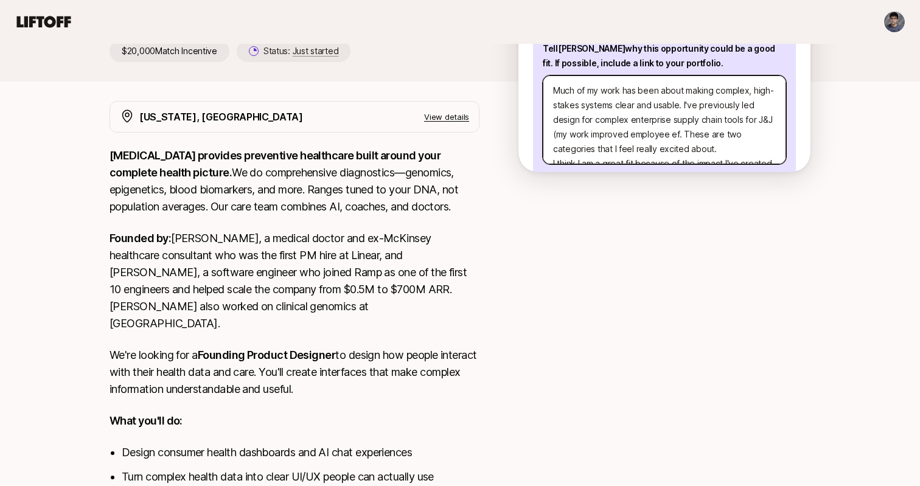
type textarea "x"
type textarea "Much of my work has been about making complex, high-stakes systems clear and us…"
type textarea "x"
type textarea "Much of my work has been about making complex, high-stakes systems clear and us…"
type textarea "x"
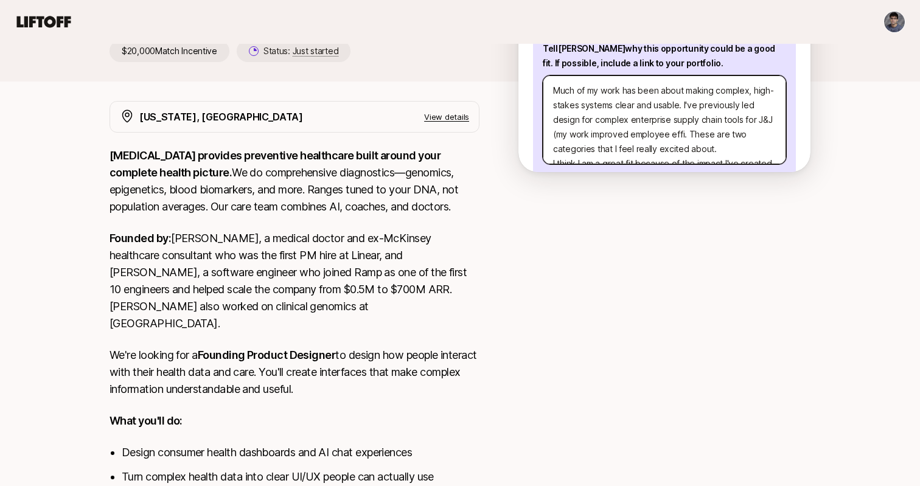
type textarea "Much of my work has been about making complex, high-stakes systems clear and us…"
type textarea "x"
type textarea "Much of my work has been about making complex, high-stakes systems clear and us…"
type textarea "x"
type textarea "Much of my work has been about making complex, high-stakes systems clear and us…"
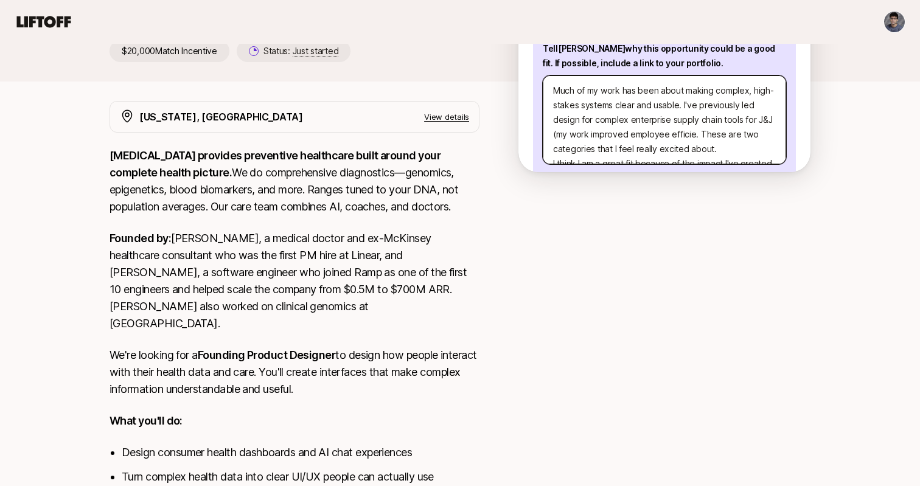
type textarea "x"
type textarea "Much of my work has been about making complex, high-stakes systems clear and us…"
type textarea "x"
type textarea "Much of my work has been about making complex, high-stakes systems clear and us…"
type textarea "x"
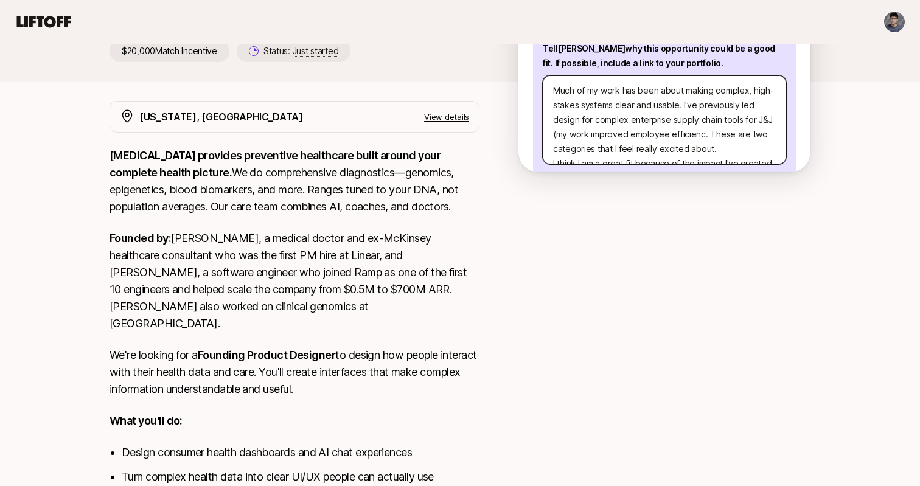
type textarea "Much of my work has been about making complex, high-stakes systems clear and us…"
type textarea "x"
type textarea "Much of my work has been about making complex, high-stakes systems clear and us…"
type textarea "x"
type textarea "Much of my work has been about making complex, high-stakes systems clear and us…"
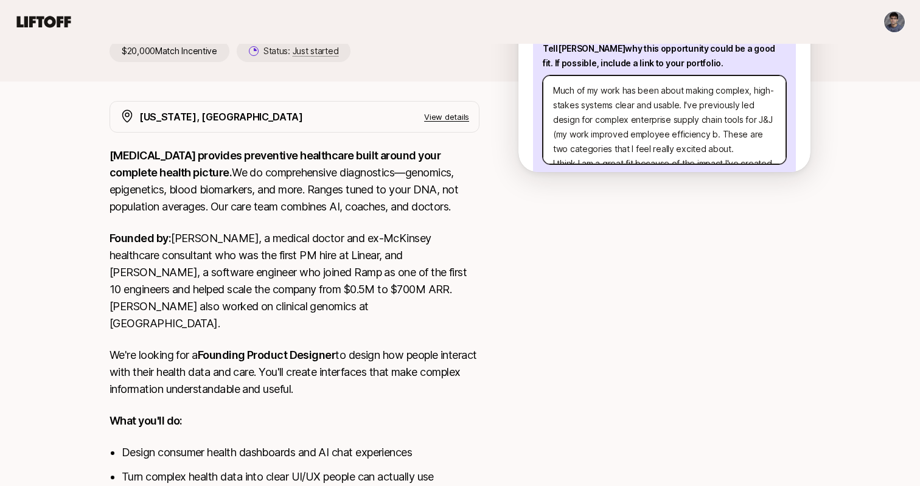
type textarea "x"
type textarea "Much of my work has been about making complex, high-stakes systems clear and us…"
type textarea "x"
type textarea "Much of my work has been about making complex, high-stakes systems clear and us…"
type textarea "x"
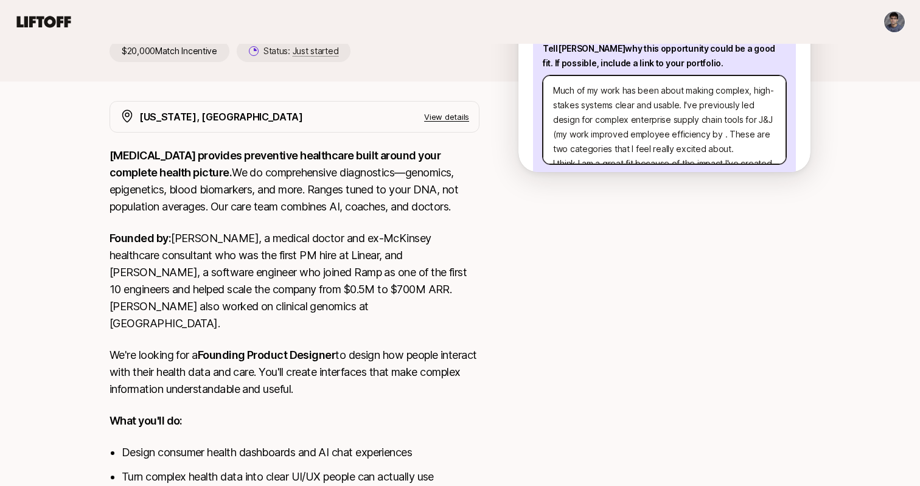
type textarea "Much of my work has been about making complex, high-stakes systems clear and us…"
type textarea "x"
type textarea "Much of my work has been about making complex, high-stakes systems clear and us…"
type textarea "x"
type textarea "Much of my work has been about making complex, high-stakes systems clear and us…"
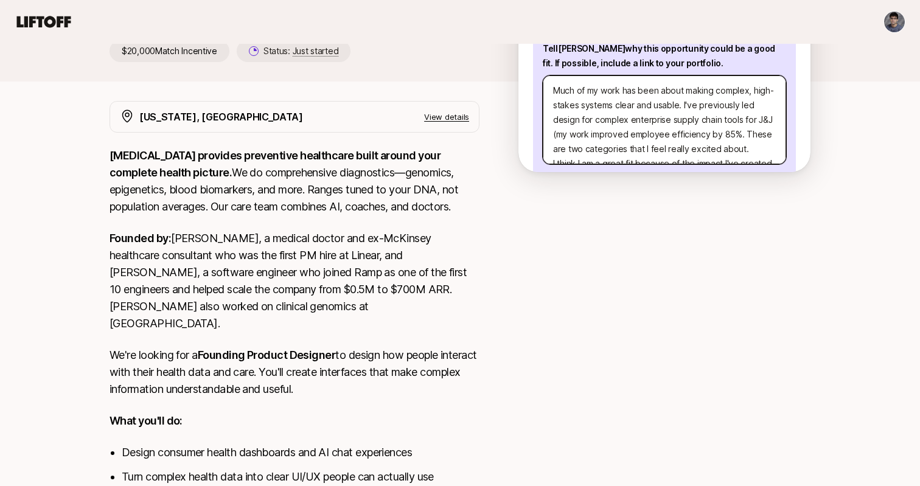
type textarea "x"
type textarea "Much of my work has been about making complex, high-stakes systems clear and us…"
type textarea "x"
type textarea "Much of my work has been about making complex, high-stakes systems clear and us…"
type textarea "x"
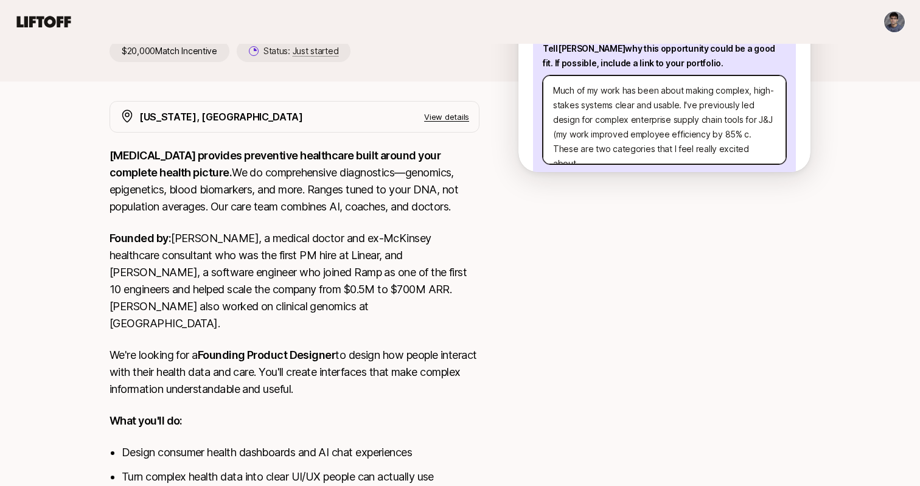
type textarea "Much of my work has been about making complex, high-stakes systems clear and us…"
type textarea "x"
type textarea "Much of my work has been about making complex, high-stakes systems clear and us…"
type textarea "x"
type textarea "Much of my work has been about making complex, high-stakes systems clear and us…"
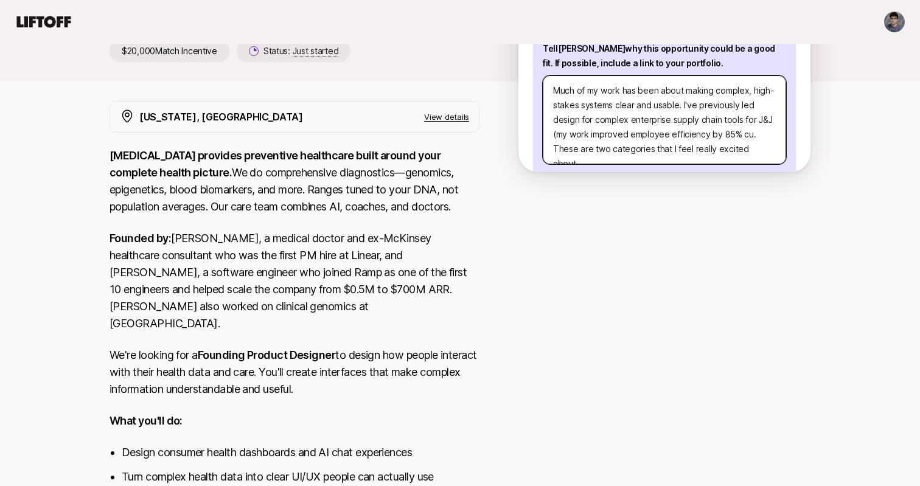
type textarea "x"
type textarea "Much of my work has been about making complex, high-stakes systems clear and us…"
type textarea "x"
type textarea "Much of my work has been about making complex, high-stakes systems clear and us…"
type textarea "x"
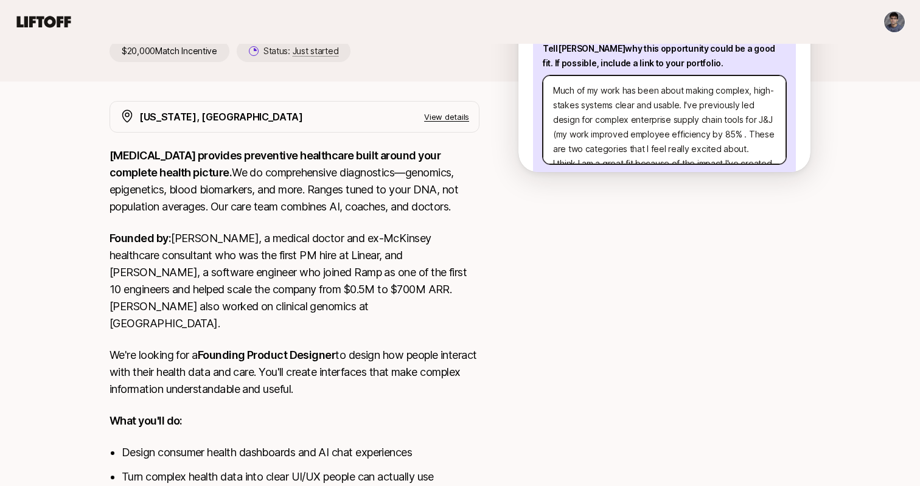
type textarea "Much of my work has been about making complex, high-stakes systems clear and us…"
type textarea "x"
type textarea "Much of my work has been about making complex, high-stakes systems clear and us…"
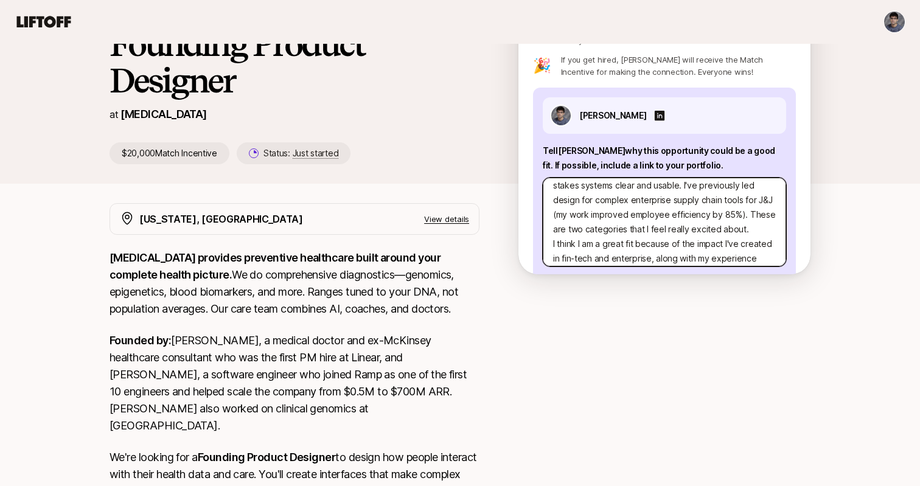
scroll to position [127, 0]
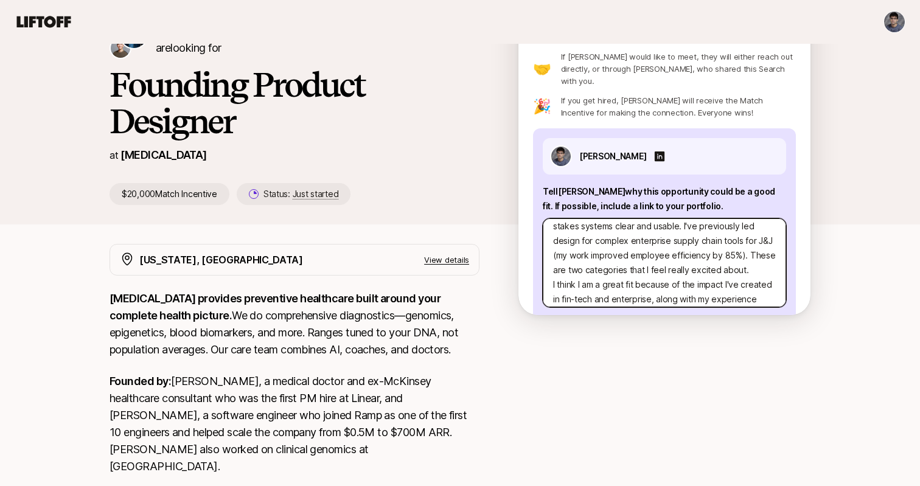
drag, startPoint x: 744, startPoint y: 242, endPoint x: 752, endPoint y: 256, distance: 16.3
click at [752, 256] on textarea "Much of my work has been about making complex, high-stakes systems clear and us…" at bounding box center [664, 262] width 243 height 89
type textarea "x"
type textarea "Much of my work has been about making complex, high-stakes systems clear and us…"
type textarea "x"
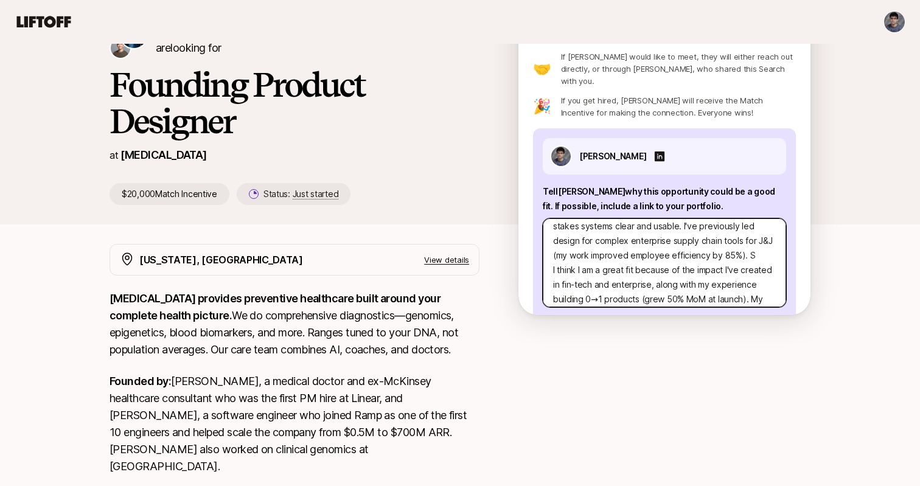
type textarea "Much of my work has been about making complex, high-stakes systems clear and us…"
type textarea "x"
type textarea "Much of my work has been about making complex, high-stakes systems clear and us…"
type textarea "x"
type textarea "Much of my work has been about making complex, high-stakes systems clear and us…"
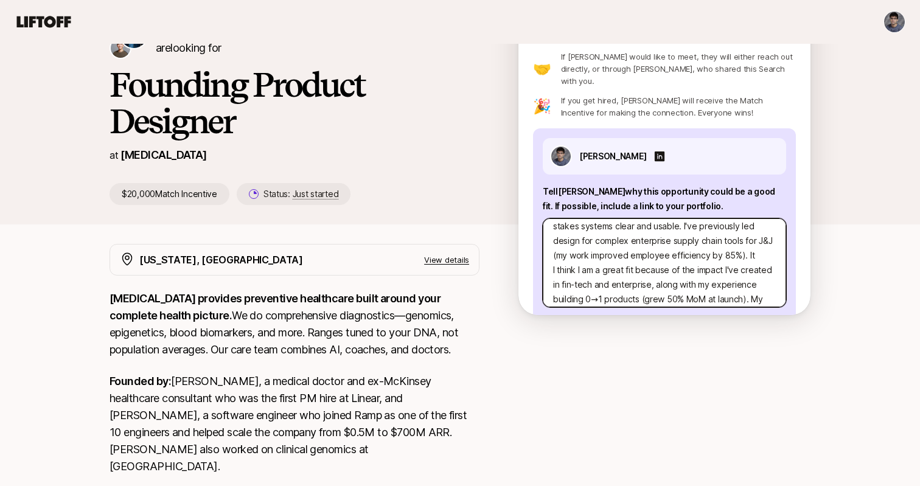
type textarea "x"
type textarea "Much of my work has been about making complex, high-stakes systems clear and us…"
type textarea "x"
type textarea "Much of my work has been about making complex, high-stakes systems clear and us…"
type textarea "x"
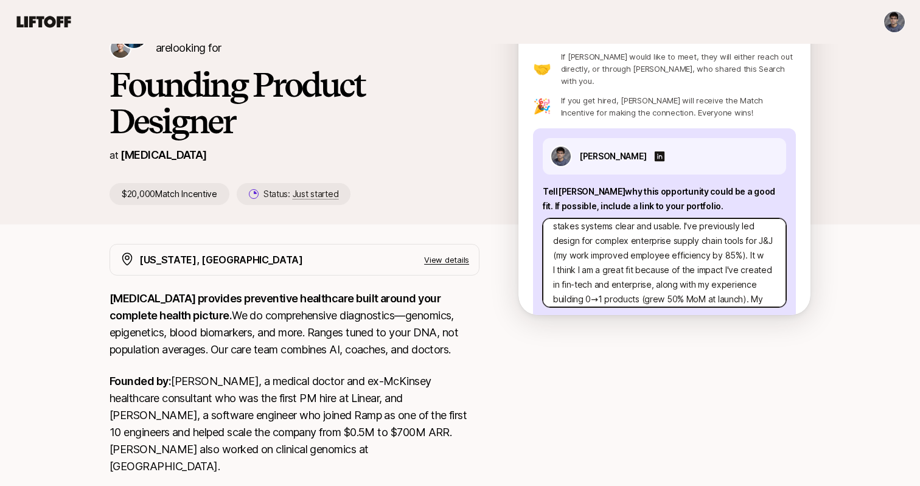
type textarea "Much of my work has been about making complex, high-stakes systems clear and us…"
type textarea "x"
type textarea "Much of my work has been about making complex, high-stakes systems clear and us…"
type textarea "x"
type textarea "Much of my work has been about making complex, high-stakes systems clear and us…"
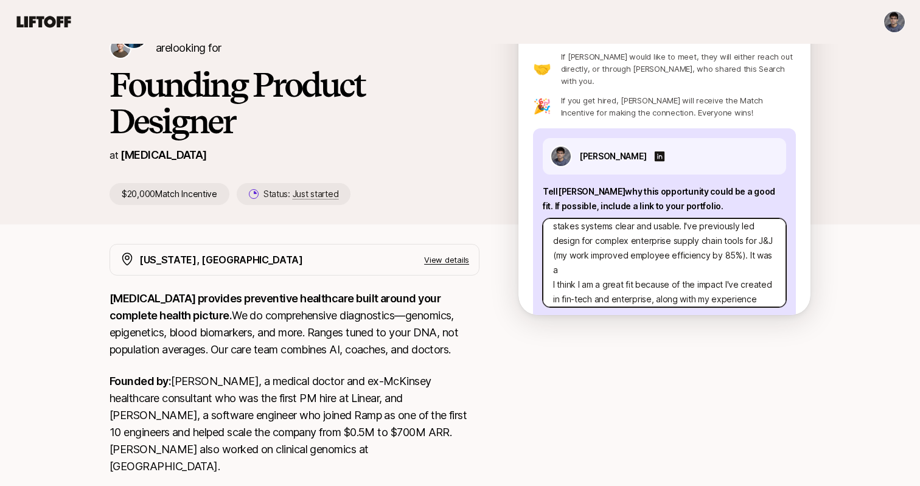
type textarea "x"
type textarea "Much of my work has been about making complex, high-stakes systems clear and us…"
type textarea "x"
type textarea "Much of my work has been about making complex, high-stakes systems clear and us…"
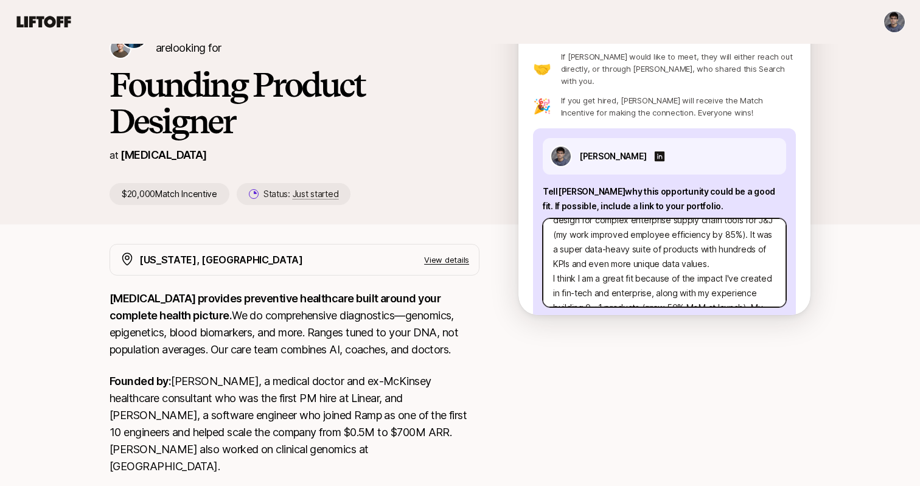
scroll to position [58, 0]
drag, startPoint x: 561, startPoint y: 267, endPoint x: 649, endPoint y: 265, distance: 88.3
click at [650, 265] on textarea "Much of my work has been about making complex, high-stakes systems clear and us…" at bounding box center [664, 262] width 243 height 89
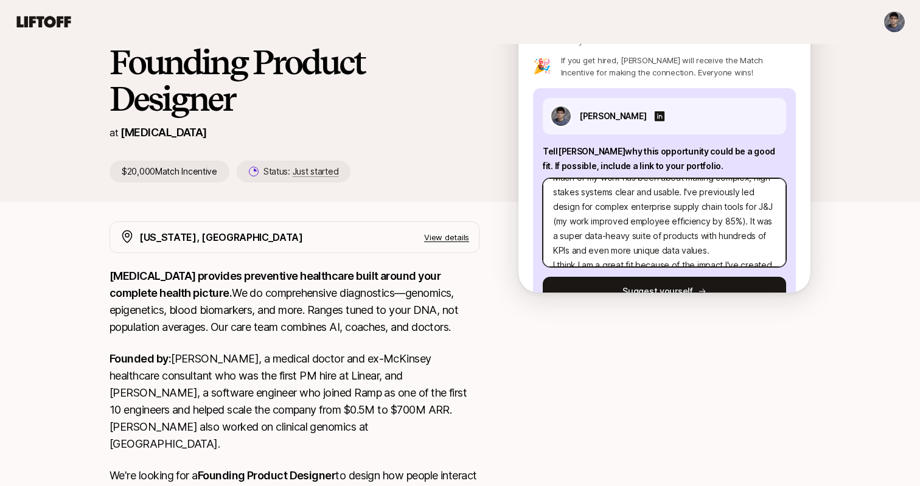
scroll to position [0, 0]
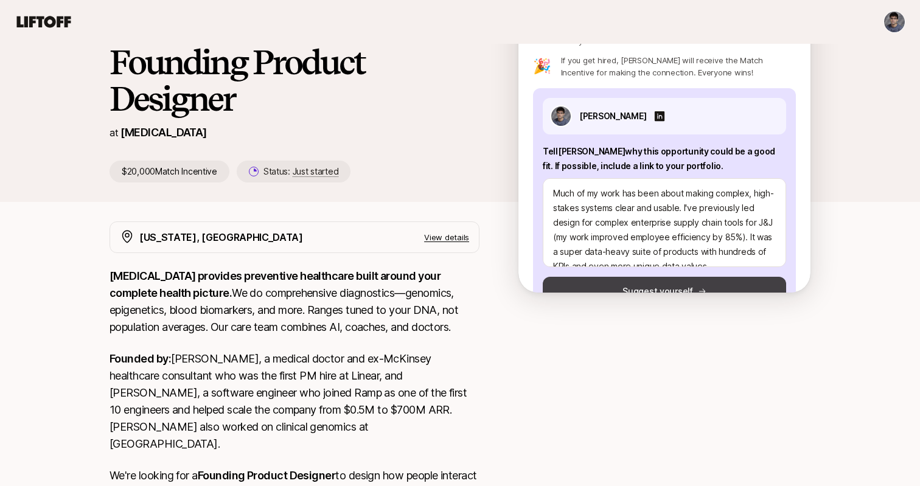
click at [663, 277] on button "Suggest yourself" at bounding box center [664, 291] width 243 height 29
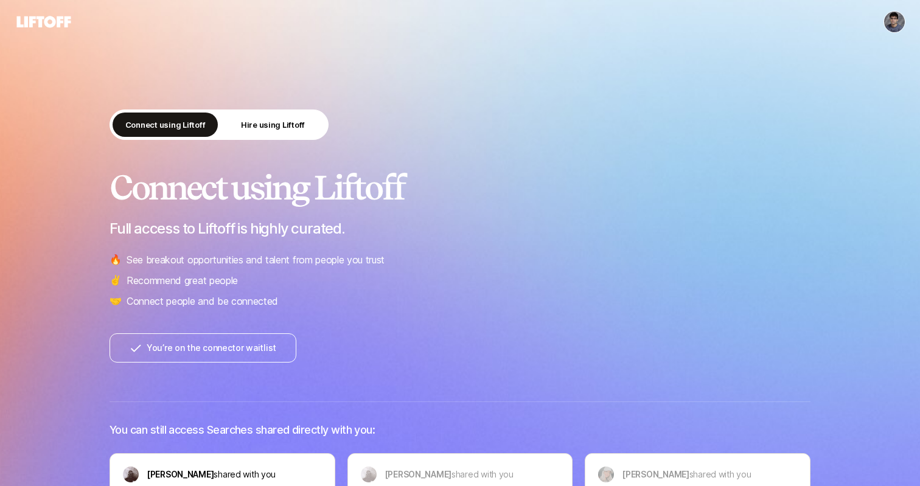
click at [483, 76] on div "Connect using Liftoff Hire using Liftoff Connect using Liftoff Full access to L…" at bounding box center [460, 482] width 920 height 964
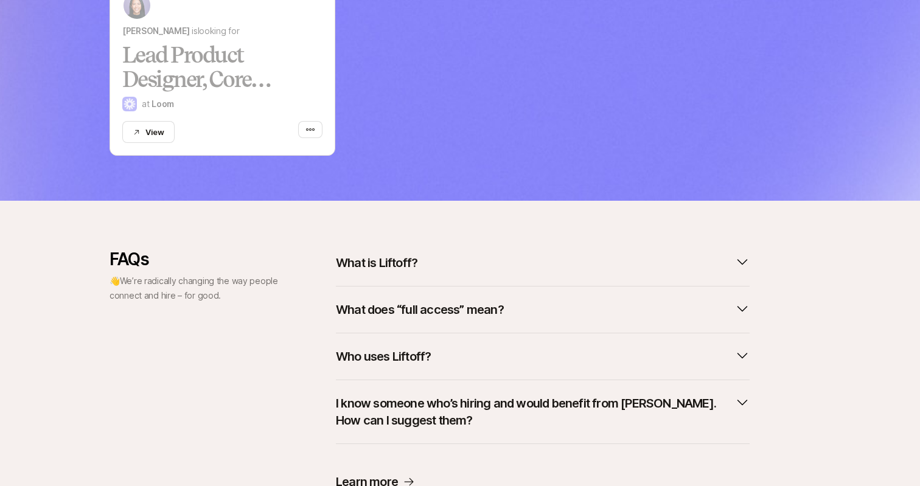
scroll to position [803, 0]
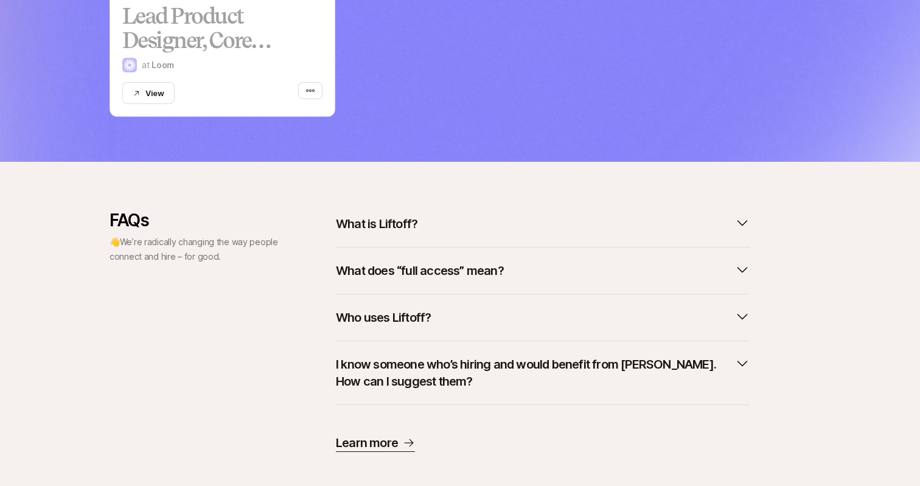
click at [294, 267] on div "FAQs 👋 We’re radically changing the way people connect and hire – for good. Wha…" at bounding box center [460, 332] width 701 height 242
click at [376, 215] on p "What is Liftoff?" at bounding box center [377, 223] width 82 height 17
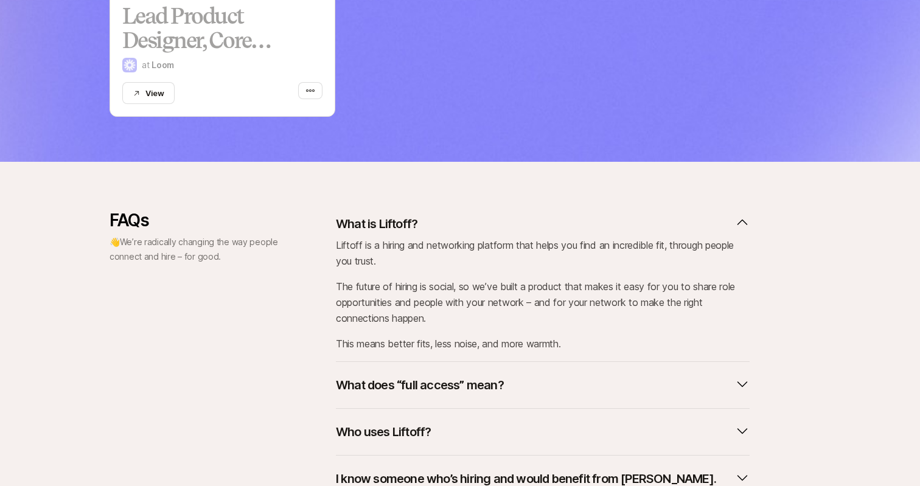
click at [375, 215] on p "What is Liftoff?" at bounding box center [377, 223] width 82 height 17
click at [259, 298] on div "FAQs 👋 We’re radically changing the way people connect and hire – for good." at bounding box center [195, 389] width 170 height 356
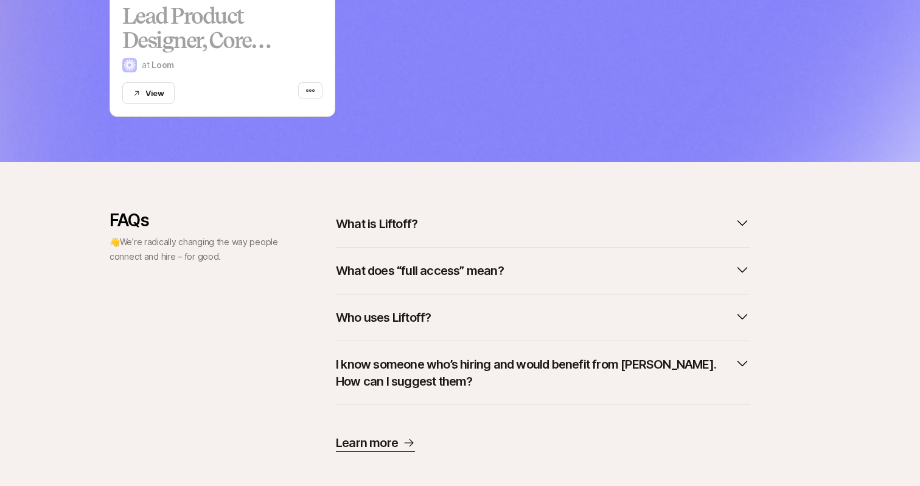
click at [383, 262] on p "What does “full access” mean?" at bounding box center [420, 270] width 168 height 17
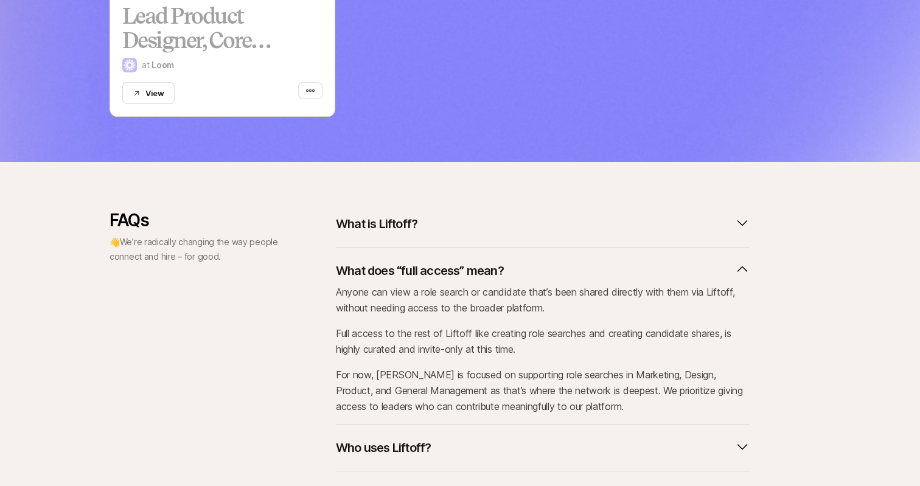
click at [383, 262] on p "What does “full access” mean?" at bounding box center [420, 270] width 168 height 17
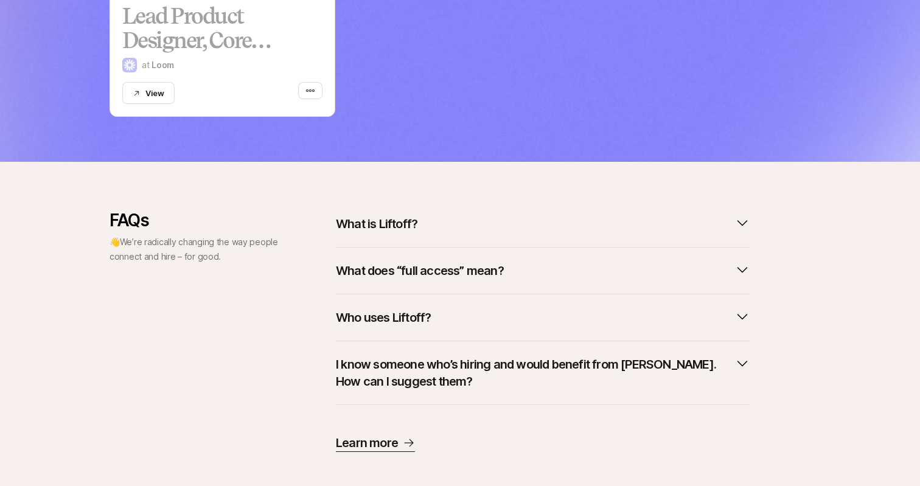
click at [392, 228] on div "What is Liftoff?" at bounding box center [543, 229] width 414 height 37
click at [392, 262] on p "What does “full access” mean?" at bounding box center [420, 270] width 168 height 17
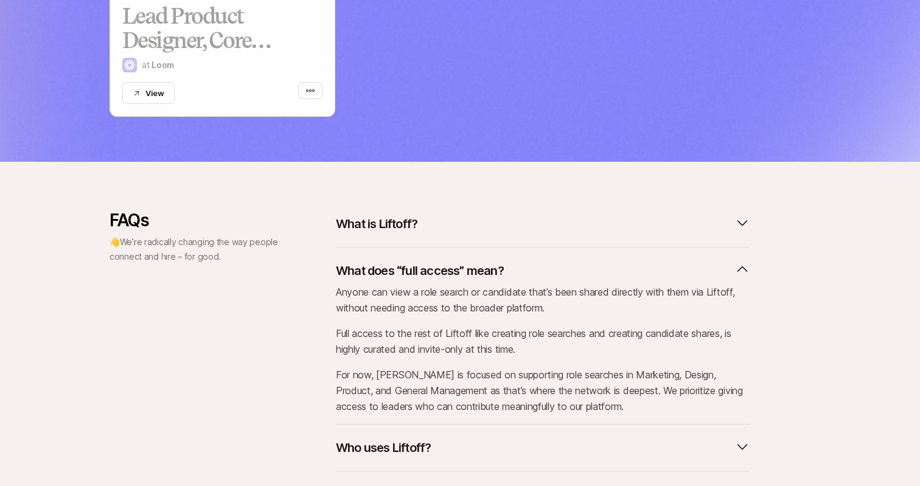
click at [396, 262] on p "What does “full access” mean?" at bounding box center [420, 270] width 168 height 17
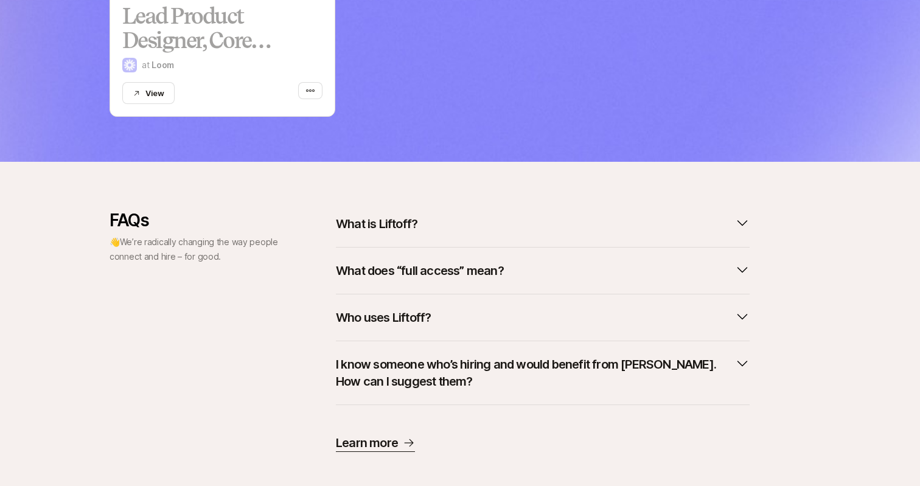
scroll to position [0, 0]
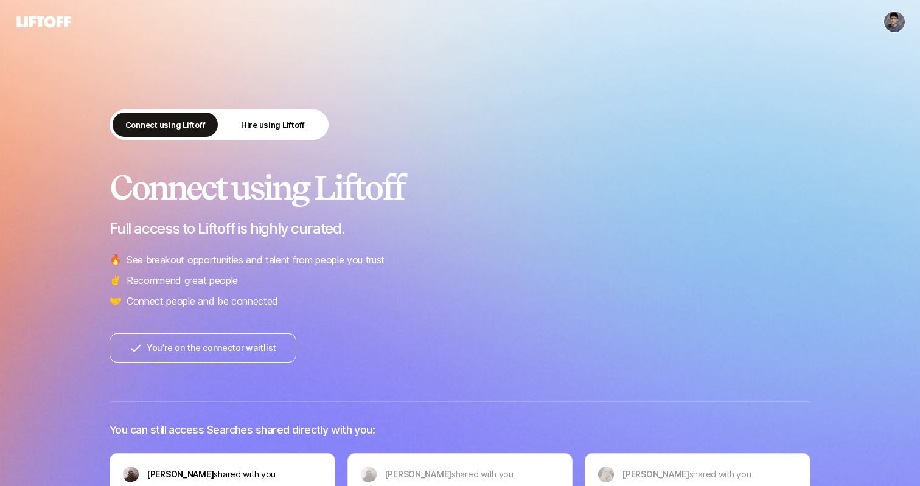
click at [901, 15] on html "Connect using Liftoff Hire using Liftoff Connect using Liftoff Full access to L…" at bounding box center [460, 243] width 920 height 486
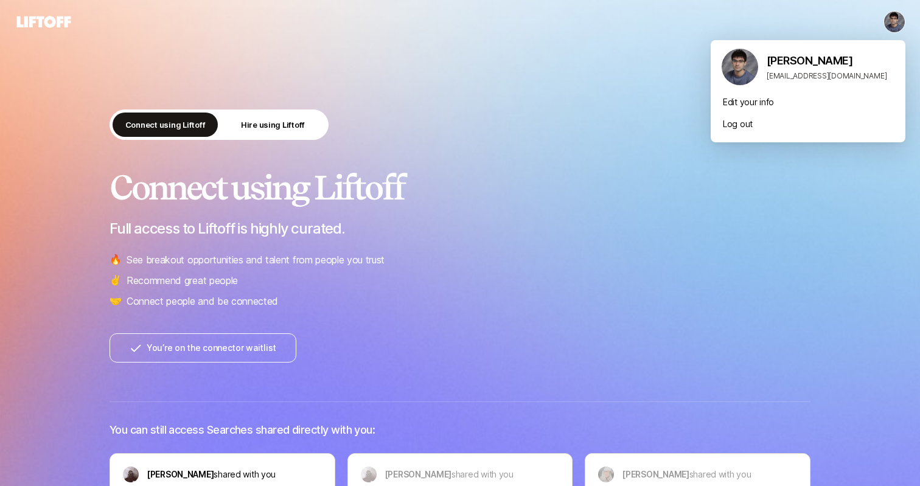
click at [607, 124] on html "Connect using Liftoff Hire using Liftoff Connect using Liftoff Full access to L…" at bounding box center [460, 243] width 920 height 486
